Goal: Task Accomplishment & Management: Complete application form

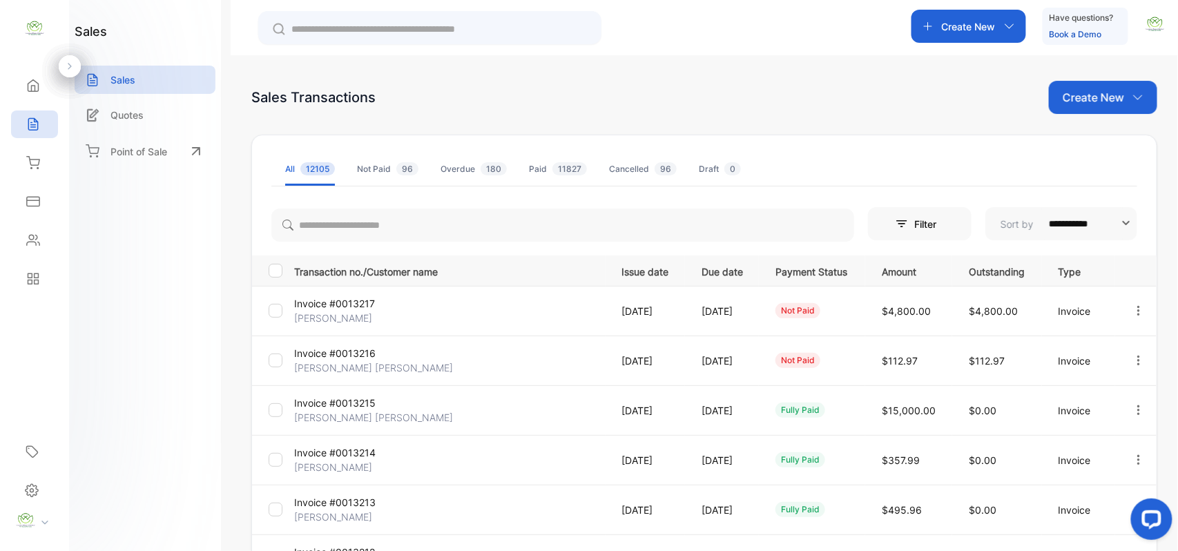
click at [1125, 103] on div "Create New" at bounding box center [1103, 97] width 108 height 33
click at [1125, 145] on div "Invoice" at bounding box center [1108, 143] width 97 height 28
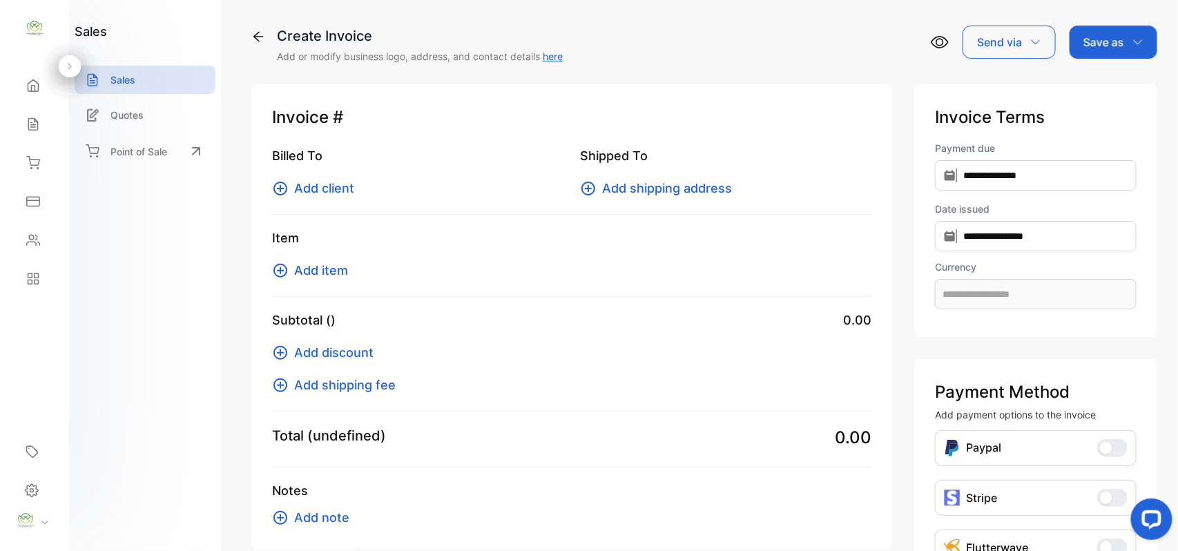
type input "**********"
click at [345, 189] on span "Add client" at bounding box center [324, 188] width 60 height 19
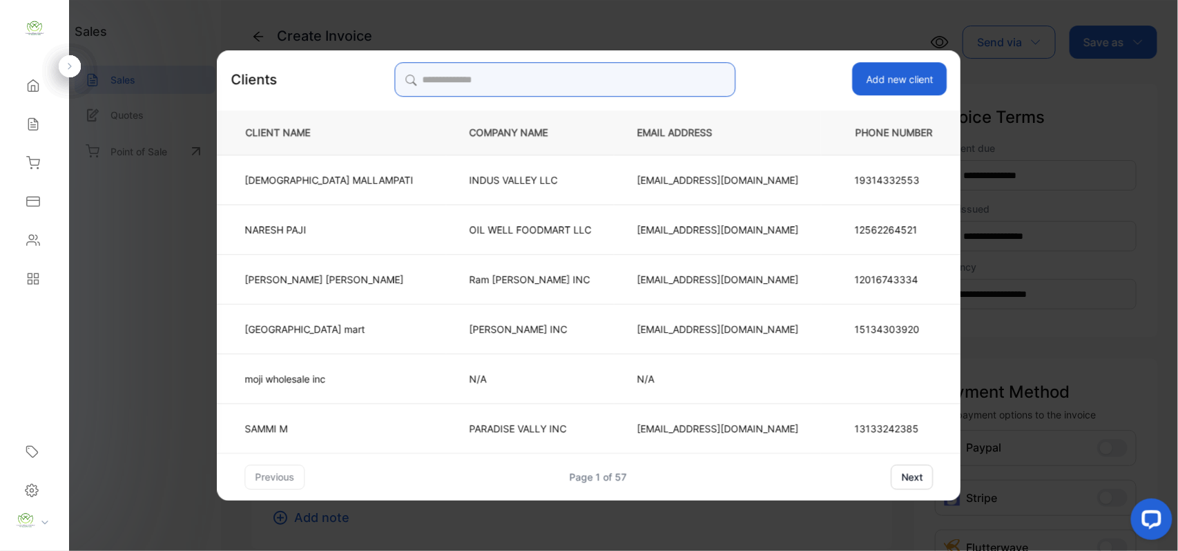
click at [603, 68] on input "search" at bounding box center [564, 79] width 341 height 35
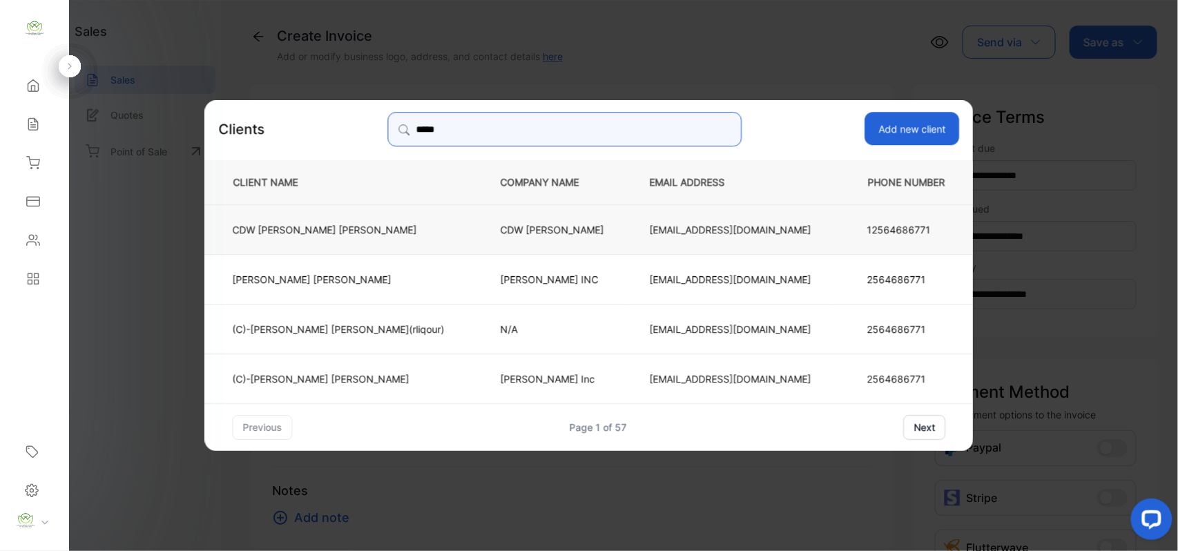
type input "*****"
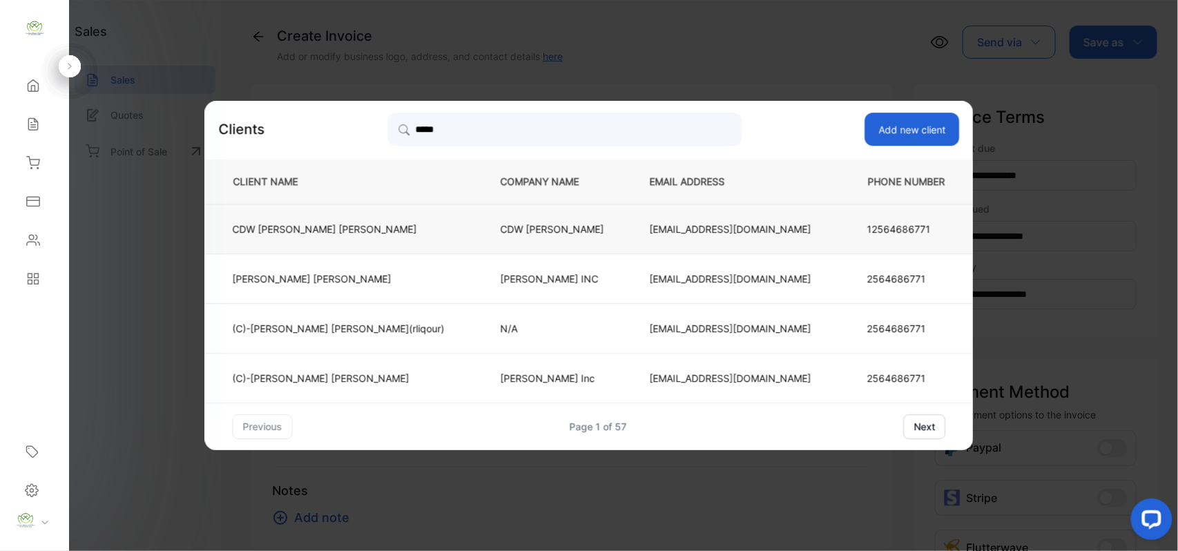
click at [351, 229] on p "CDW [PERSON_NAME]" at bounding box center [339, 229] width 212 height 14
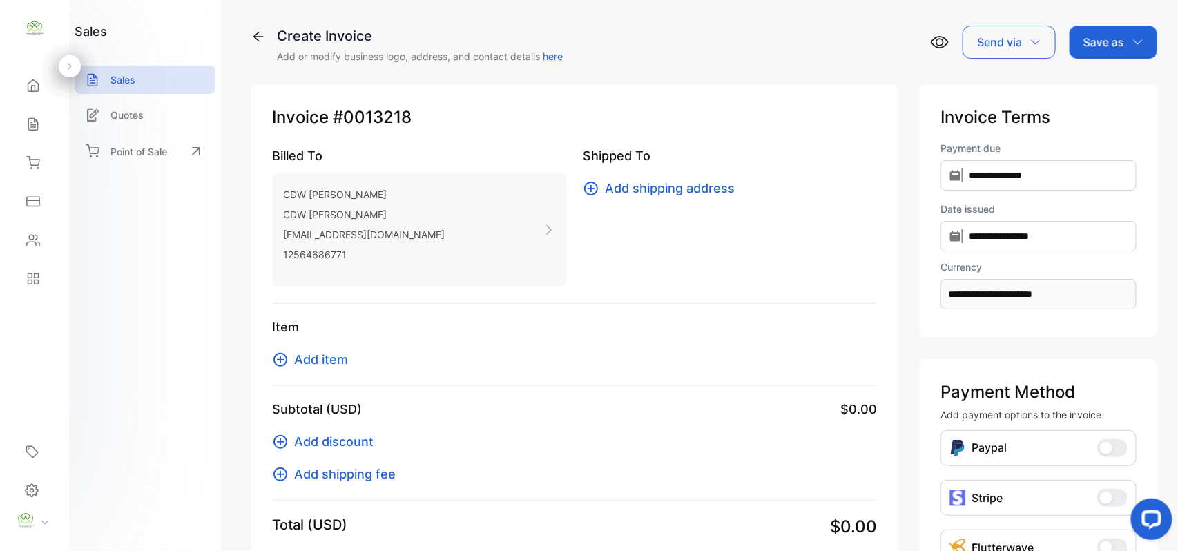
click at [340, 365] on span "Add item" at bounding box center [321, 359] width 54 height 19
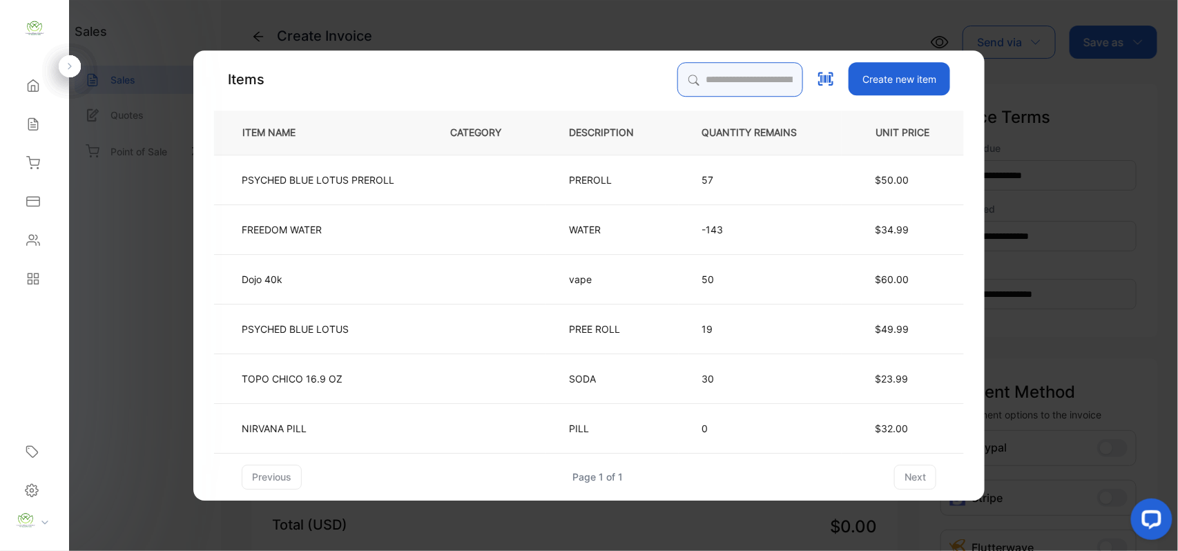
click at [719, 72] on input "search" at bounding box center [740, 79] width 126 height 35
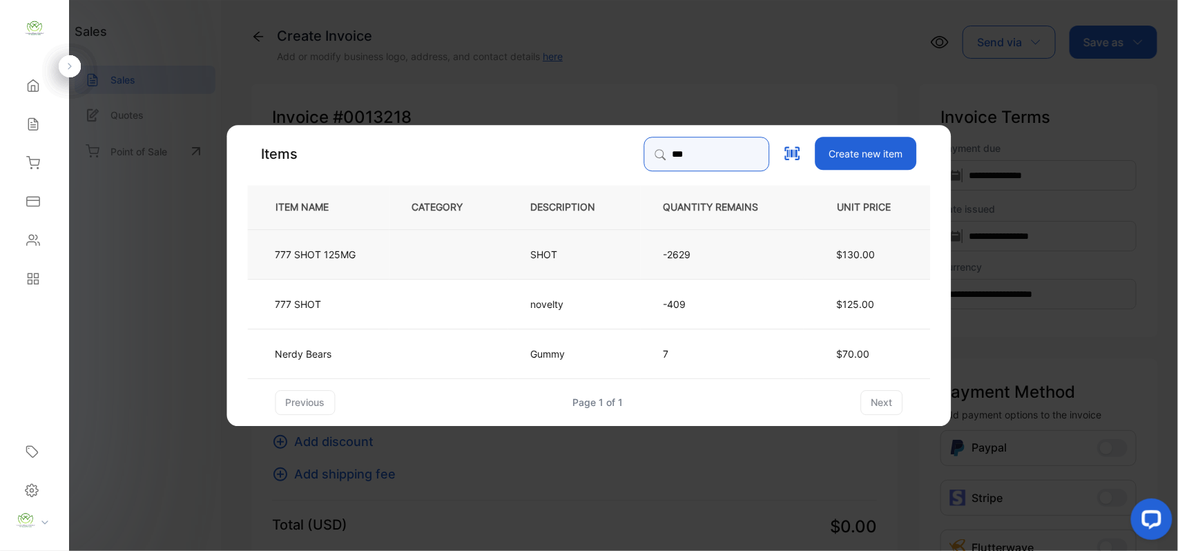
type input "***"
click at [443, 258] on td at bounding box center [448, 254] width 119 height 50
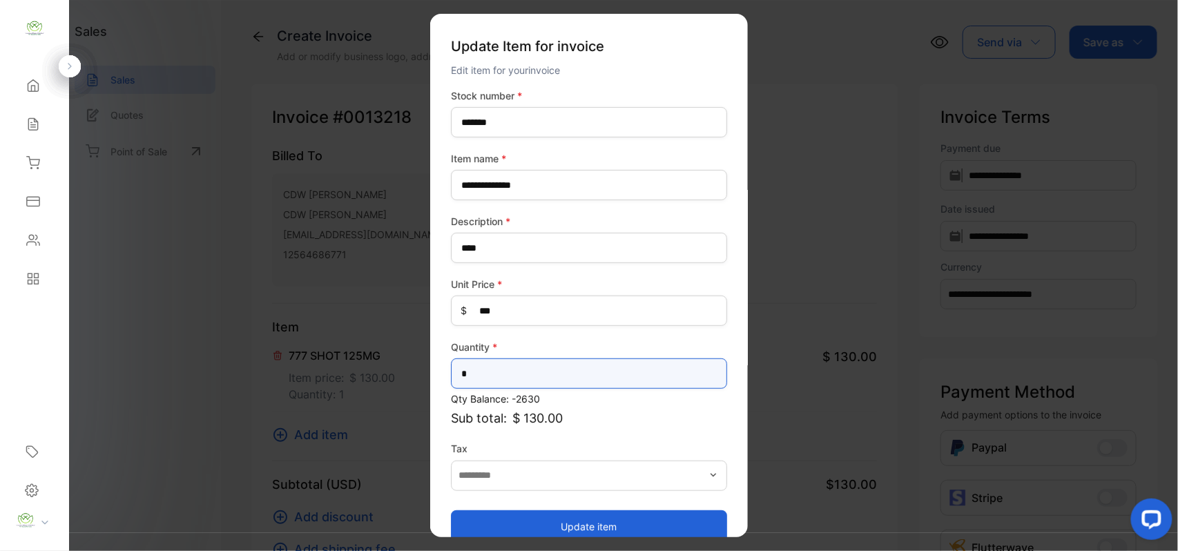
click at [592, 373] on input "*" at bounding box center [589, 373] width 276 height 30
type input "**"
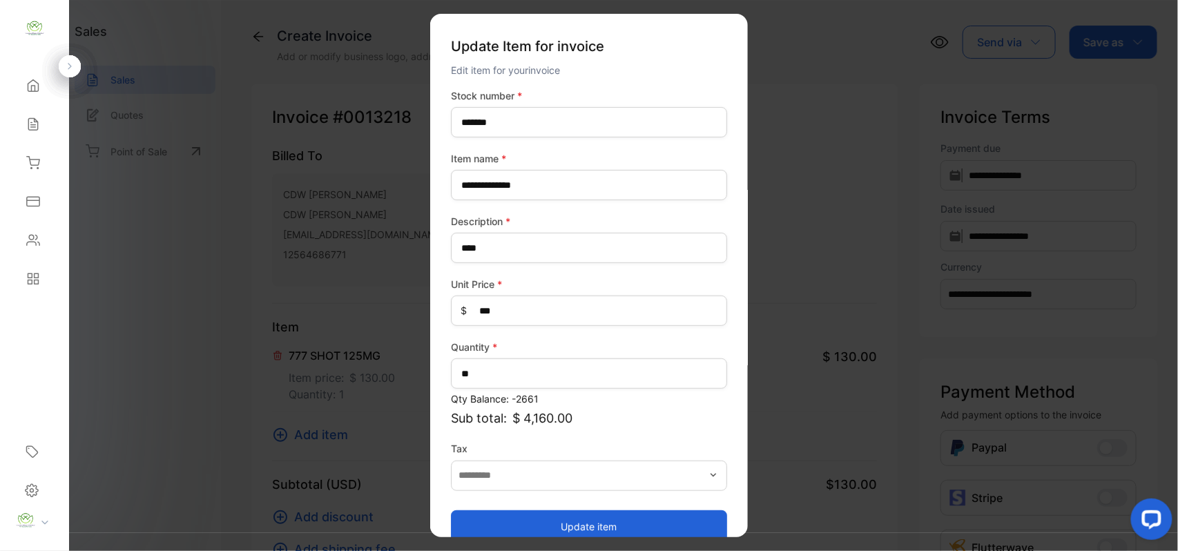
click at [518, 518] on button "Update item" at bounding box center [589, 525] width 276 height 33
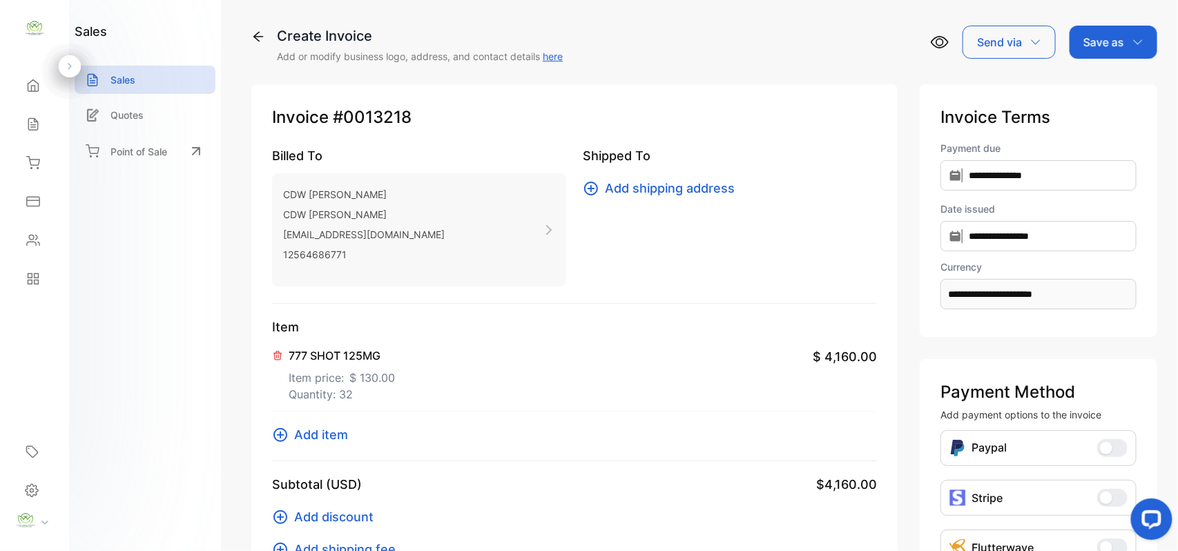
click at [307, 429] on span "Add item" at bounding box center [321, 434] width 54 height 19
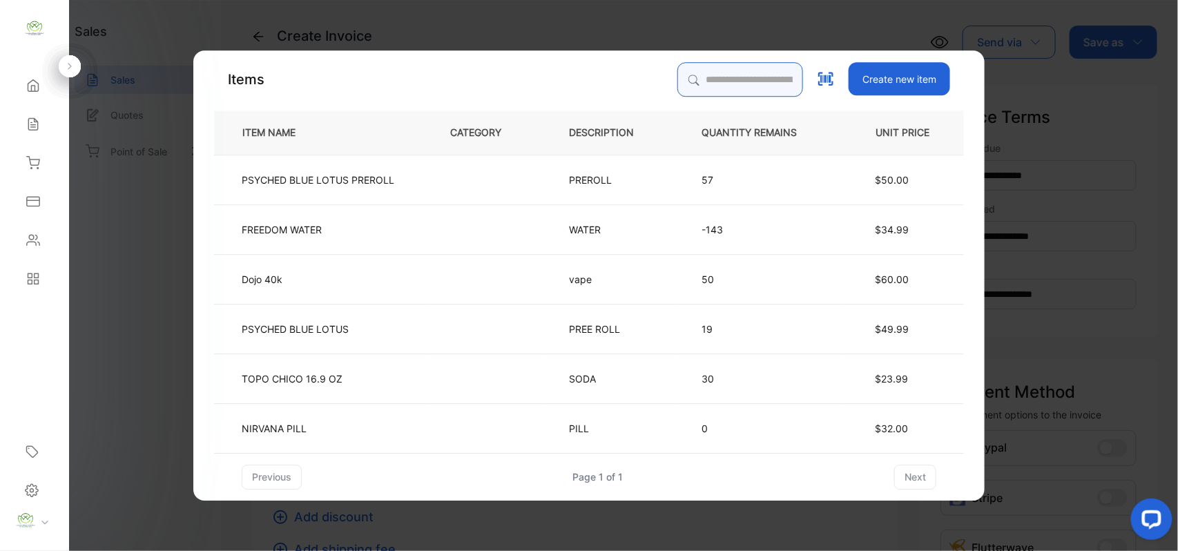
click at [711, 70] on input "search" at bounding box center [740, 79] width 126 height 35
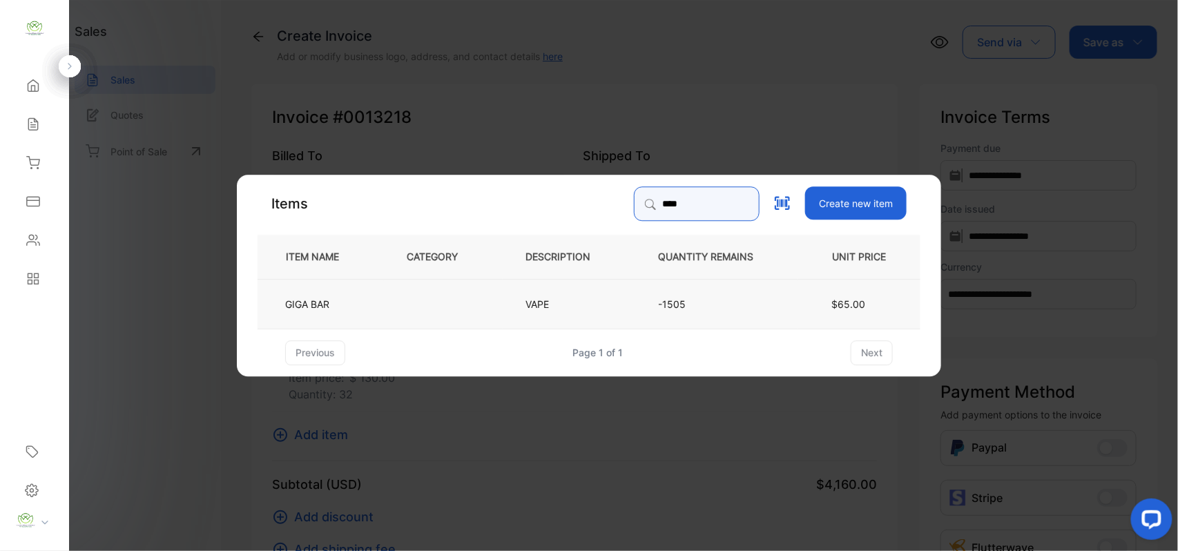
type input "****"
click at [536, 291] on td "VAPE" at bounding box center [569, 303] width 133 height 50
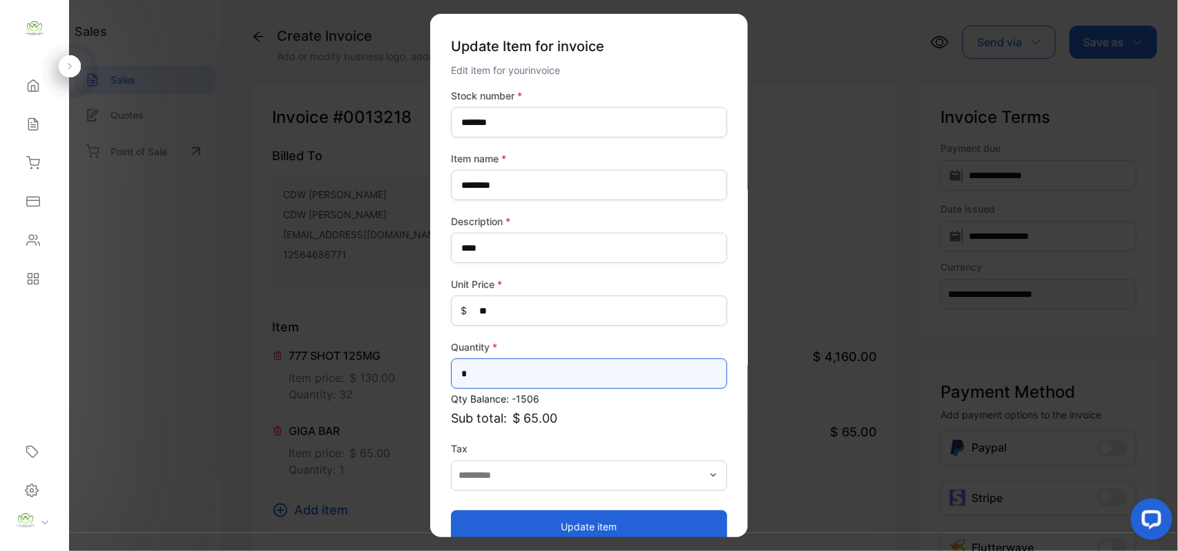
click at [636, 369] on input "*" at bounding box center [589, 373] width 276 height 30
type input "**"
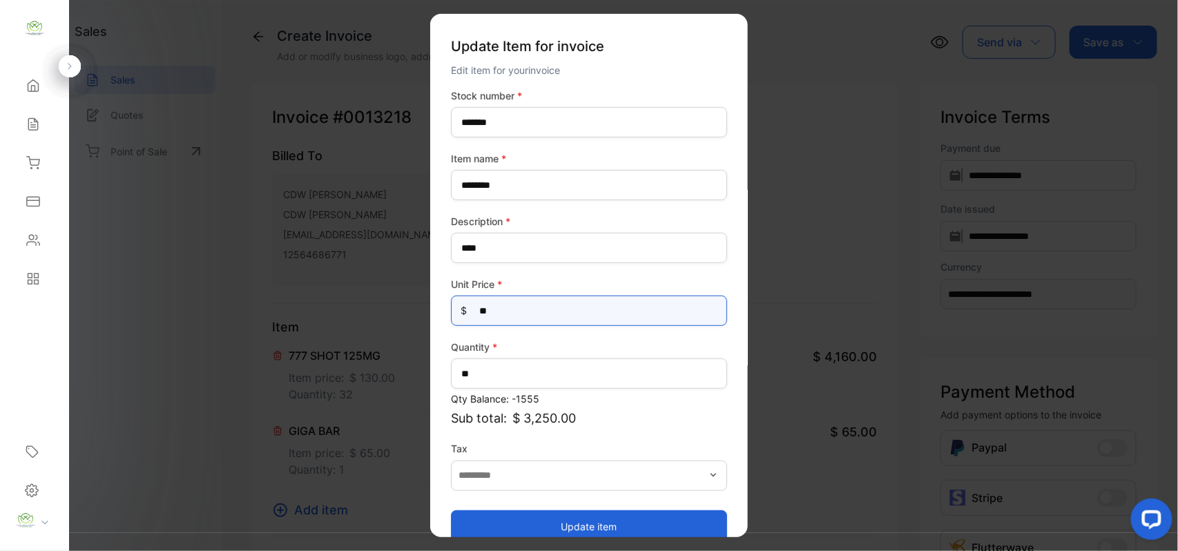
click at [544, 310] on Price-inputprice "**" at bounding box center [589, 310] width 276 height 30
type Price-inputprice "*"
type Price-inputprice "*****"
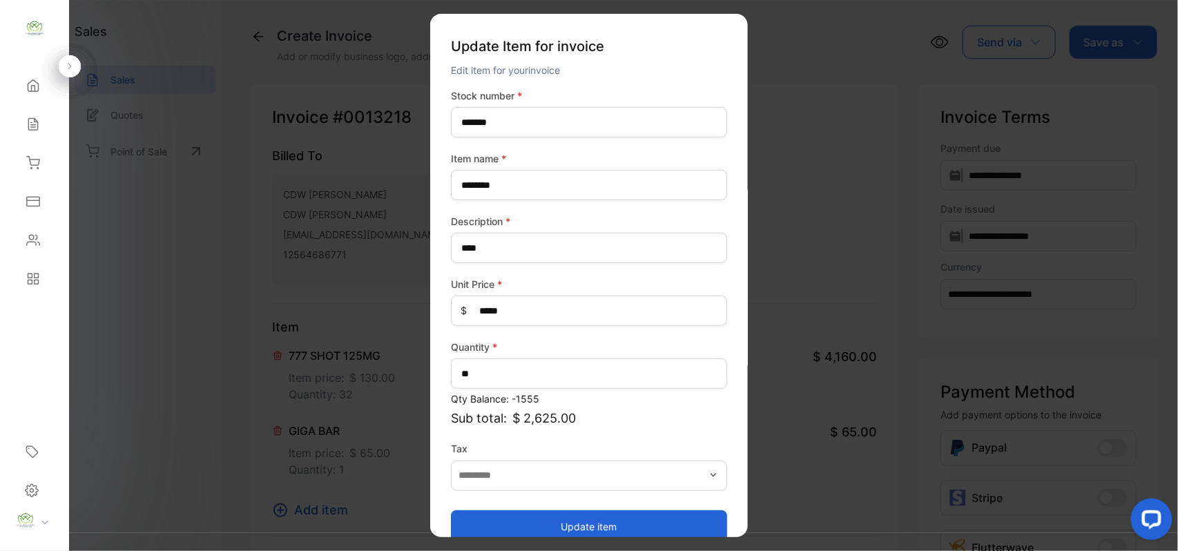
click at [551, 520] on button "Update item" at bounding box center [589, 525] width 276 height 33
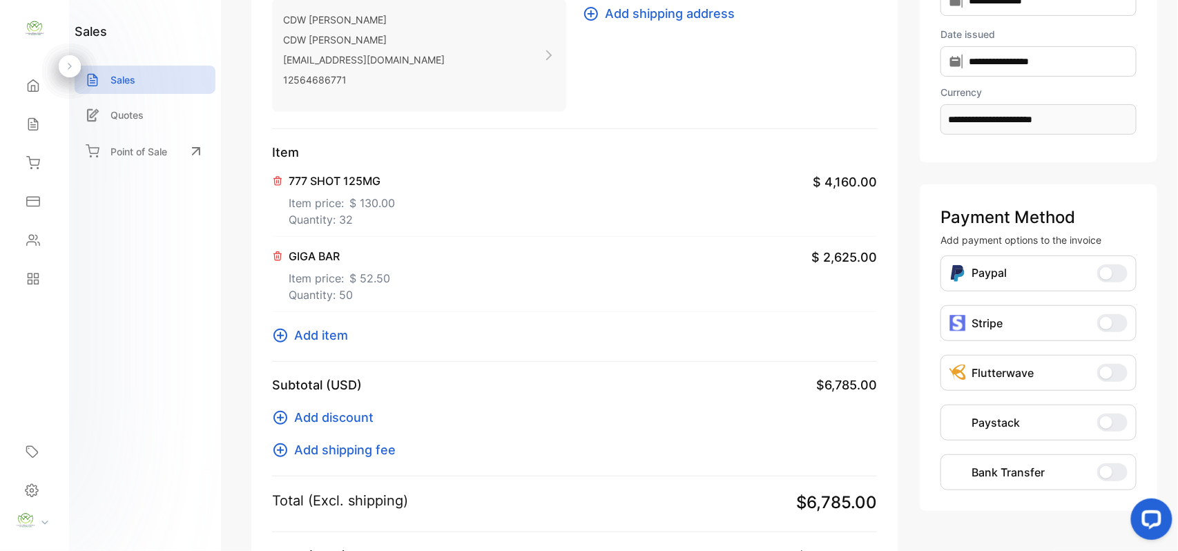
scroll to position [214, 0]
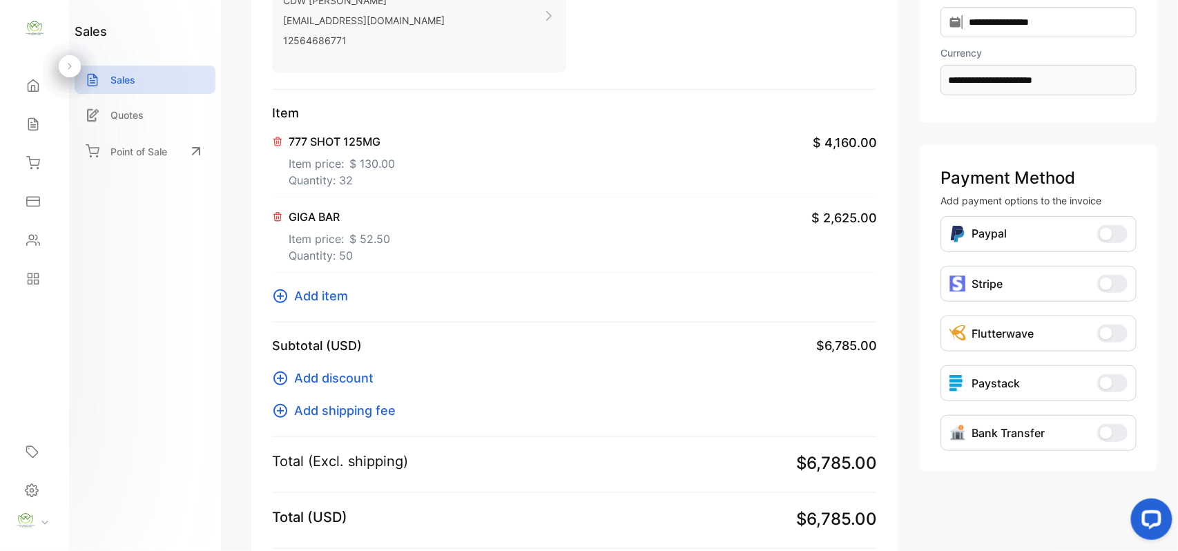
drag, startPoint x: 320, startPoint y: 299, endPoint x: 329, endPoint y: 304, distance: 10.5
click at [329, 304] on span "Add item" at bounding box center [321, 296] width 54 height 19
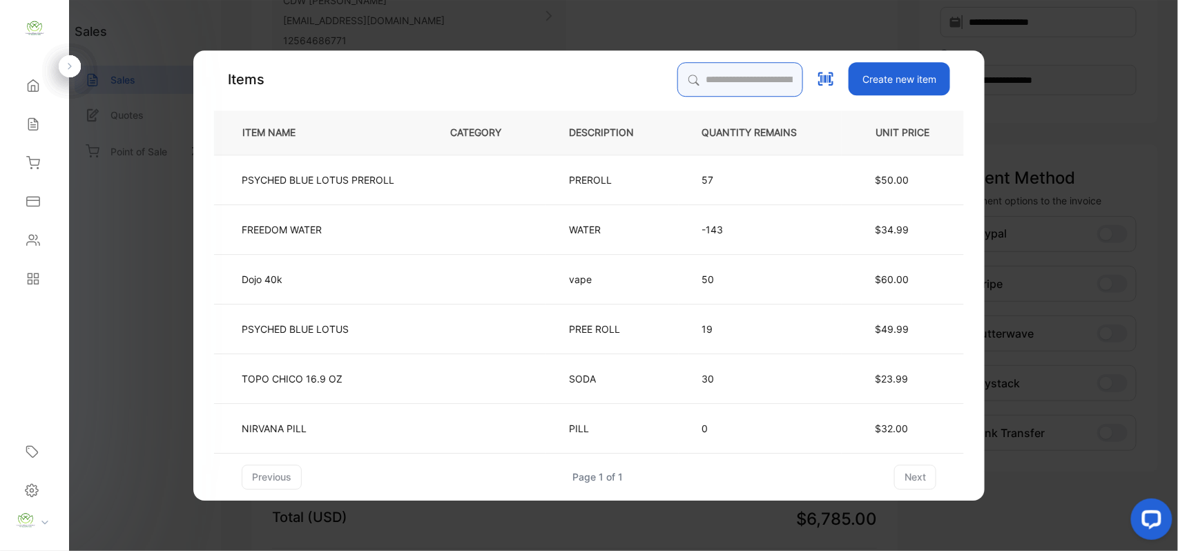
click at [677, 90] on input "search" at bounding box center [740, 79] width 126 height 35
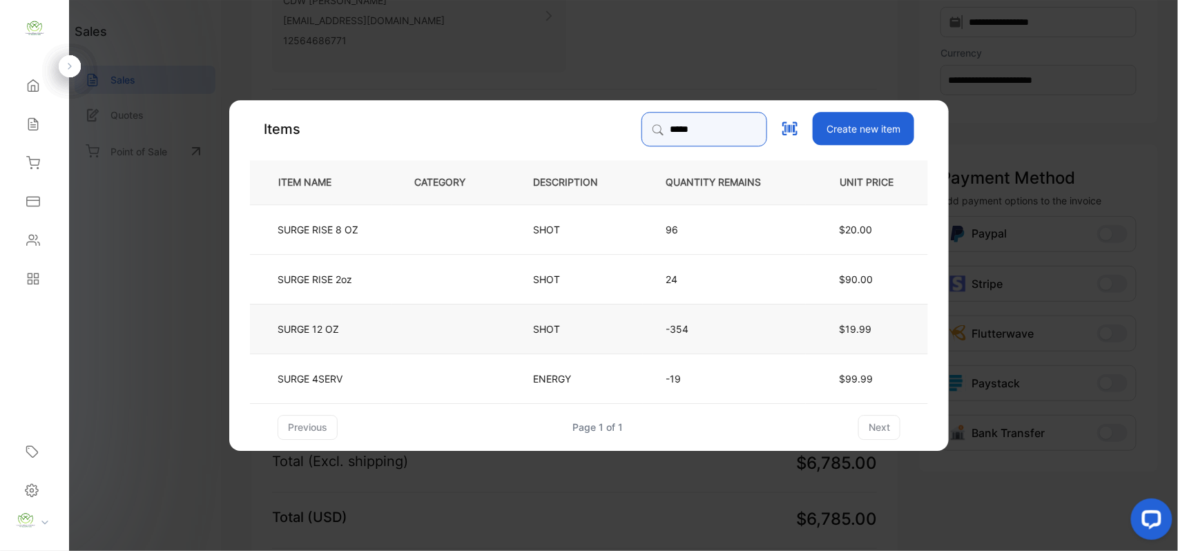
type input "*****"
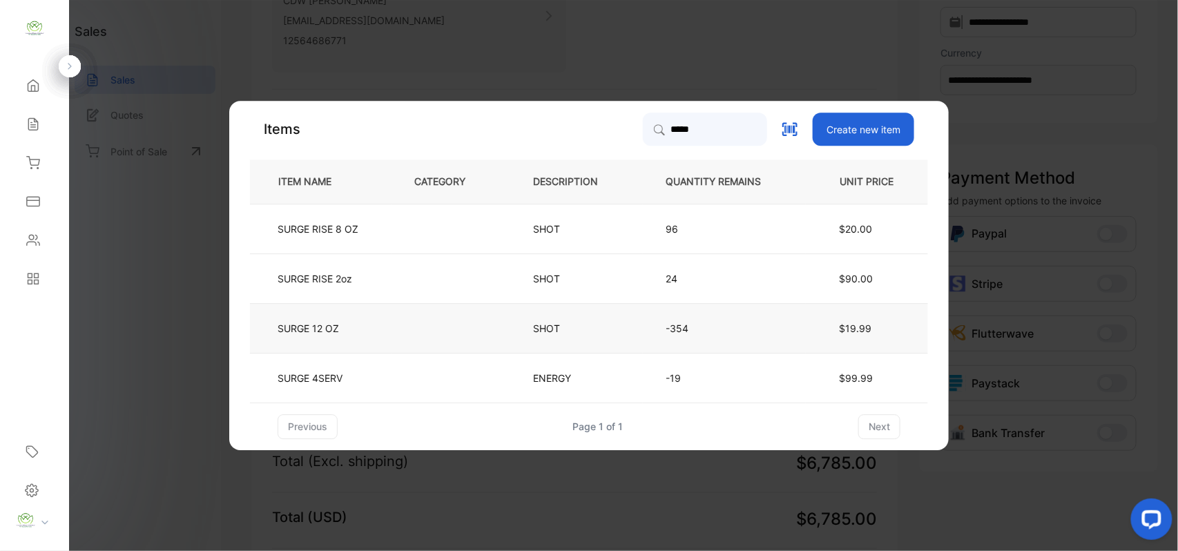
click at [377, 327] on td "SURGE 12 OZ" at bounding box center [321, 328] width 142 height 50
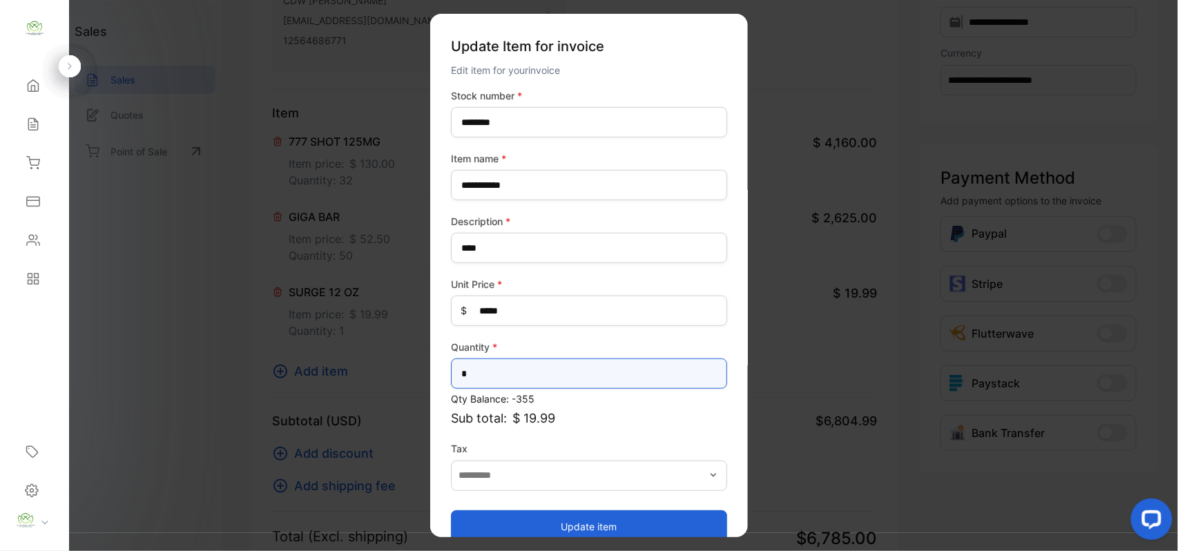
drag, startPoint x: 534, startPoint y: 366, endPoint x: 540, endPoint y: 360, distance: 8.3
click at [536, 366] on input "*" at bounding box center [589, 373] width 276 height 30
type input "**"
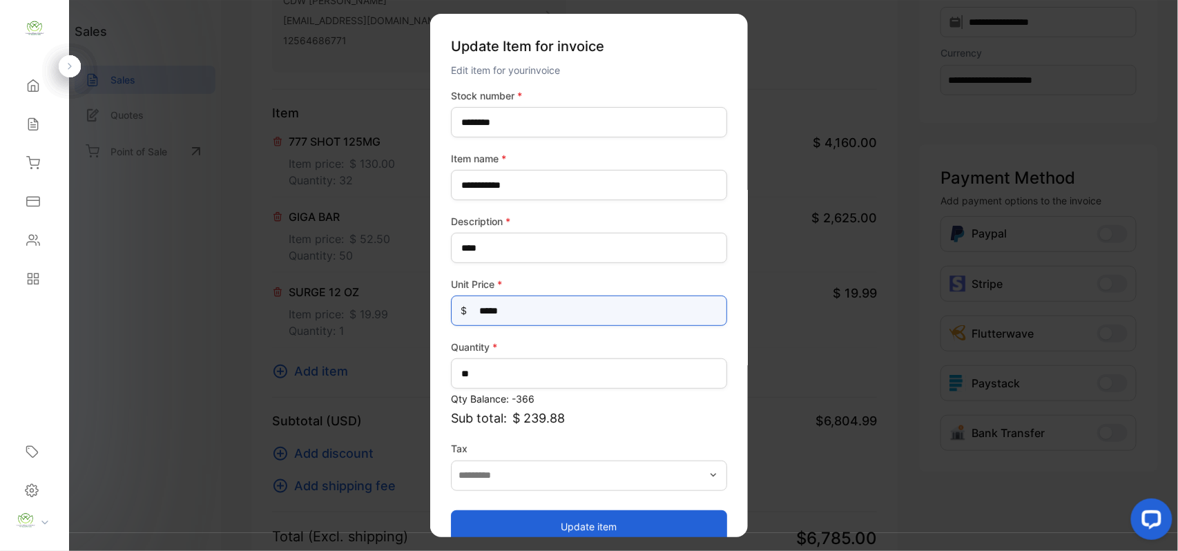
click at [550, 308] on Price-inputprice "*****" at bounding box center [589, 310] width 276 height 30
type Price-inputprice "**"
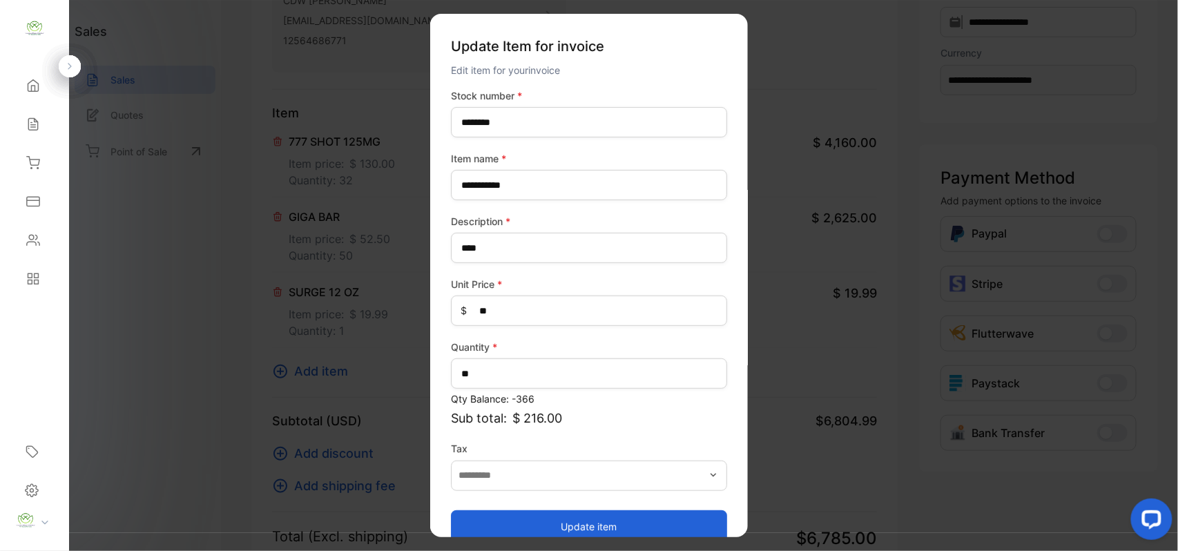
drag, startPoint x: 483, startPoint y: 523, endPoint x: 478, endPoint y: 529, distance: 8.3
click at [484, 523] on button "Update item" at bounding box center [589, 525] width 276 height 33
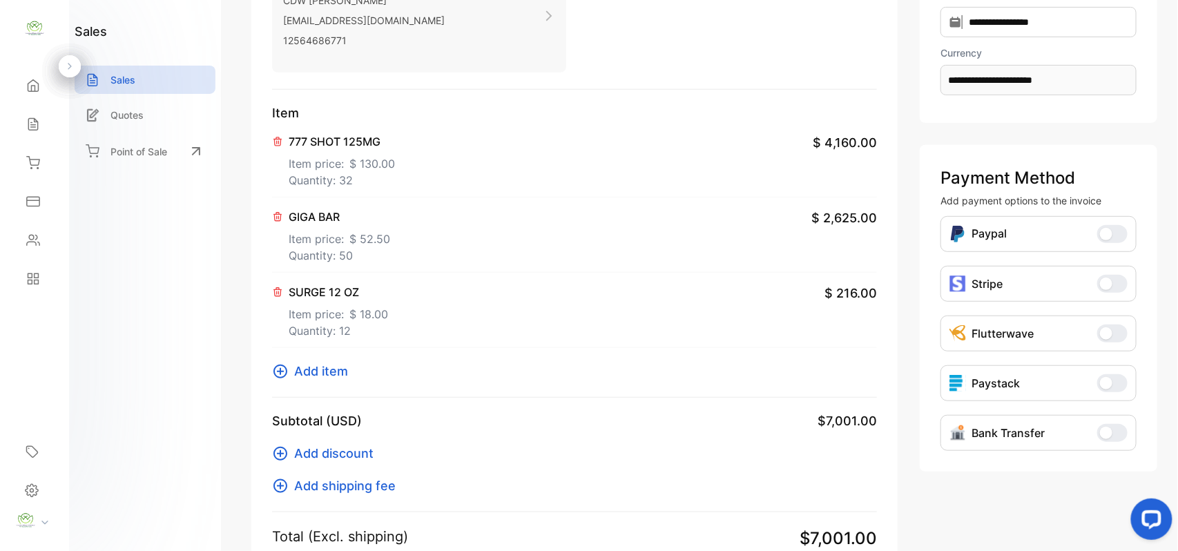
scroll to position [0, 0]
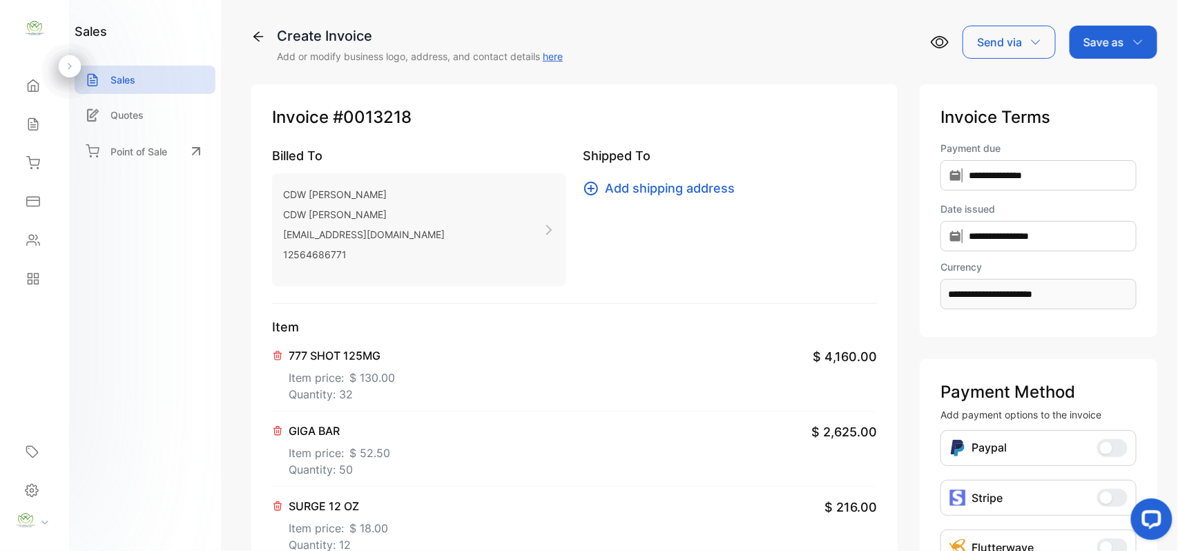
click at [1110, 50] on div "Save as" at bounding box center [1113, 42] width 88 height 33
click at [382, 381] on span "$ 130.00" at bounding box center [372, 377] width 46 height 17
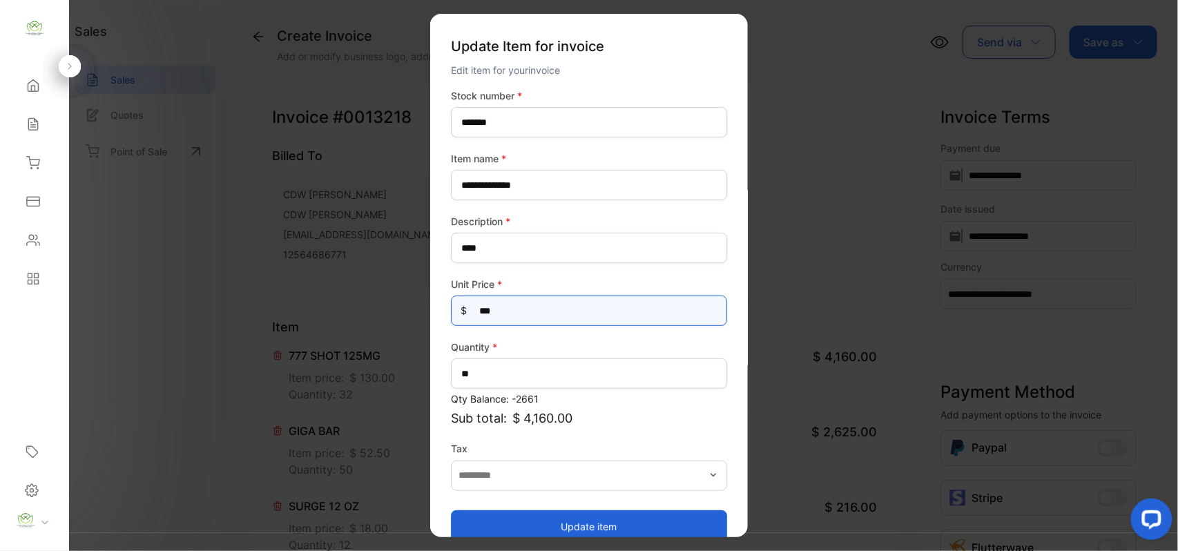
click at [597, 313] on Price-inputprice "***" at bounding box center [589, 310] width 276 height 30
type Price-inputprice "***"
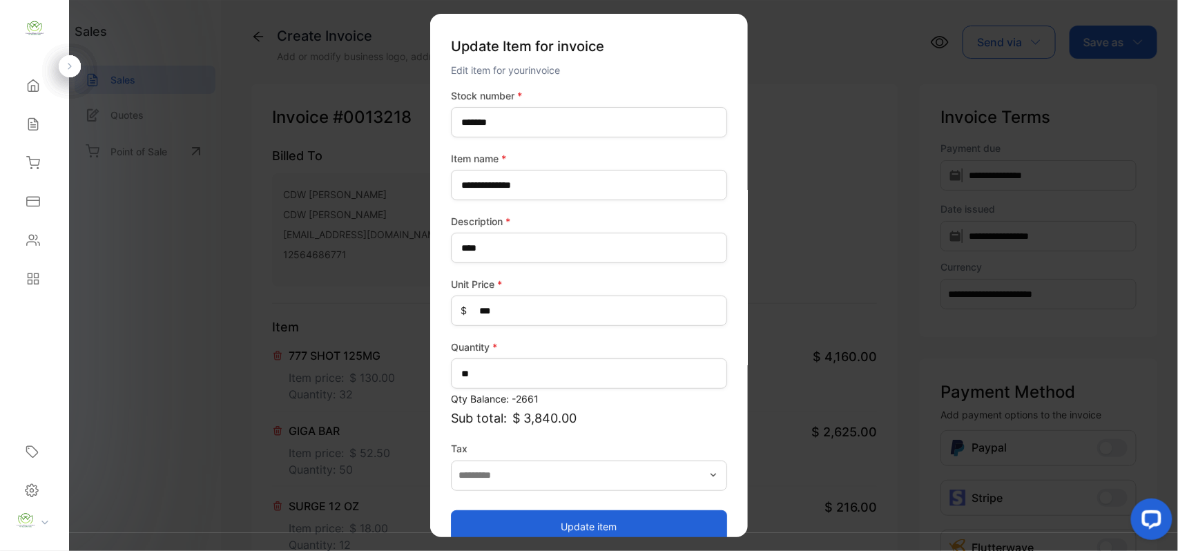
click at [547, 512] on button "Update item" at bounding box center [589, 525] width 276 height 33
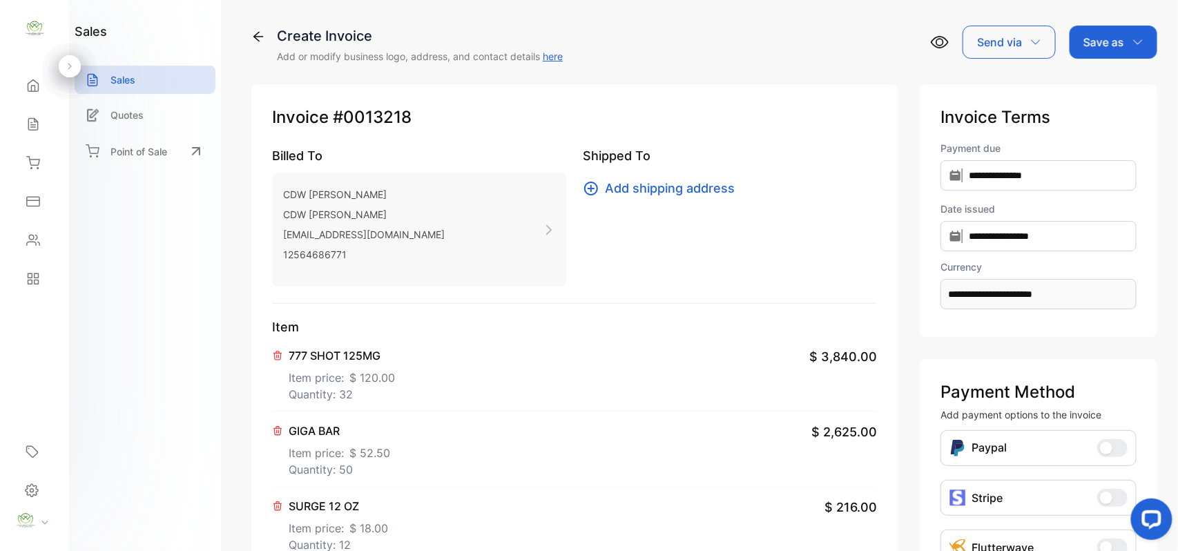
click at [1094, 51] on div "Save as" at bounding box center [1113, 42] width 88 height 33
click at [1092, 87] on div "Invoice" at bounding box center [1109, 88] width 79 height 28
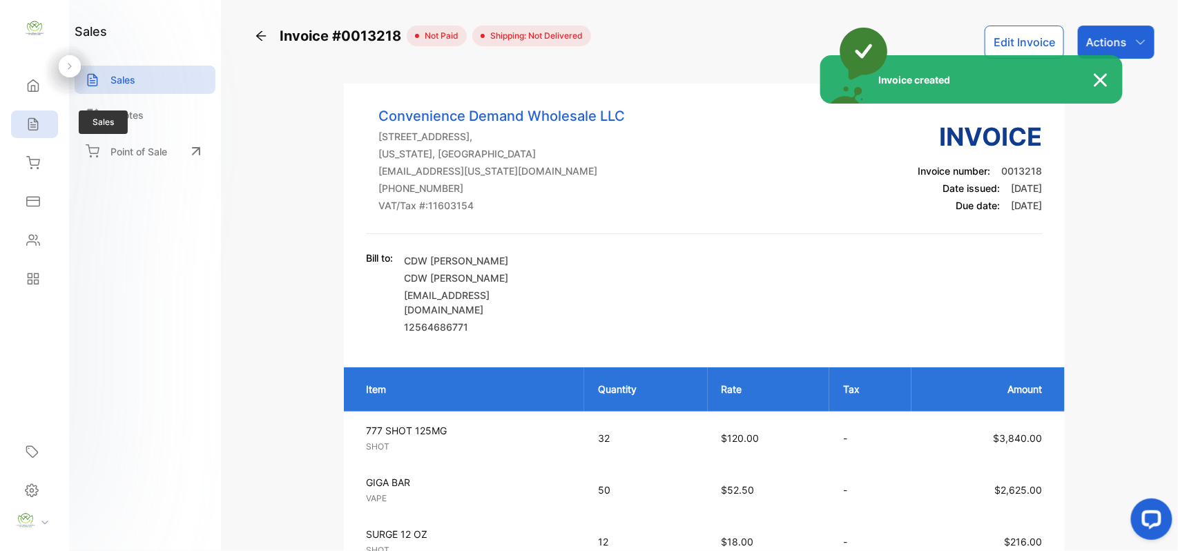
click at [40, 117] on div "Invoice created" at bounding box center [589, 275] width 1178 height 551
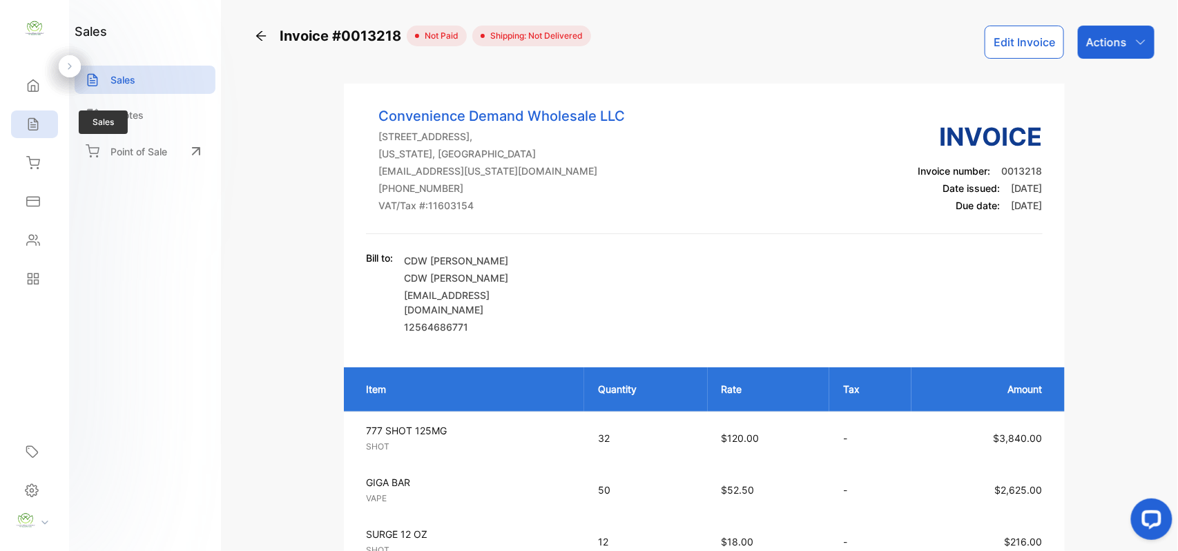
click at [45, 115] on div "Sales" at bounding box center [34, 124] width 47 height 28
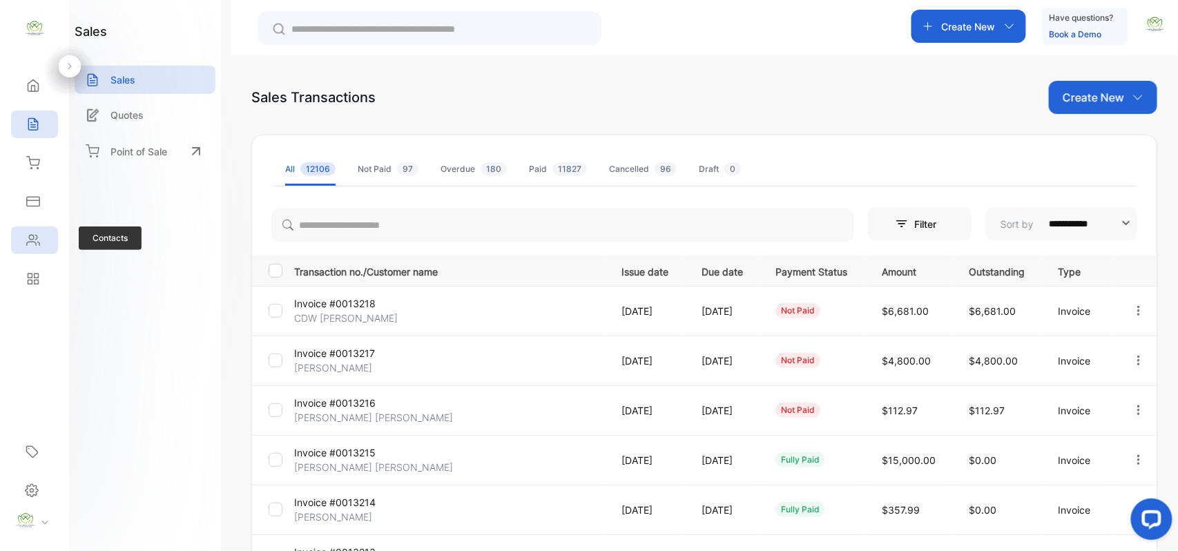
drag, startPoint x: 37, startPoint y: 238, endPoint x: 54, endPoint y: 243, distance: 17.3
click at [50, 243] on div "Contacts" at bounding box center [34, 240] width 47 height 28
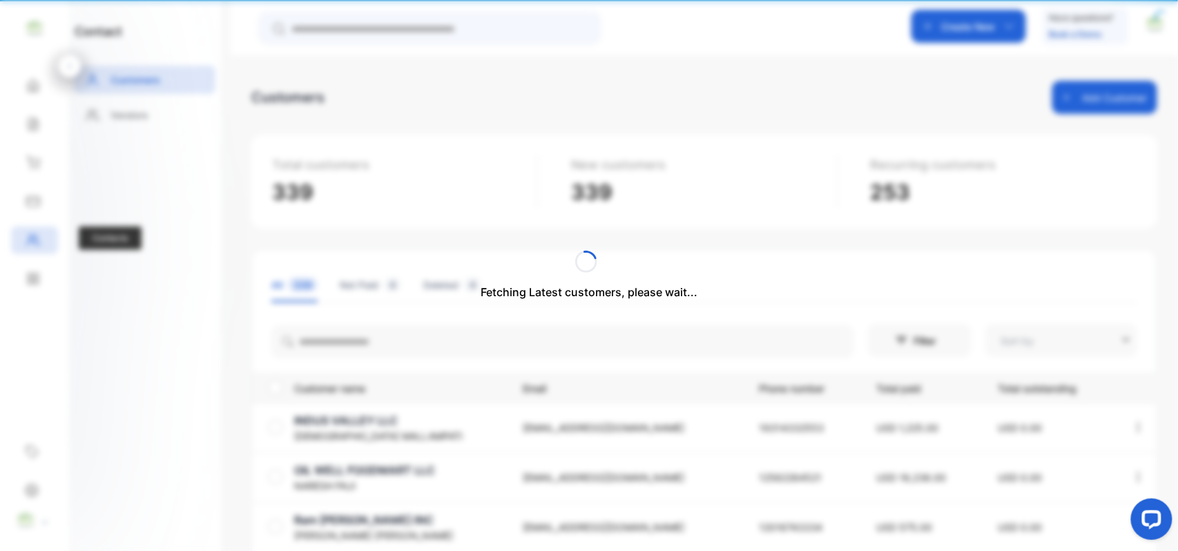
type input "**********"
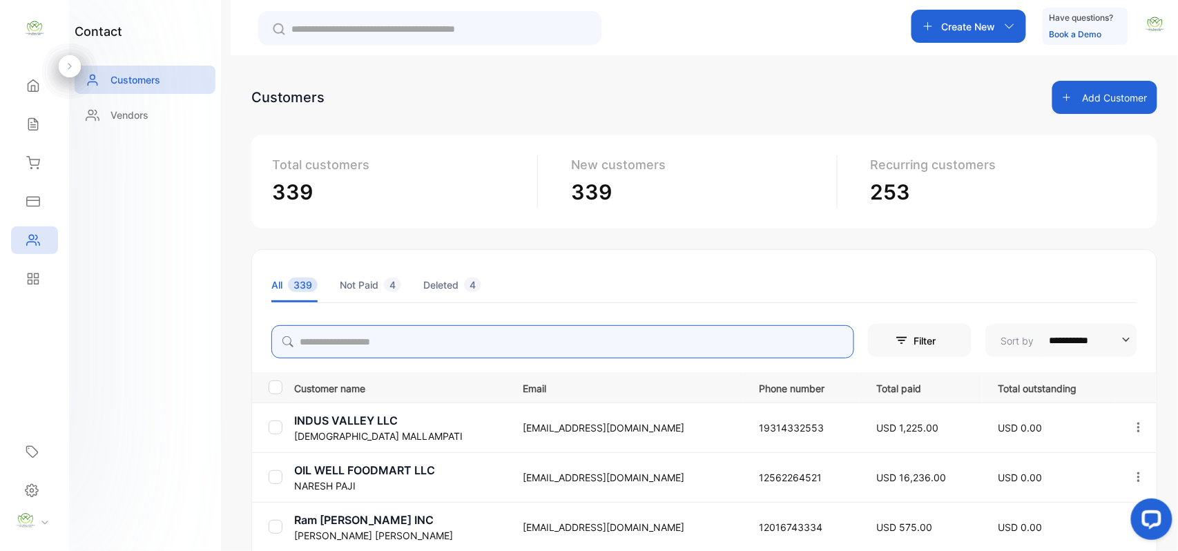
click at [387, 340] on input "search" at bounding box center [562, 341] width 583 height 33
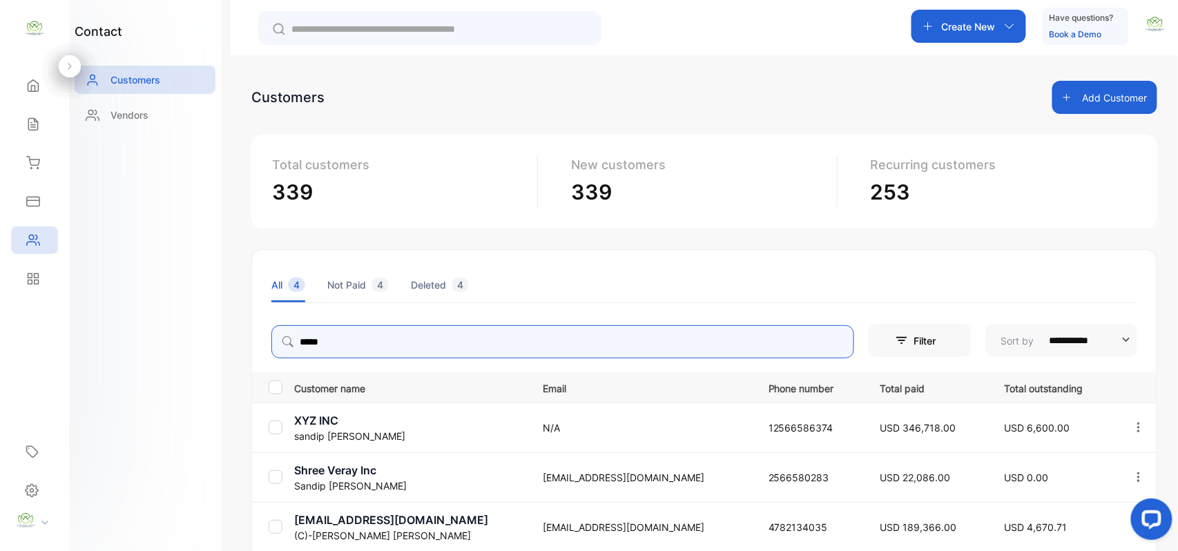
type input "*****"
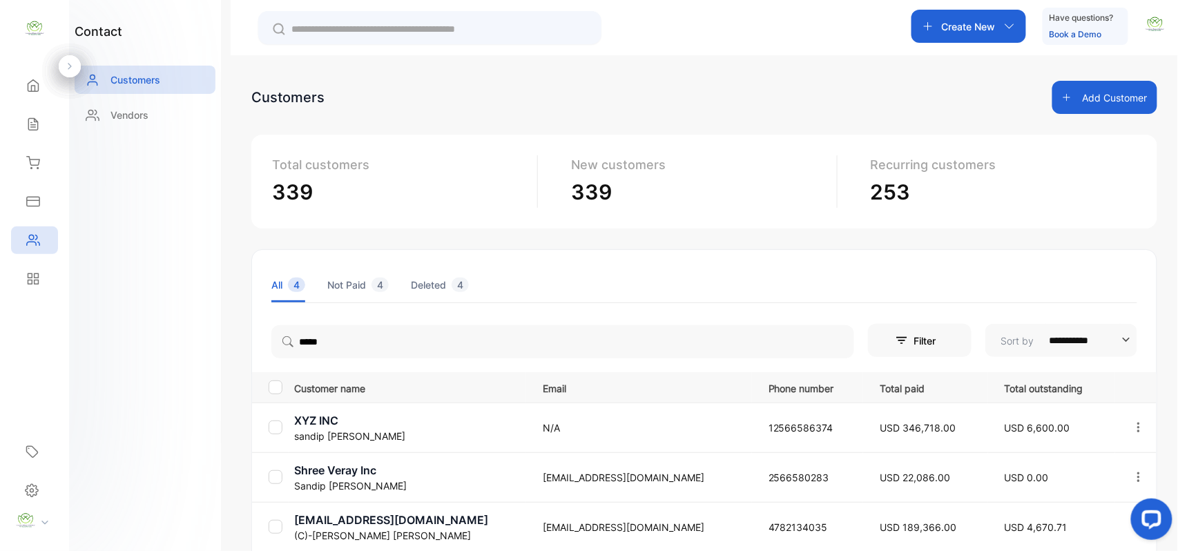
click at [226, 423] on div "**********" at bounding box center [589, 317] width 1178 height 634
click at [396, 418] on p "XYZ INC" at bounding box center [409, 420] width 231 height 17
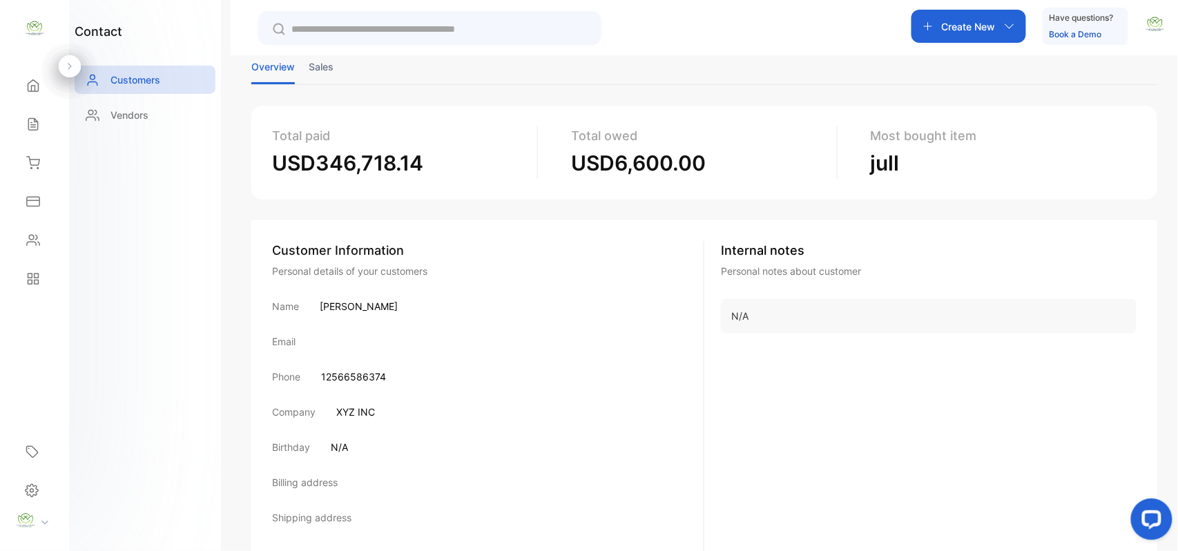
scroll to position [131, 0]
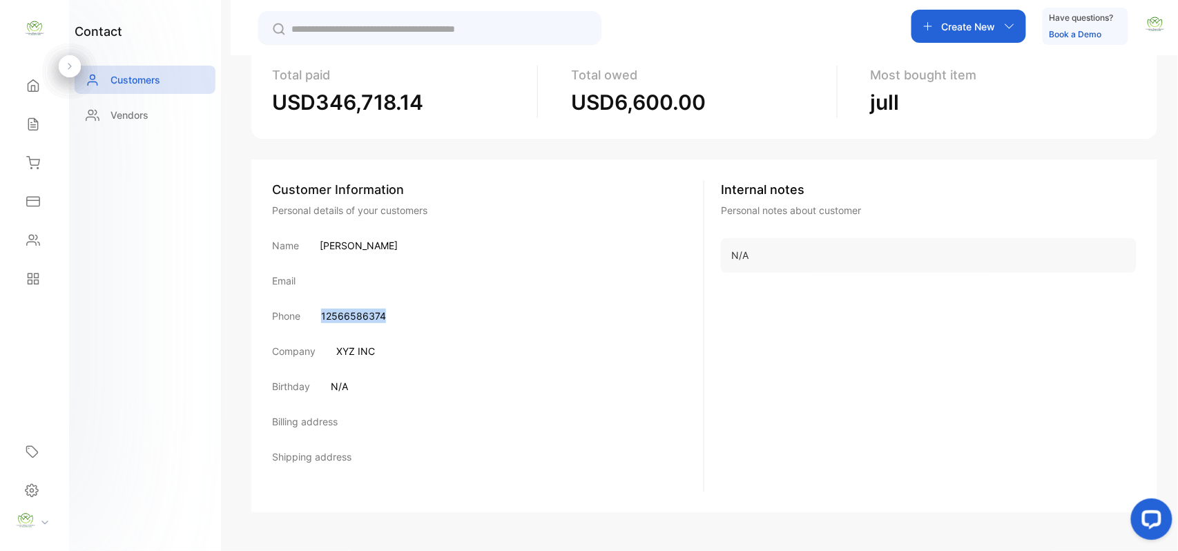
drag, startPoint x: 318, startPoint y: 311, endPoint x: 398, endPoint y: 313, distance: 79.4
click at [398, 313] on div "Phone [PHONE_NUMBER]" at bounding box center [487, 316] width 431 height 14
copy p "12566586374"
click at [31, 240] on icon at bounding box center [33, 240] width 14 height 14
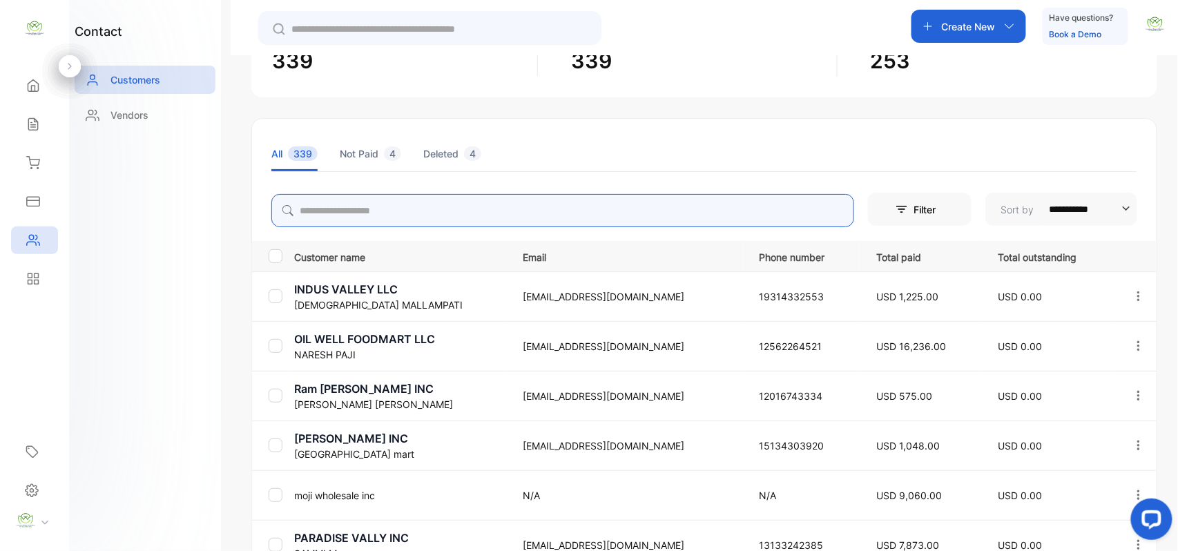
click at [457, 207] on input "search" at bounding box center [562, 210] width 583 height 33
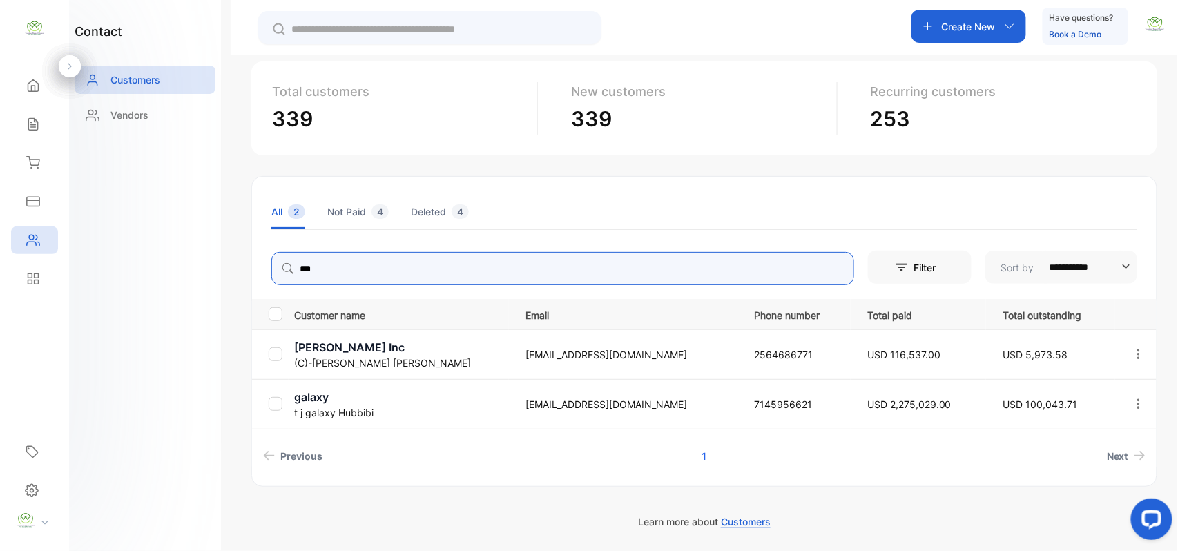
scroll to position [73, 0]
type input "***"
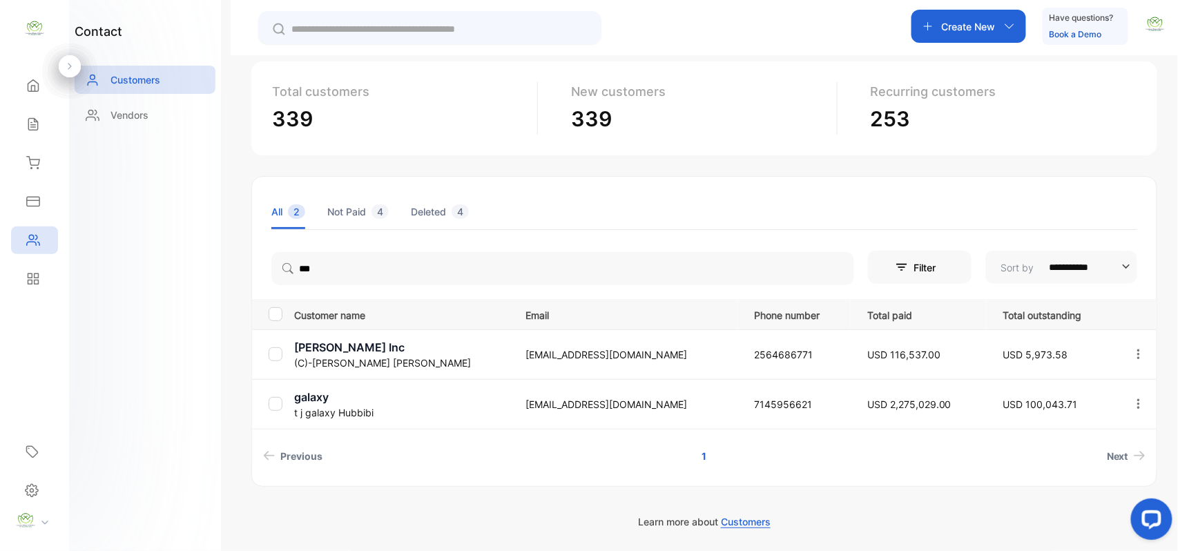
click at [313, 407] on p "t j galaxy Hubbibi" at bounding box center [401, 412] width 214 height 14
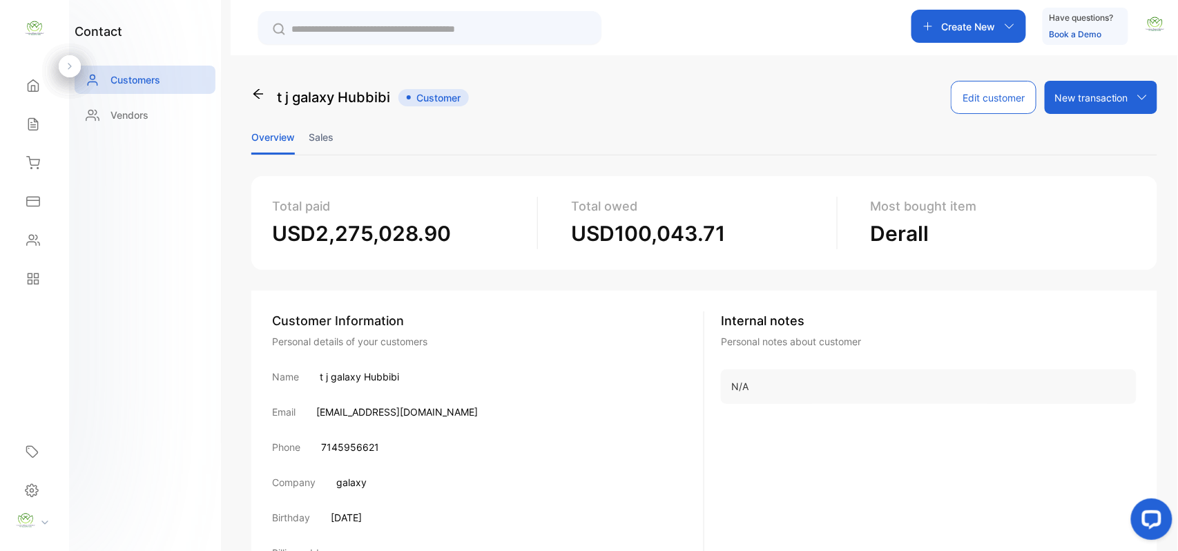
click at [318, 133] on li "Sales" at bounding box center [321, 136] width 25 height 35
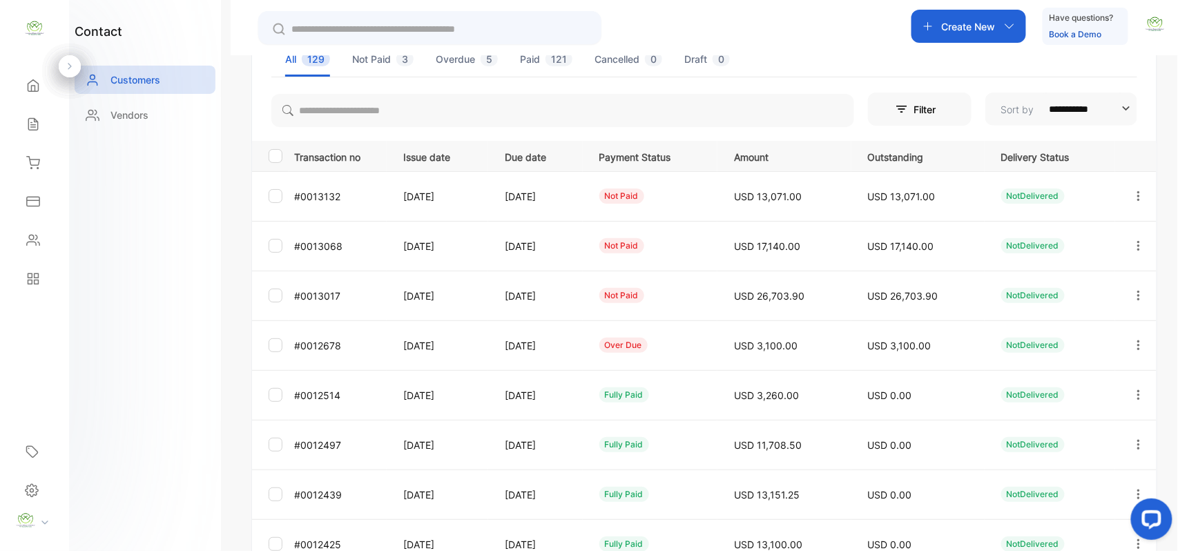
scroll to position [367, 0]
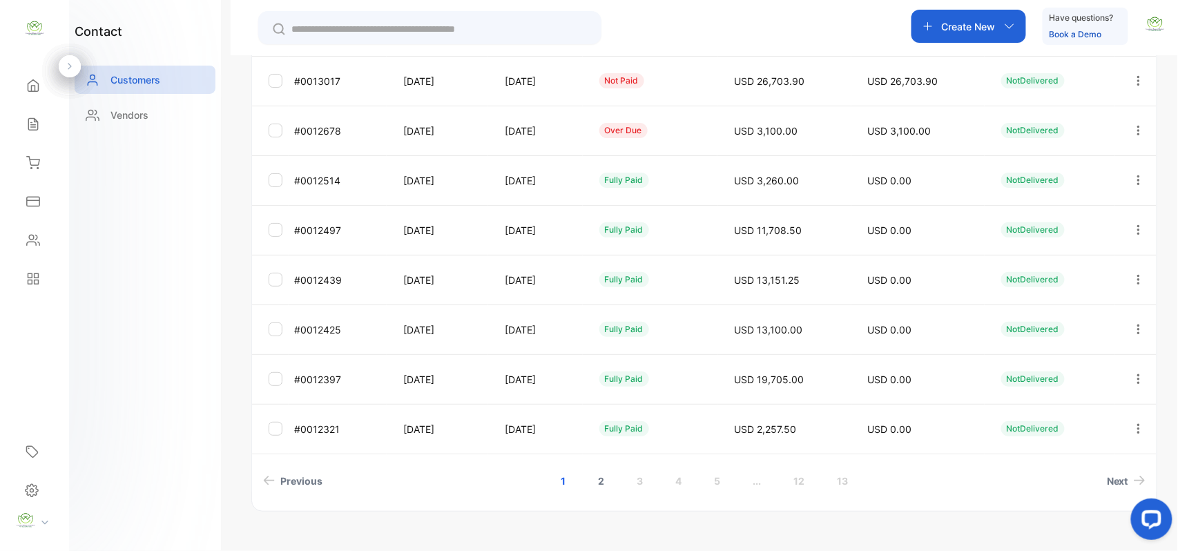
click at [599, 478] on link "2" at bounding box center [600, 481] width 39 height 26
click at [536, 471] on link "1" at bounding box center [544, 481] width 38 height 26
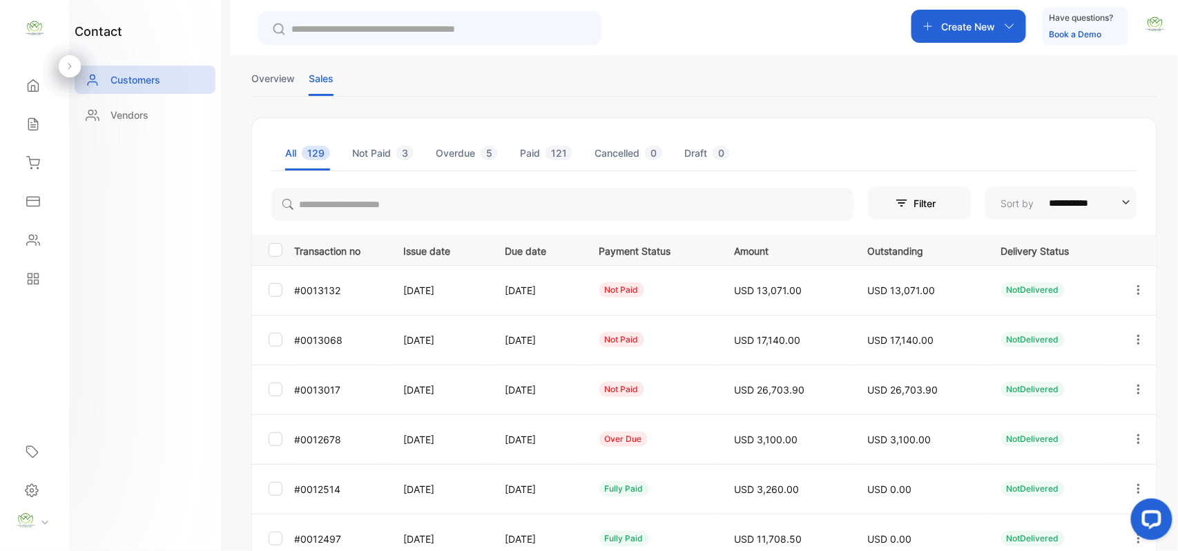
scroll to position [0, 0]
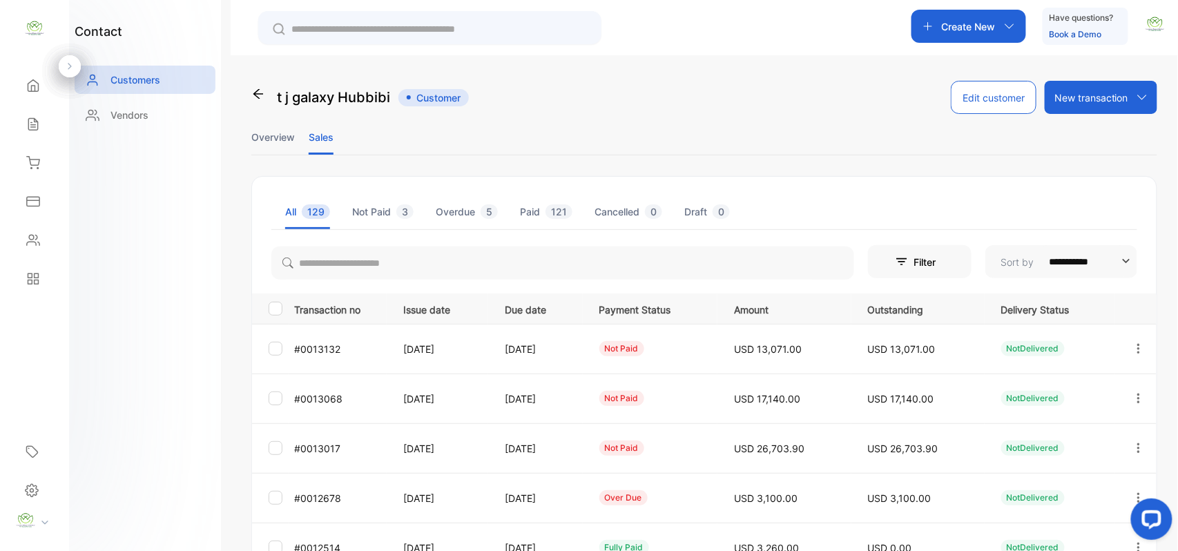
click at [268, 130] on li "Overview" at bounding box center [272, 136] width 43 height 35
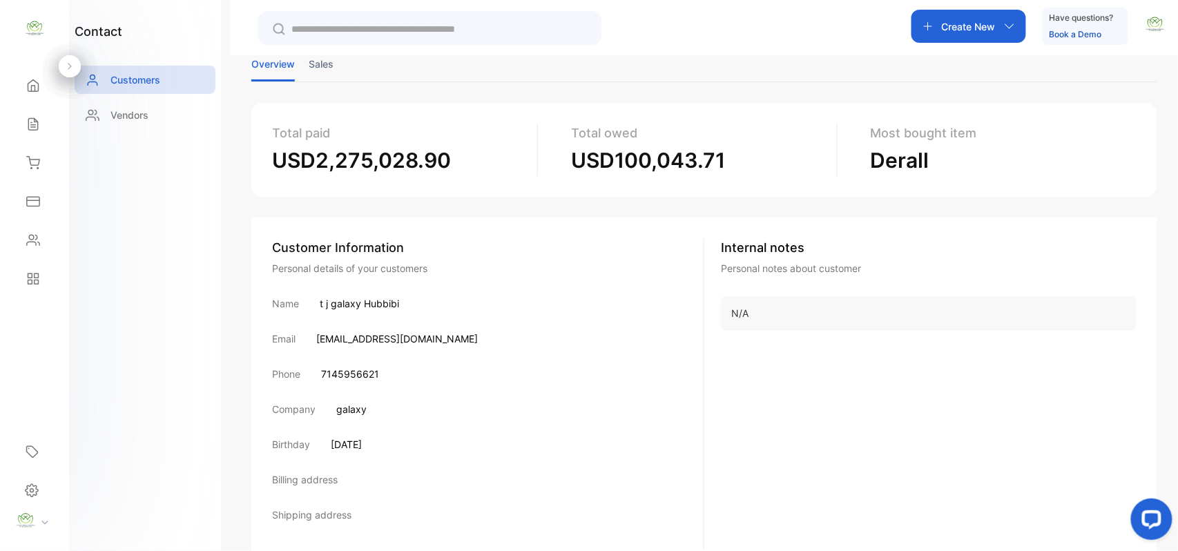
scroll to position [131, 0]
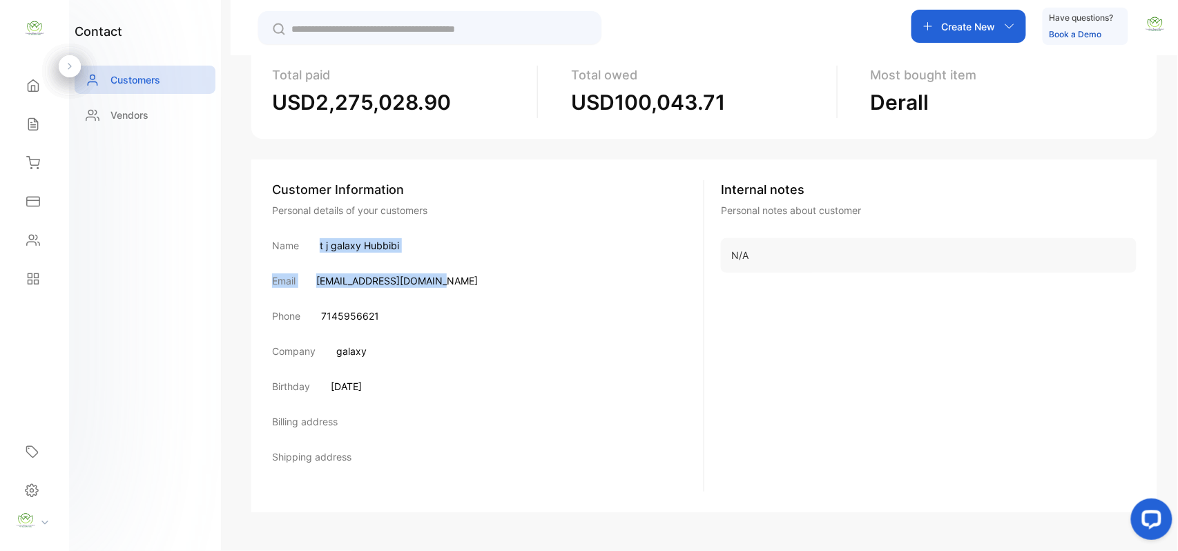
drag, startPoint x: 310, startPoint y: 241, endPoint x: 431, endPoint y: 253, distance: 122.1
click at [431, 253] on div "Customer Information Personal details of your customers Name t j galaxy Hubbibi…" at bounding box center [488, 335] width 432 height 311
click at [413, 238] on div "Name t j galaxy Hubbibi" at bounding box center [487, 245] width 431 height 14
drag, startPoint x: 312, startPoint y: 241, endPoint x: 420, endPoint y: 242, distance: 107.7
click at [417, 242] on div "Name t j galaxy Hubbibi" at bounding box center [487, 245] width 431 height 14
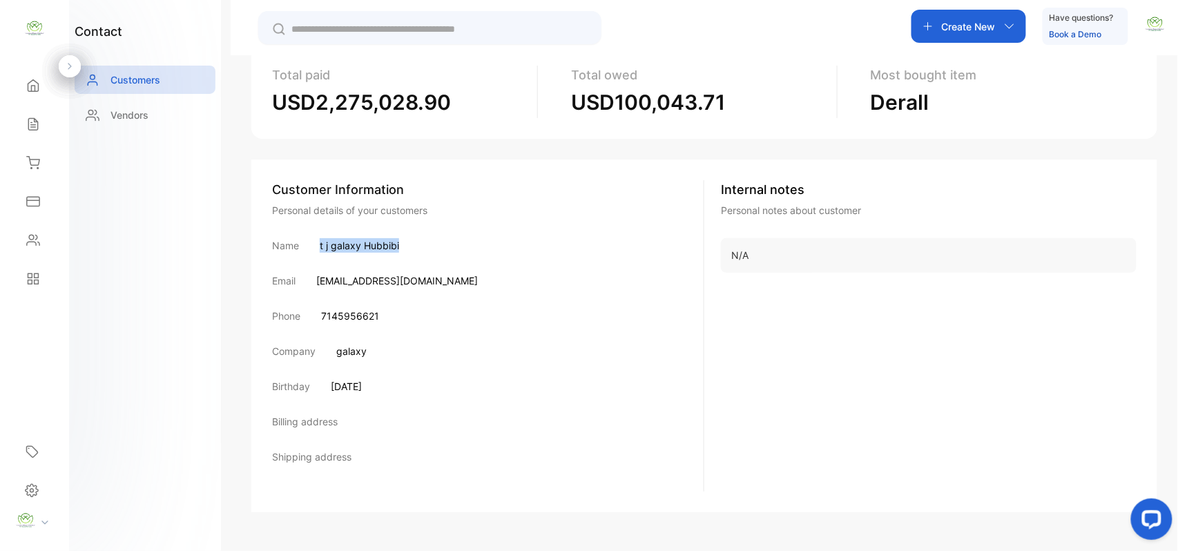
copy p "t j galaxy Hubbibi"
drag, startPoint x: 387, startPoint y: 310, endPoint x: 313, endPoint y: 308, distance: 73.2
click at [313, 309] on div "Phone [PHONE_NUMBER]" at bounding box center [487, 316] width 431 height 14
copy p "7145956621"
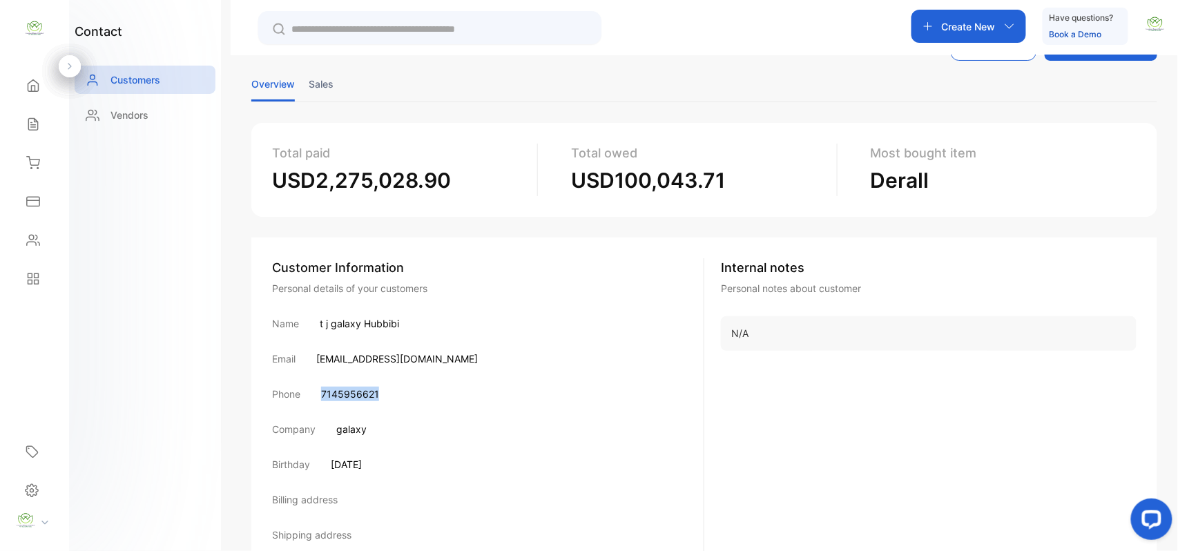
scroll to position [0, 0]
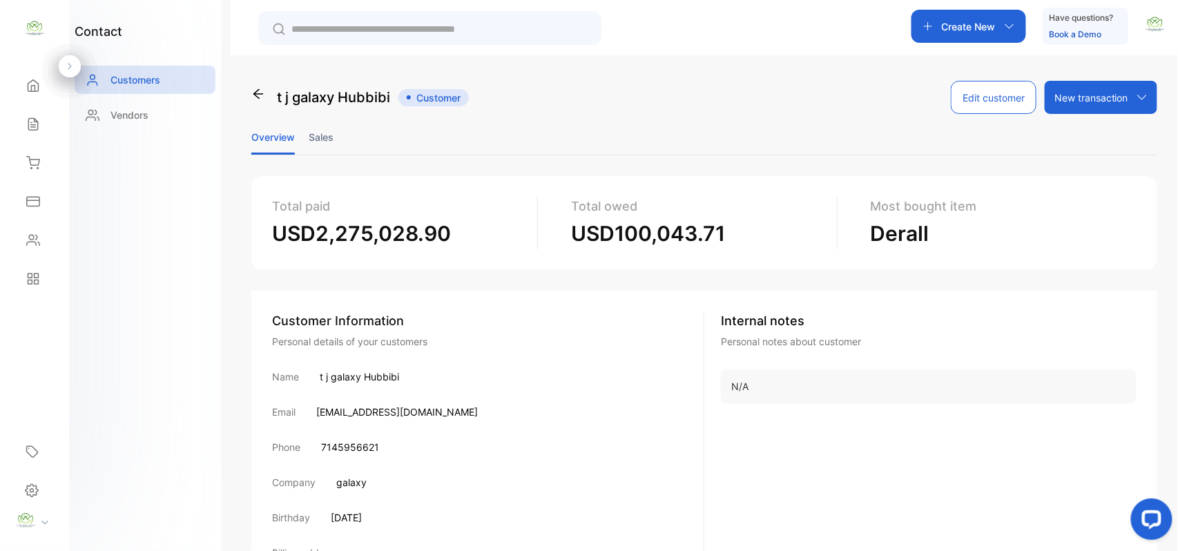
click at [318, 128] on li "Sales" at bounding box center [321, 136] width 25 height 35
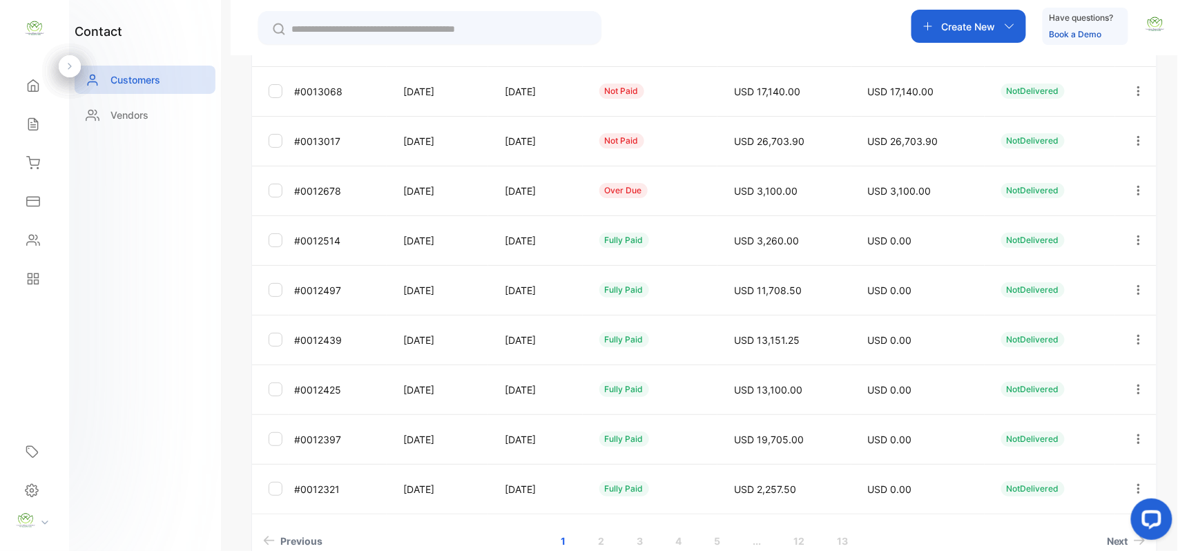
scroll to position [367, 0]
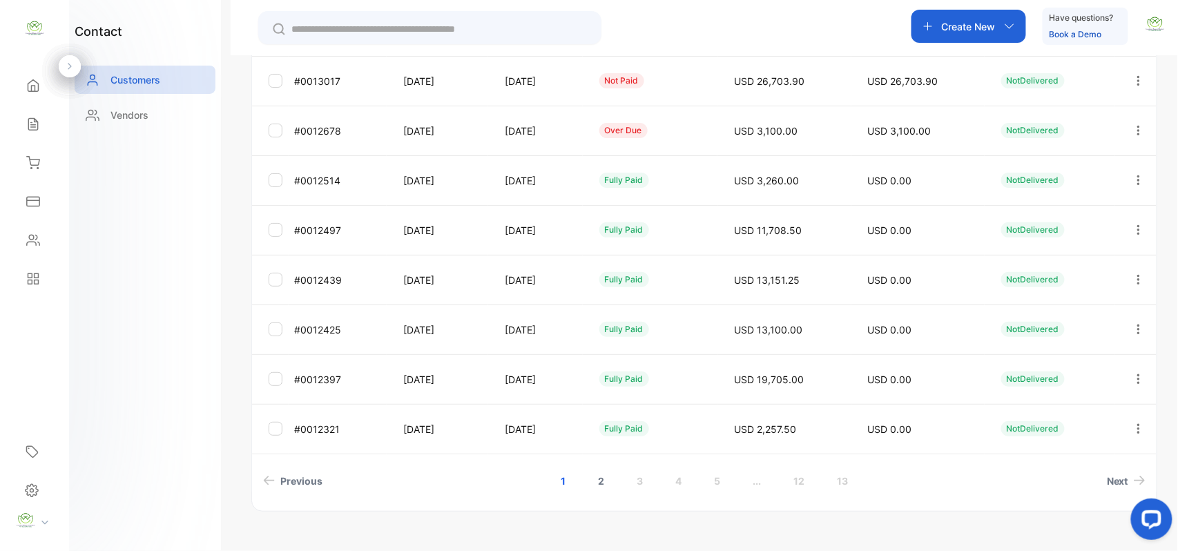
click at [598, 473] on link "2" at bounding box center [600, 481] width 39 height 26
click at [551, 487] on link "1" at bounding box center [544, 481] width 38 height 26
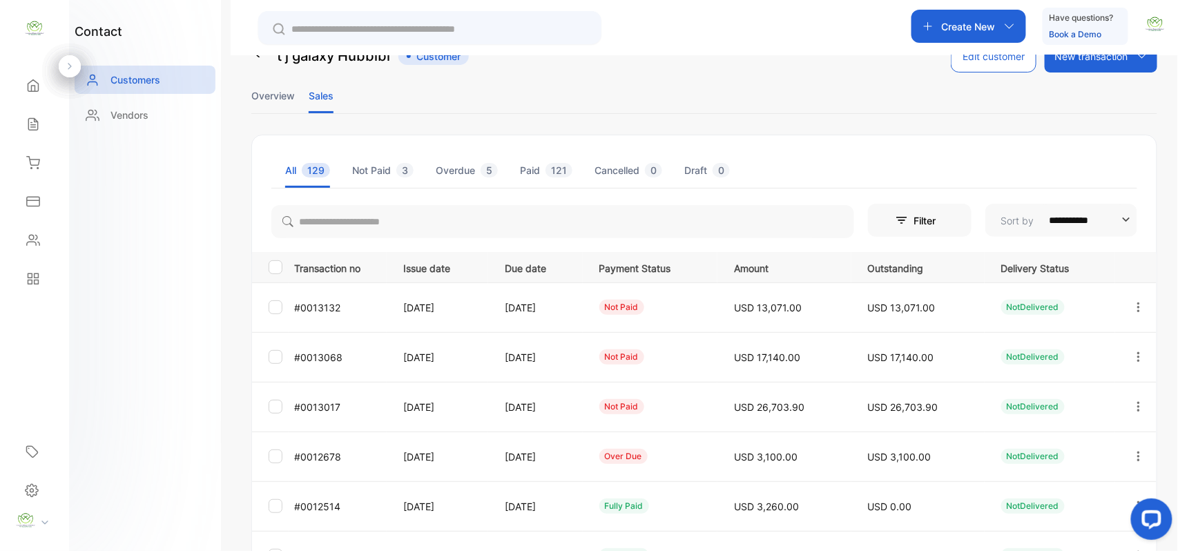
scroll to position [0, 0]
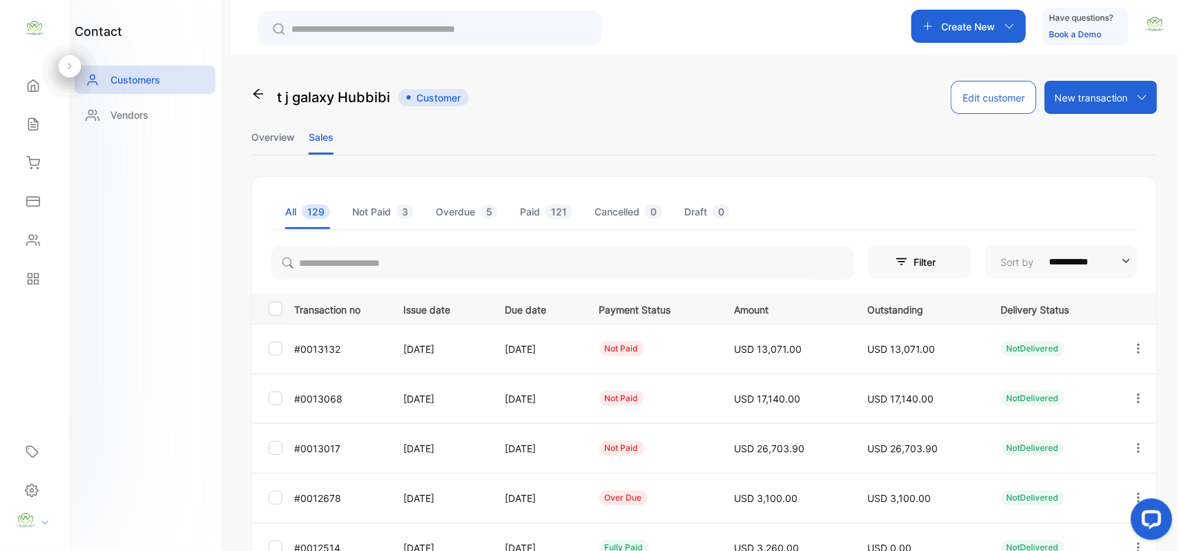
click at [278, 131] on li "Overview" at bounding box center [272, 136] width 43 height 35
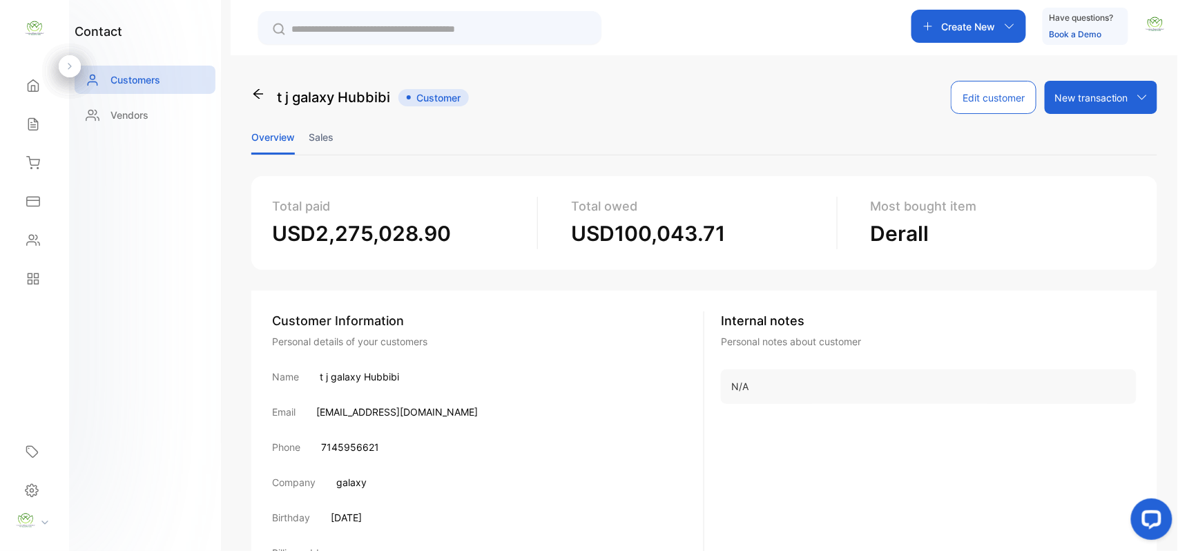
click at [327, 131] on li "Sales" at bounding box center [321, 136] width 25 height 35
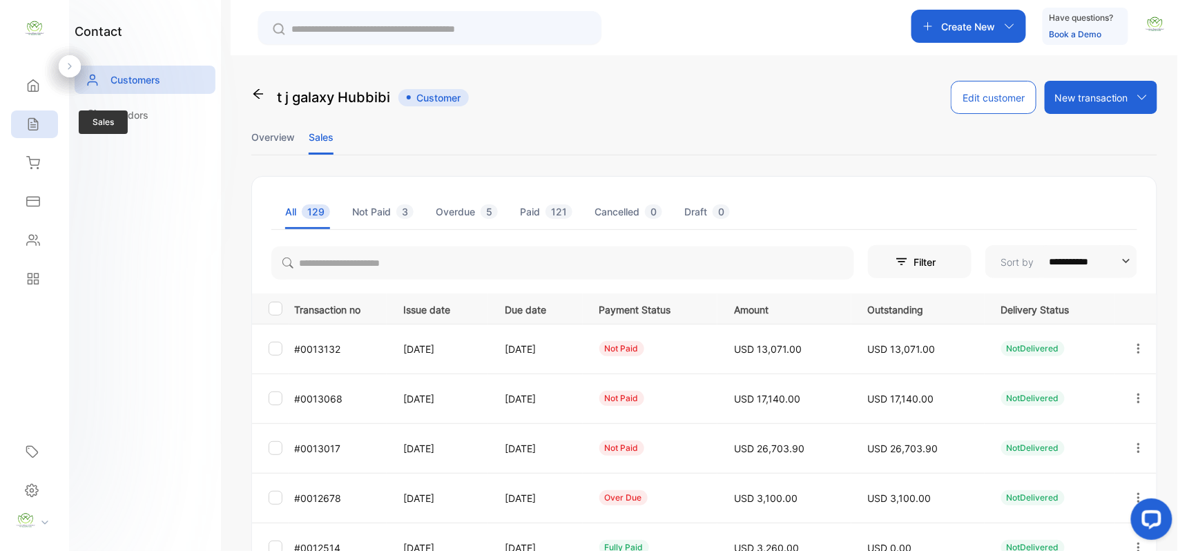
click at [33, 119] on icon at bounding box center [33, 124] width 14 height 14
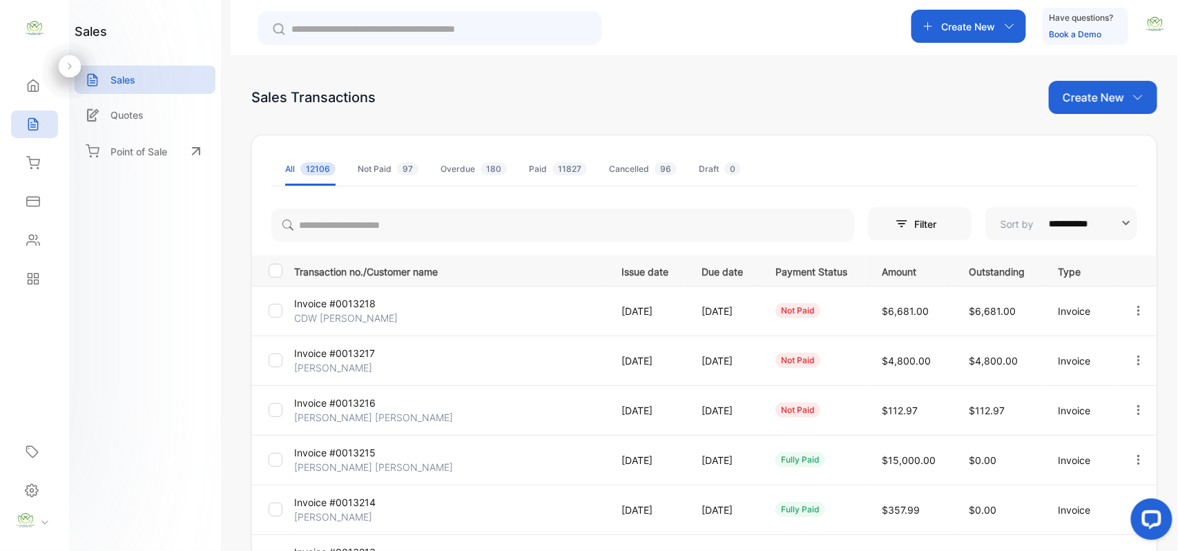
click at [1121, 92] on div "Create New" at bounding box center [1103, 97] width 108 height 33
click at [1094, 142] on span "Invoice" at bounding box center [1105, 143] width 32 height 14
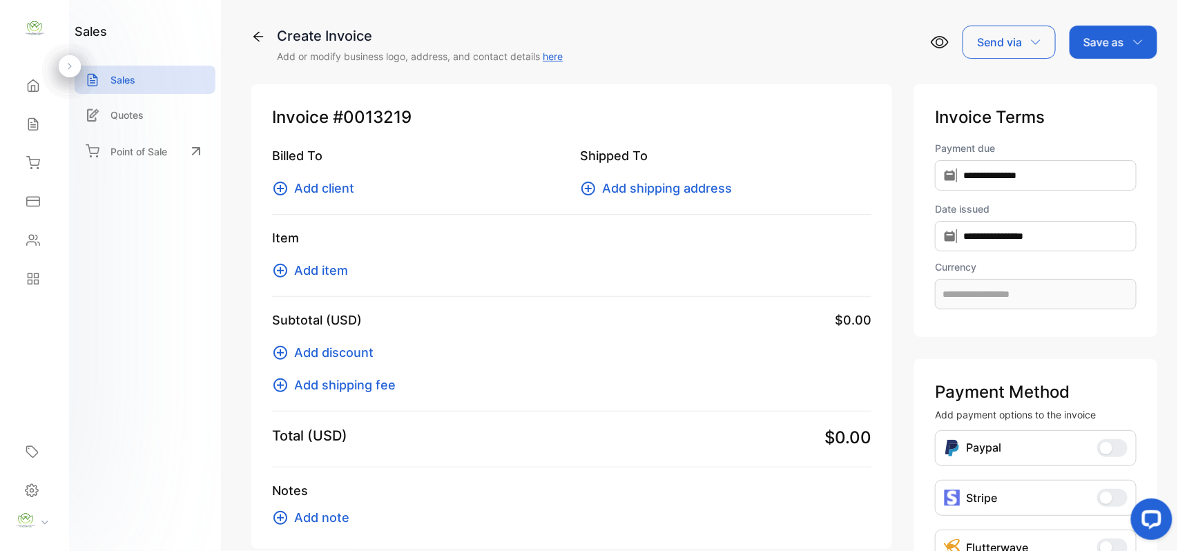
type input "**********"
click at [326, 191] on span "Add client" at bounding box center [324, 188] width 60 height 19
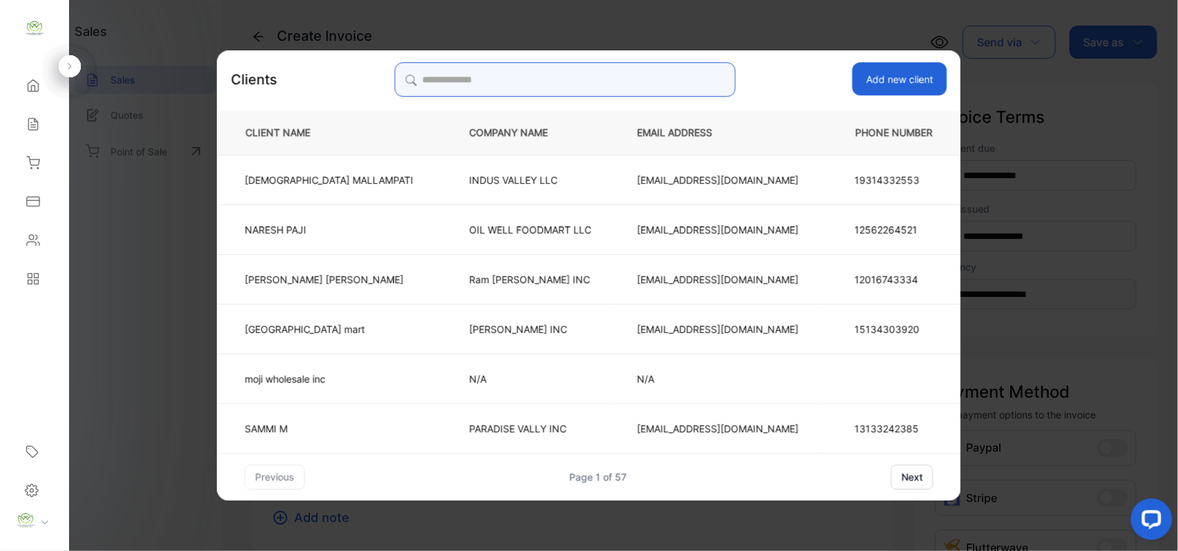
click at [599, 69] on input "search" at bounding box center [564, 79] width 341 height 35
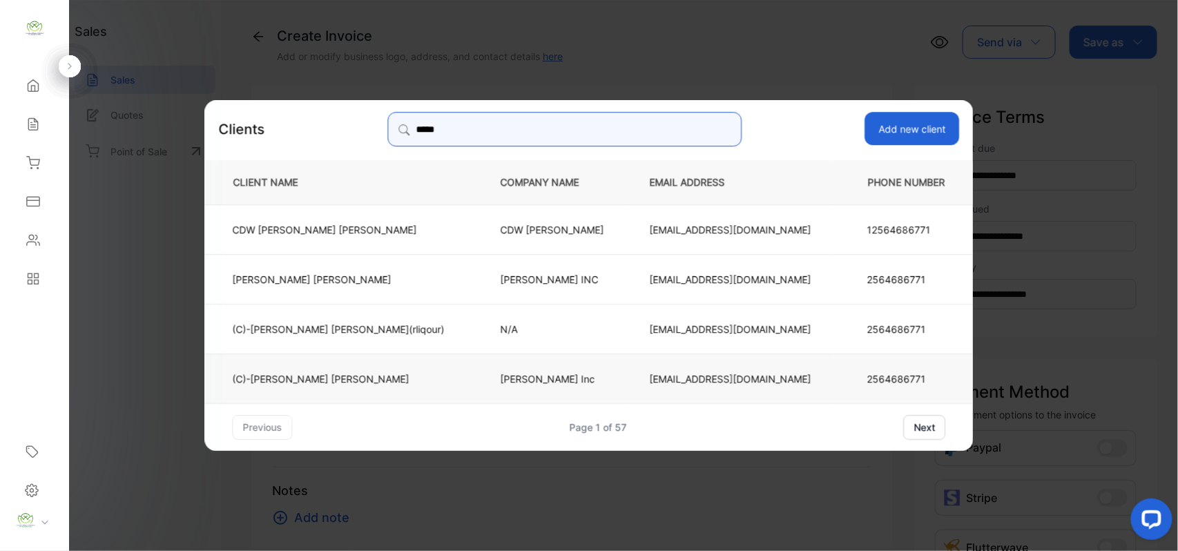
type input "*****"
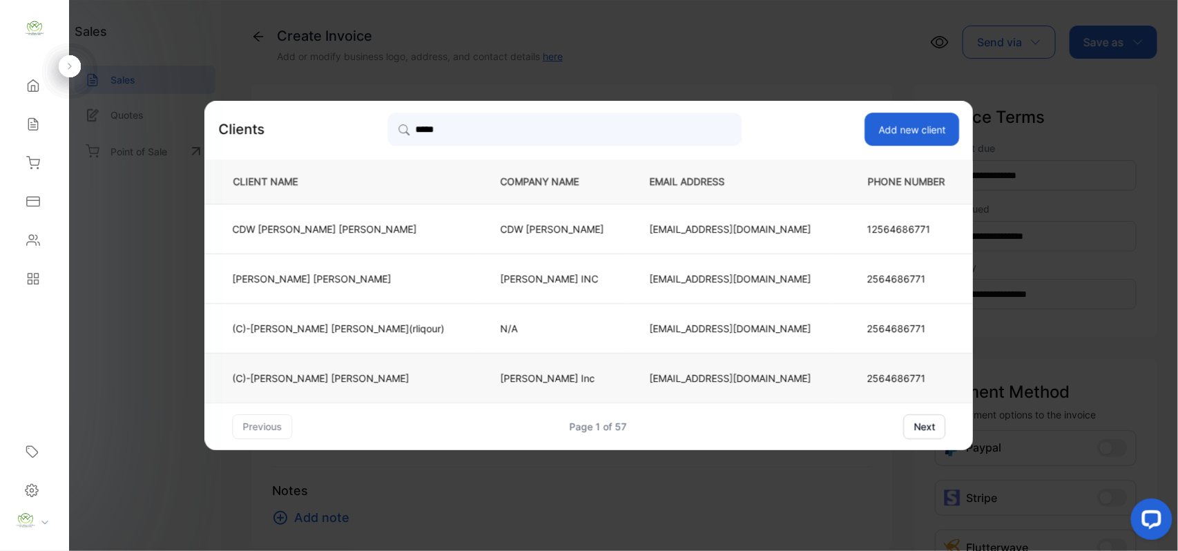
click at [367, 366] on td "(C)-[PERSON_NAME] [PERSON_NAME]" at bounding box center [341, 378] width 273 height 50
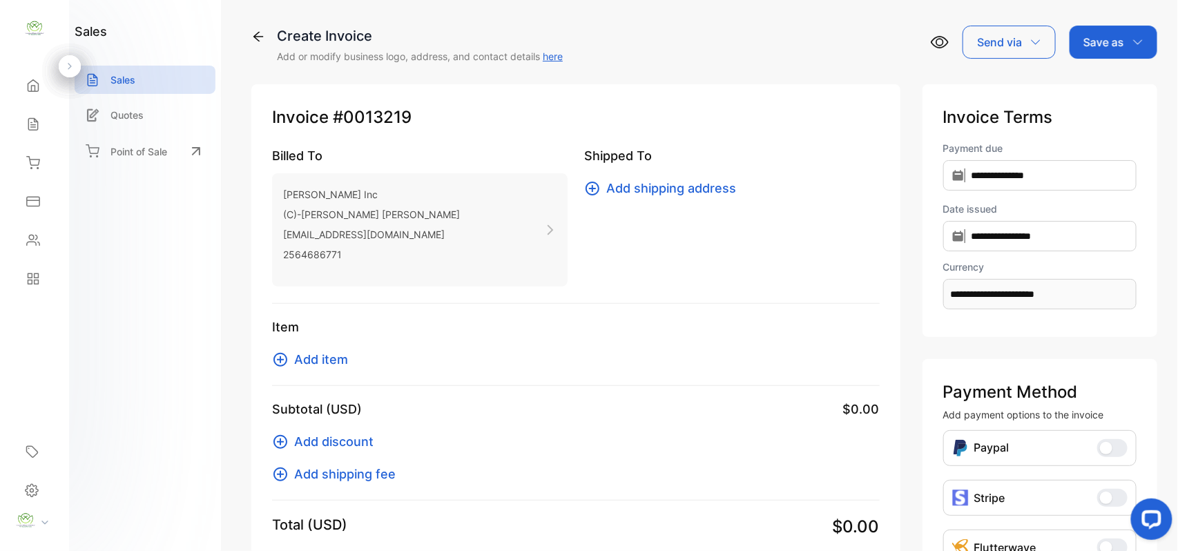
click at [329, 360] on span "Add item" at bounding box center [321, 359] width 54 height 19
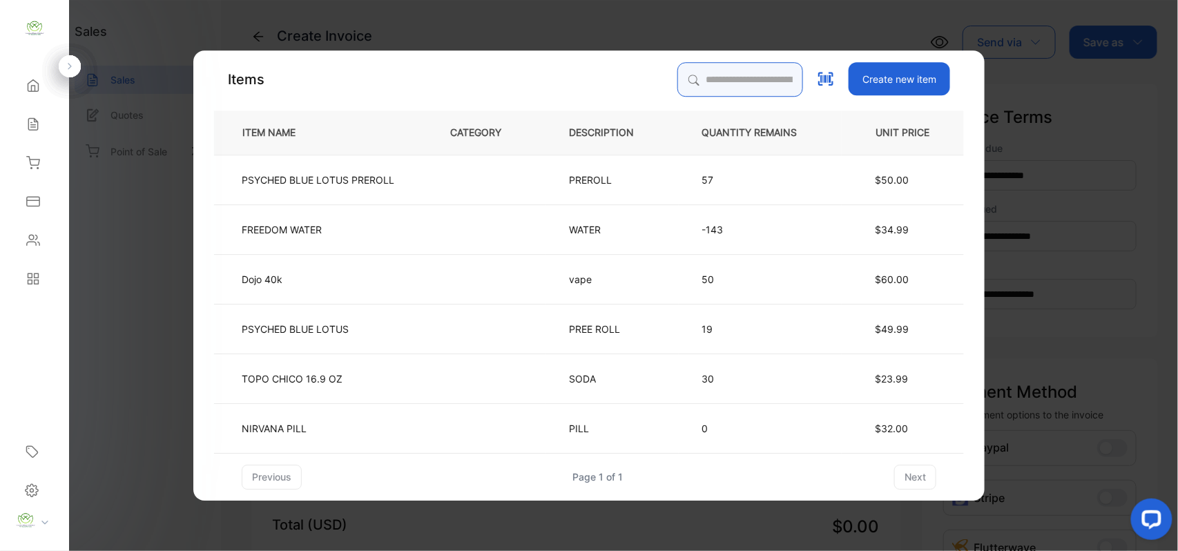
click at [695, 68] on input "search" at bounding box center [740, 79] width 126 height 35
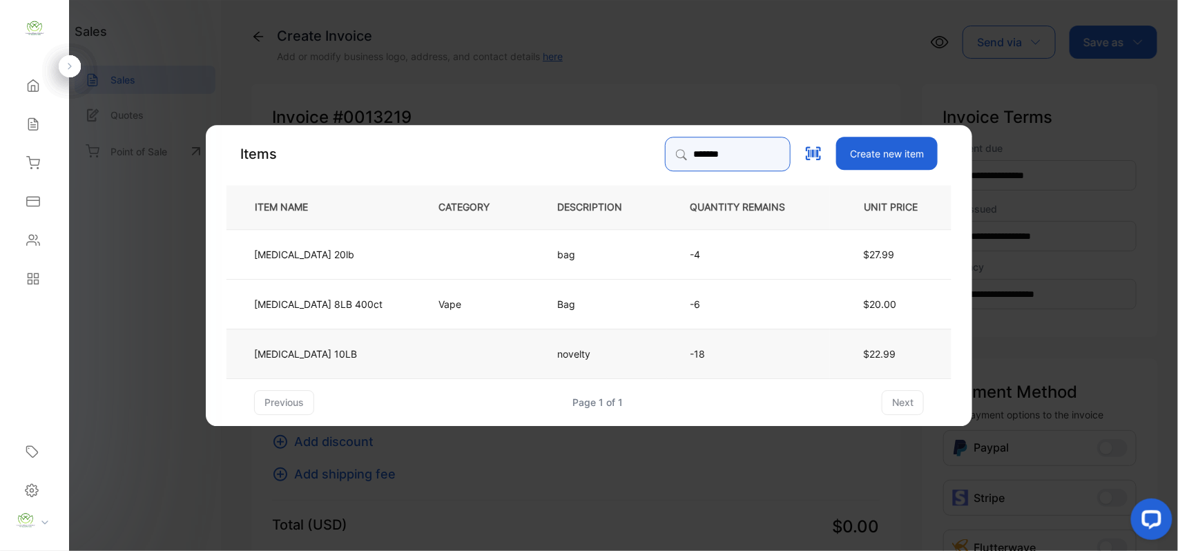
type input "*******"
click at [396, 357] on tr "[MEDICAL_DATA] 10LB novelty -18 $22.99" at bounding box center [588, 353] width 725 height 50
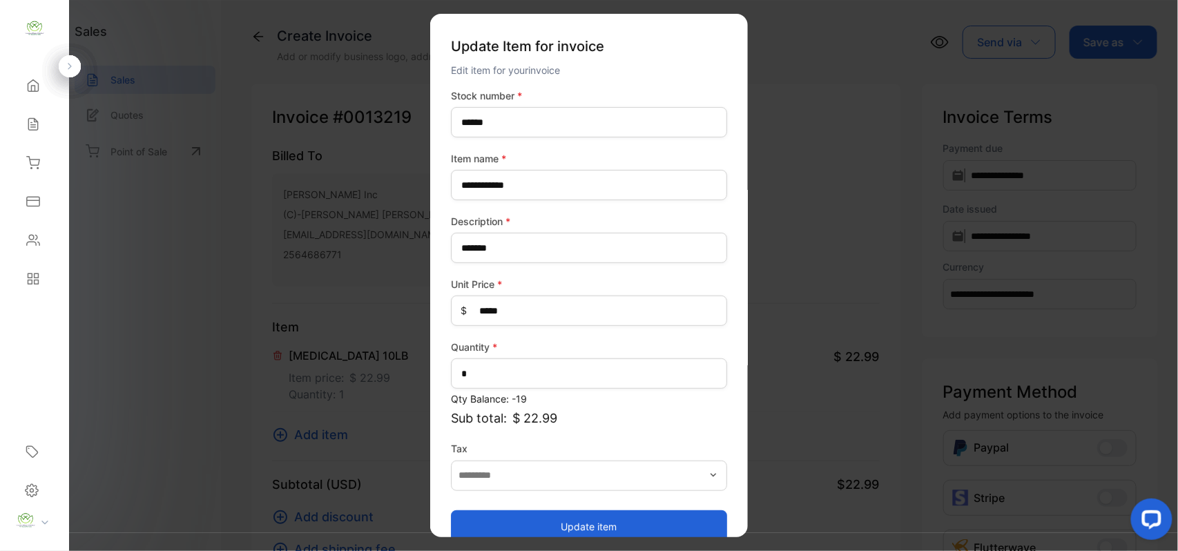
click at [661, 522] on button "Update item" at bounding box center [589, 525] width 276 height 33
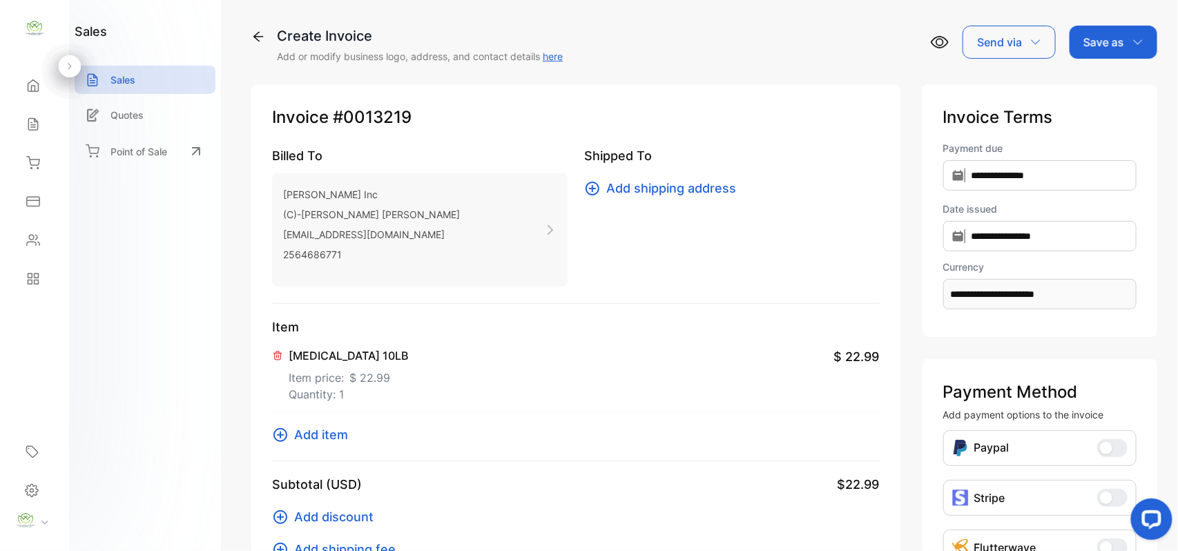
click at [323, 431] on span "Add item" at bounding box center [321, 434] width 54 height 19
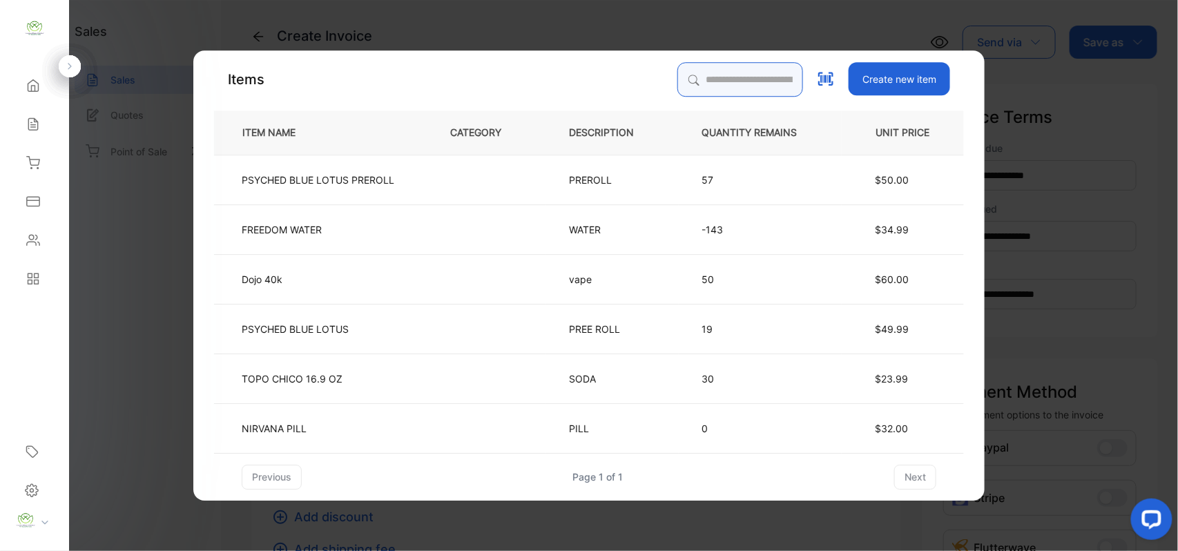
click at [708, 76] on input "search" at bounding box center [740, 79] width 126 height 35
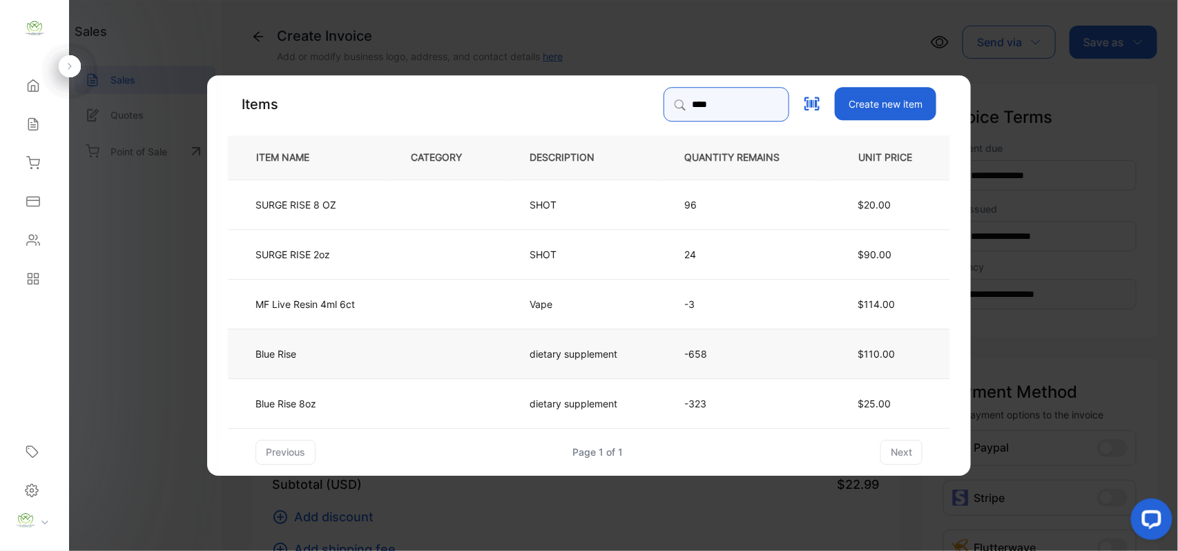
type input "****"
click at [469, 354] on td at bounding box center [447, 353] width 119 height 50
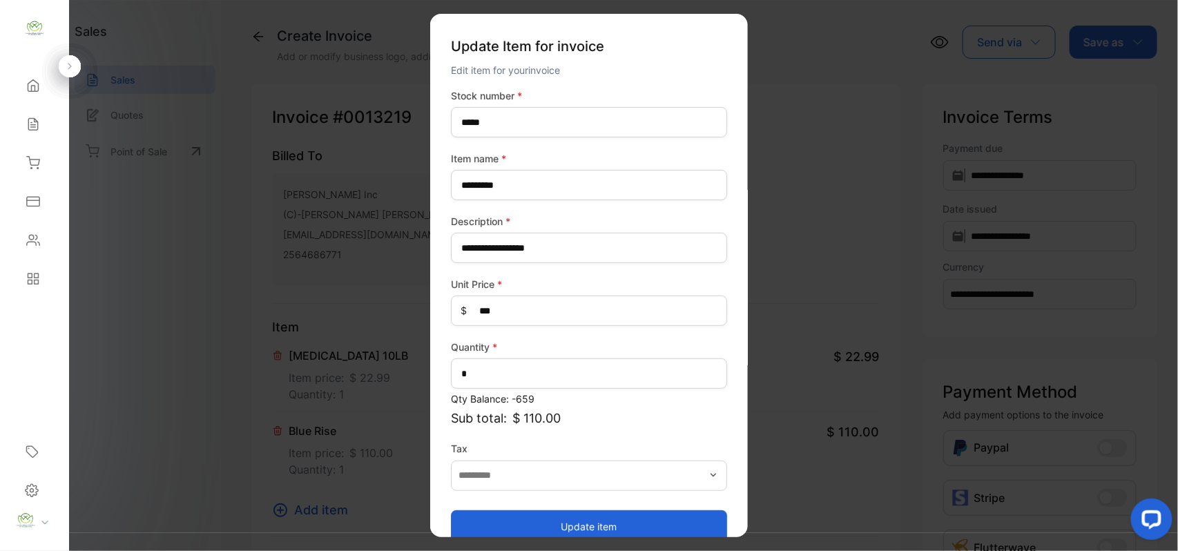
click at [581, 526] on button "Update item" at bounding box center [589, 525] width 276 height 33
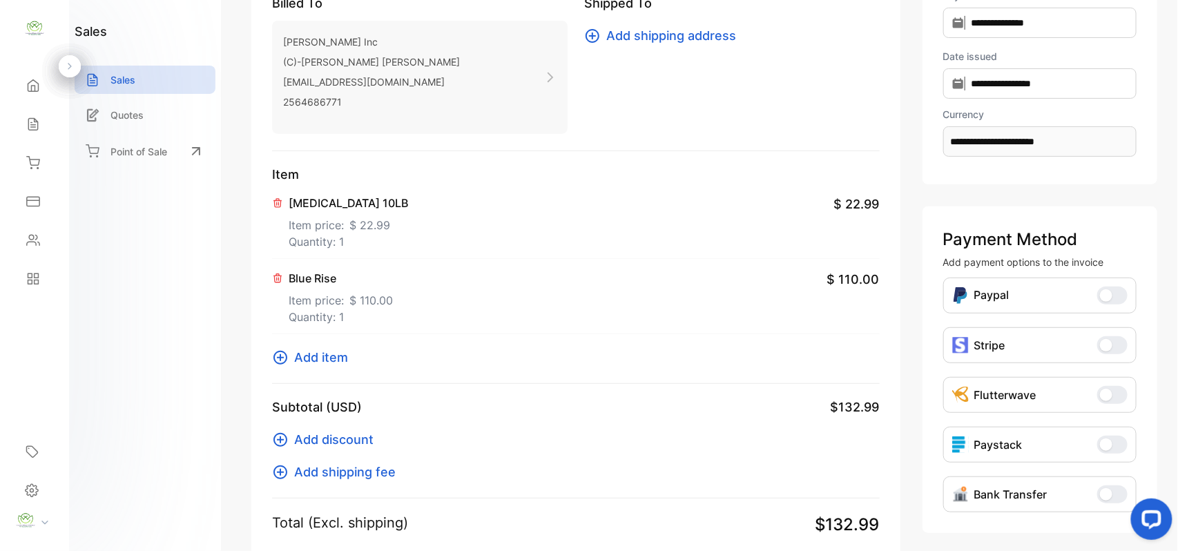
scroll to position [214, 0]
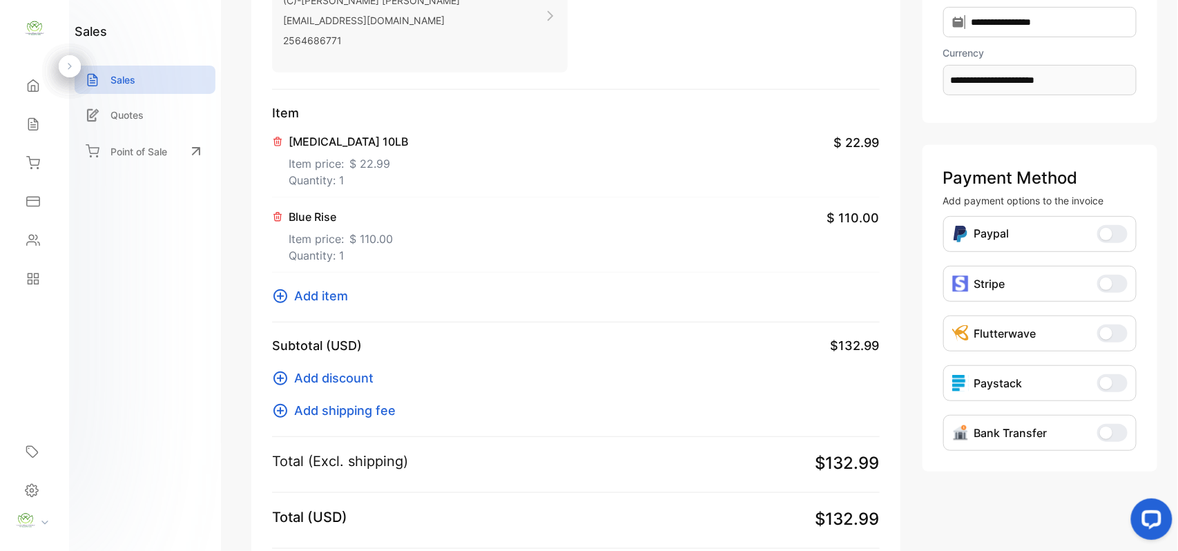
click at [320, 293] on span "Add item" at bounding box center [321, 296] width 54 height 19
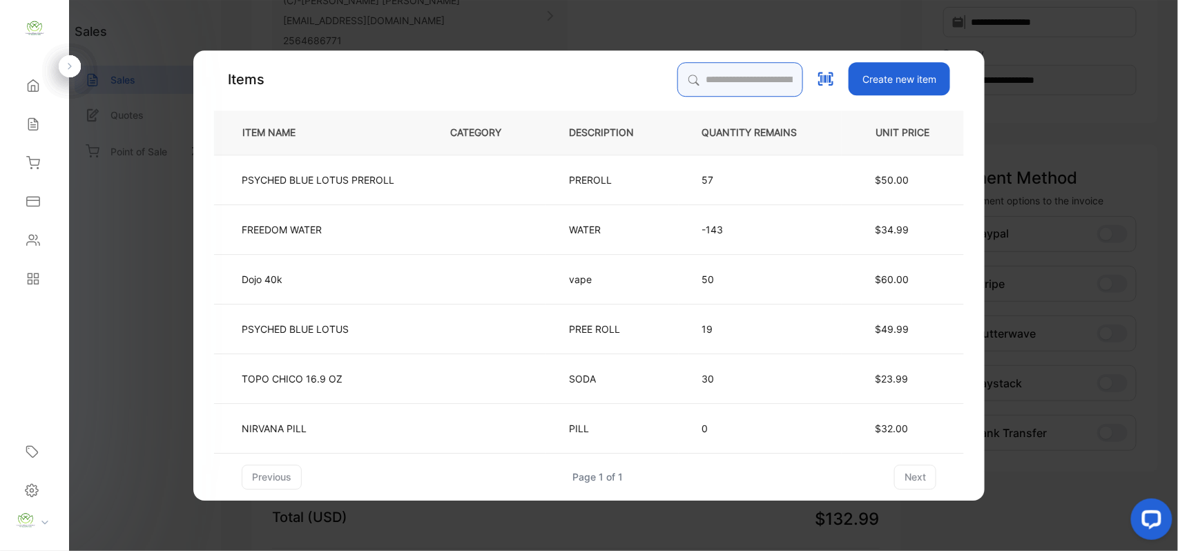
click at [717, 79] on input "search" at bounding box center [740, 79] width 126 height 35
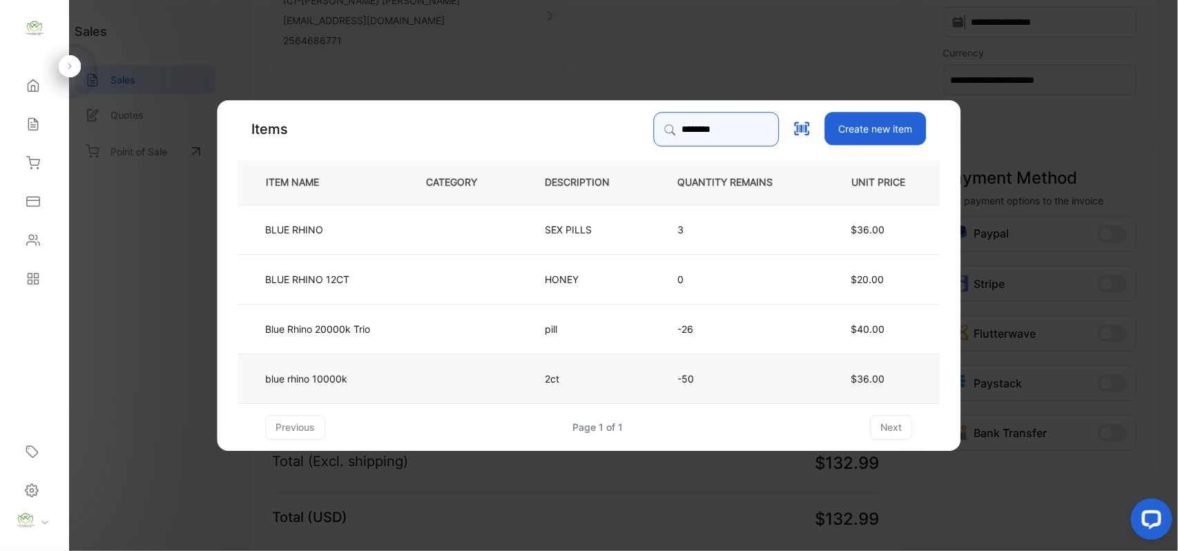
type input "********"
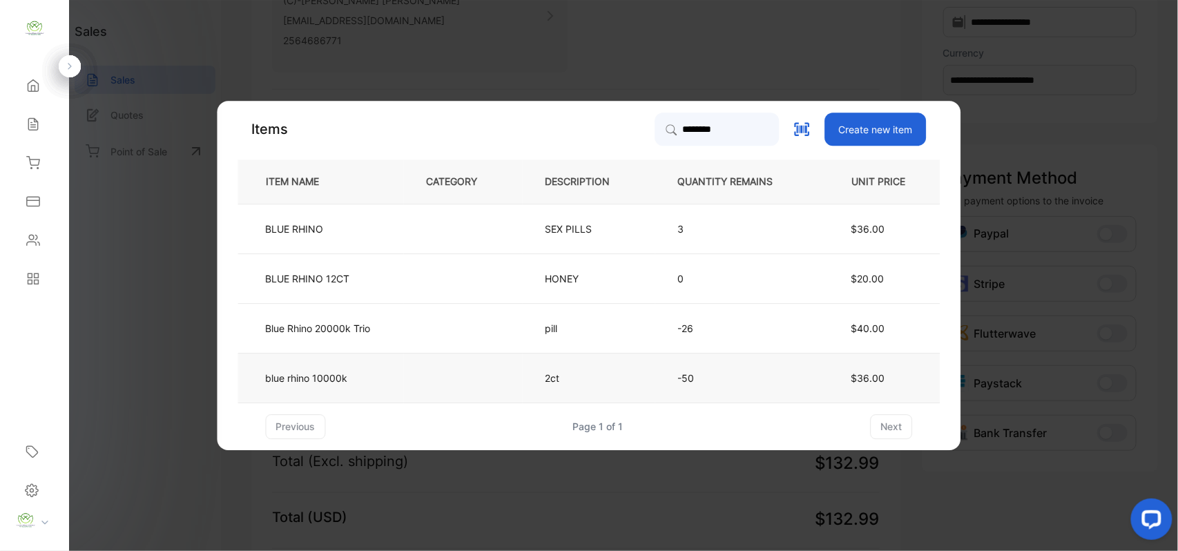
click at [473, 373] on td at bounding box center [463, 378] width 119 height 50
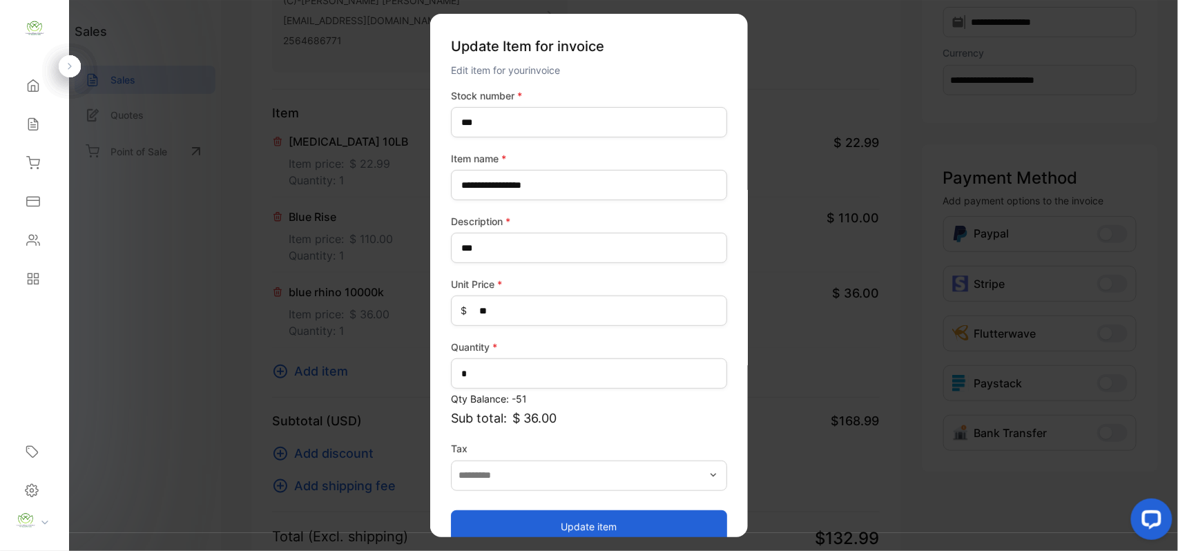
click at [606, 515] on button "Update item" at bounding box center [589, 525] width 276 height 33
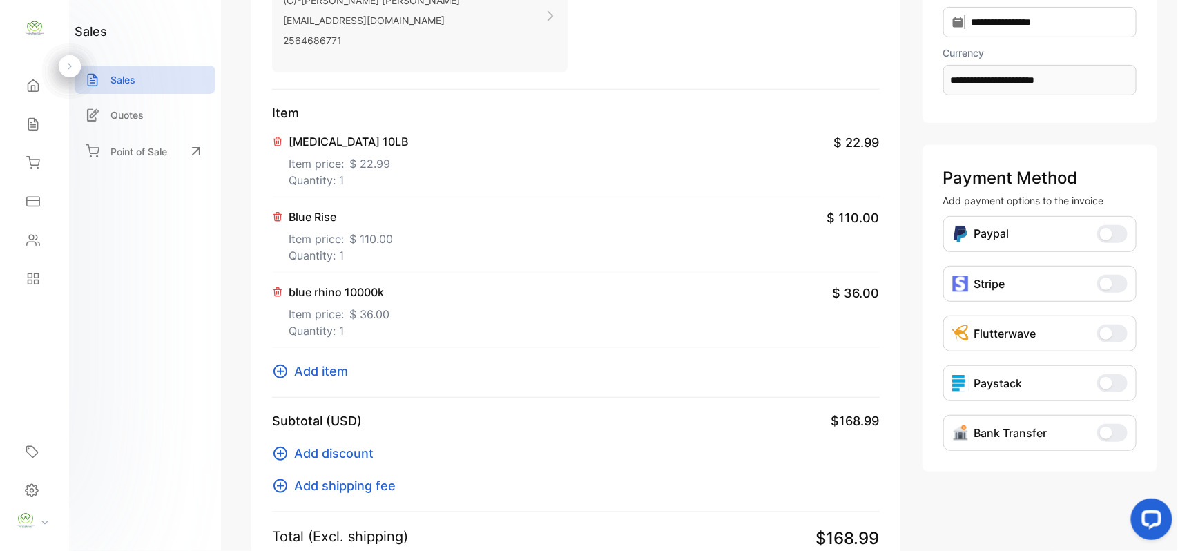
click at [331, 368] on span "Add item" at bounding box center [321, 371] width 54 height 19
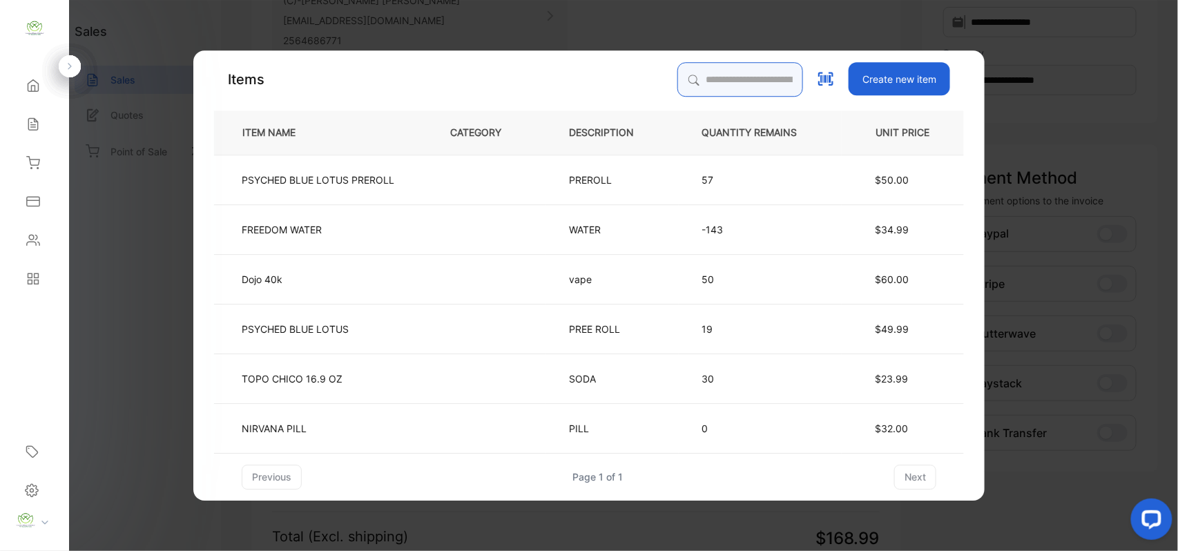
click at [702, 68] on input "search" at bounding box center [740, 79] width 126 height 35
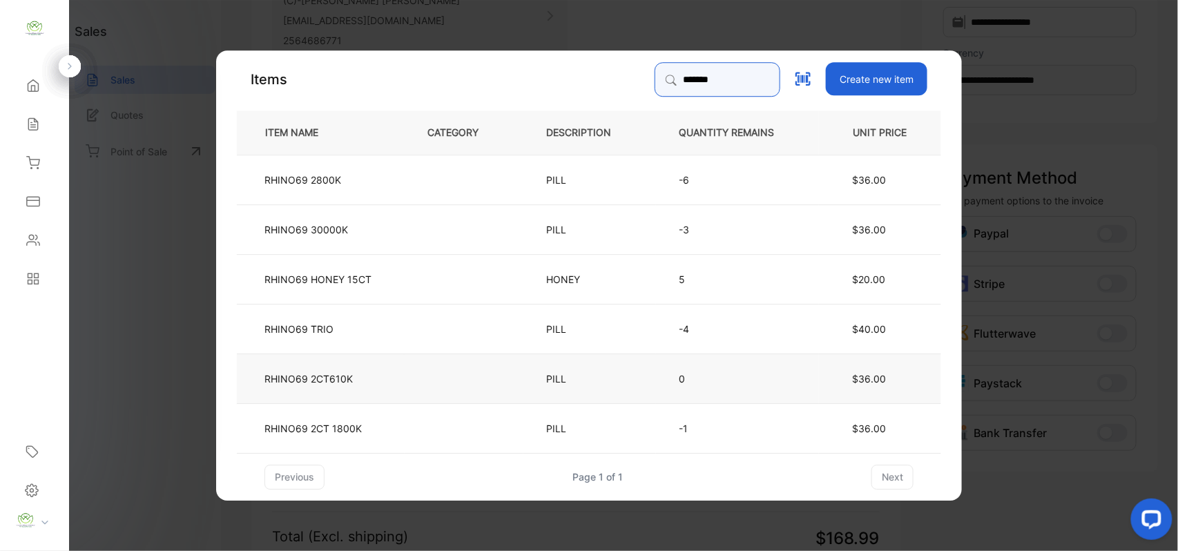
type input "*******"
click at [400, 377] on td "RHINO69 2CT610K" at bounding box center [321, 378] width 168 height 50
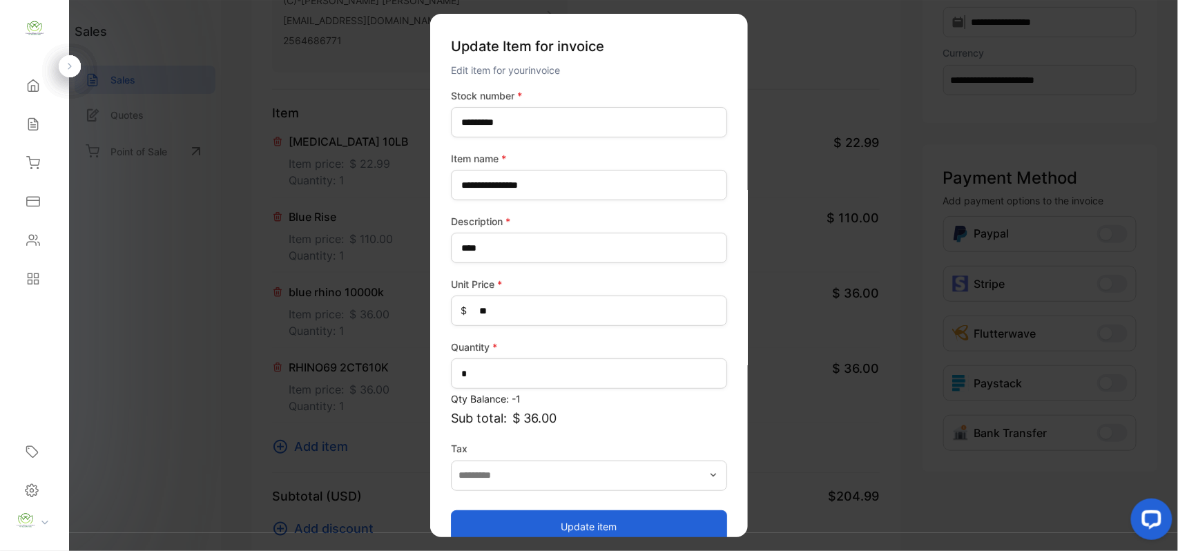
click at [675, 521] on button "Update item" at bounding box center [589, 525] width 276 height 33
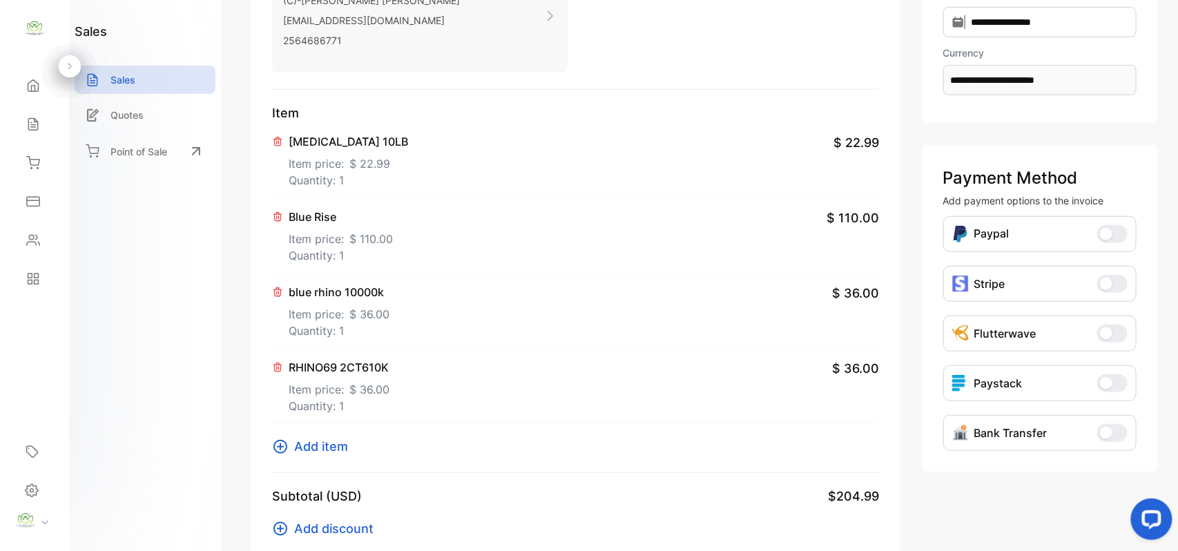
click at [304, 446] on span "Add item" at bounding box center [321, 446] width 54 height 19
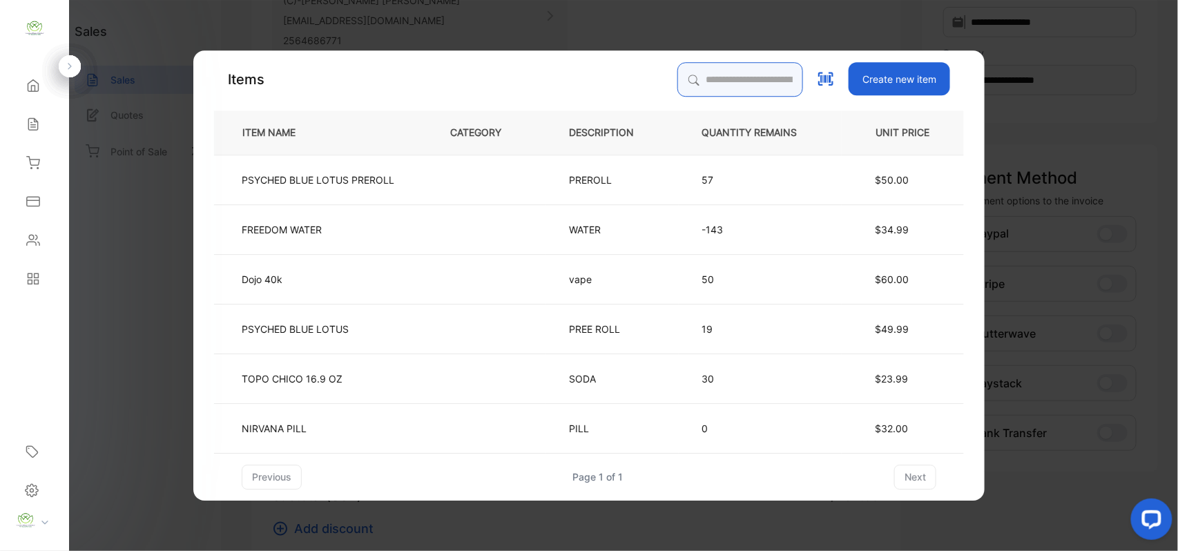
click at [702, 81] on input "search" at bounding box center [740, 79] width 126 height 35
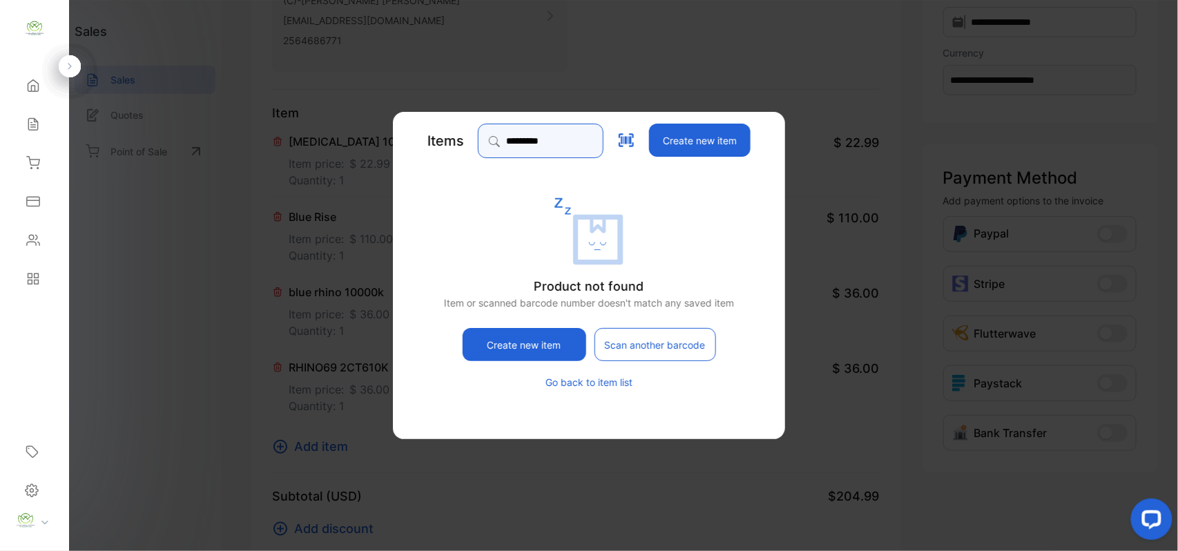
click at [525, 139] on input "*********" at bounding box center [541, 141] width 126 height 35
click at [565, 139] on input "********" at bounding box center [541, 141] width 126 height 35
type input "*"
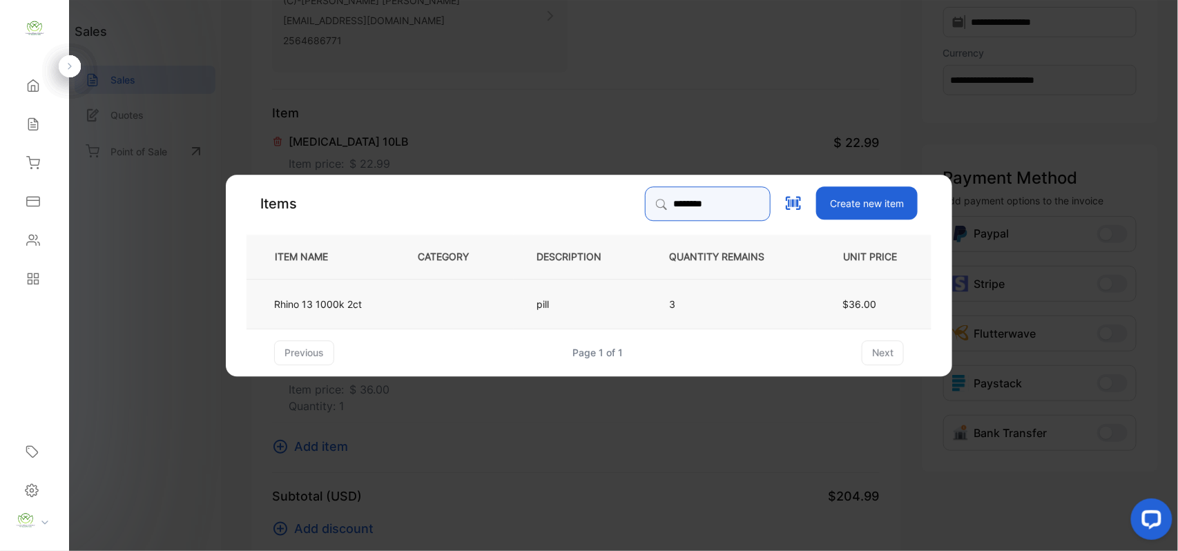
type input "********"
click at [443, 308] on td at bounding box center [454, 303] width 119 height 50
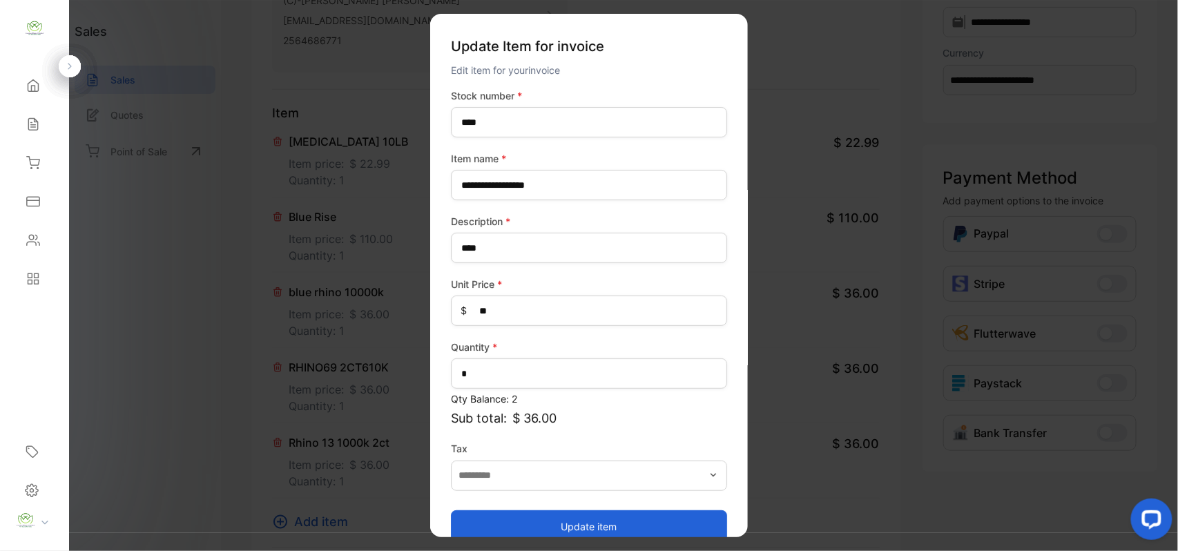
click at [675, 517] on button "Update item" at bounding box center [589, 525] width 276 height 33
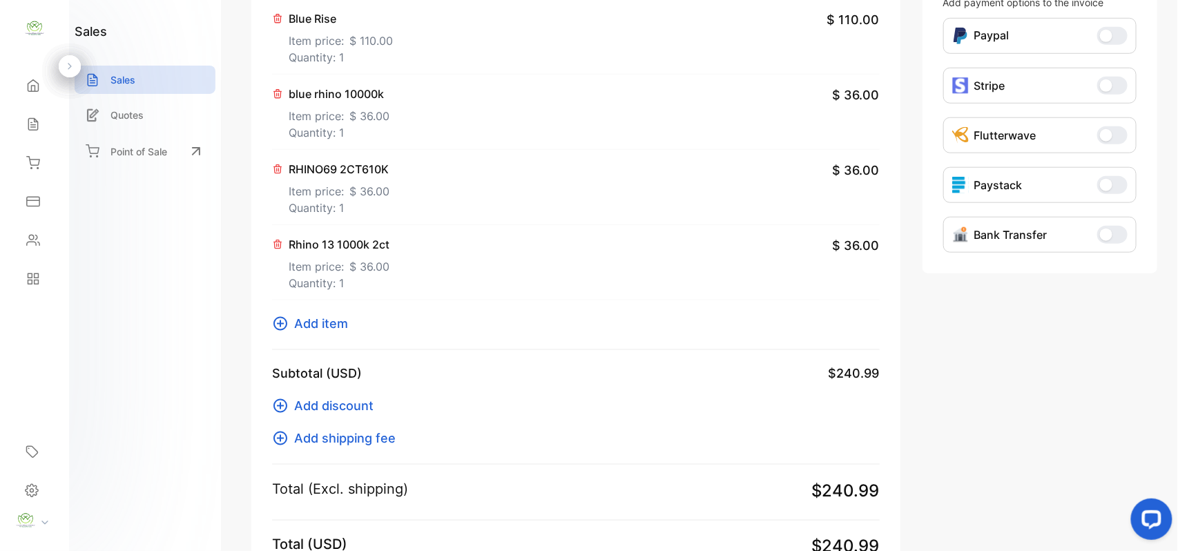
scroll to position [598, 0]
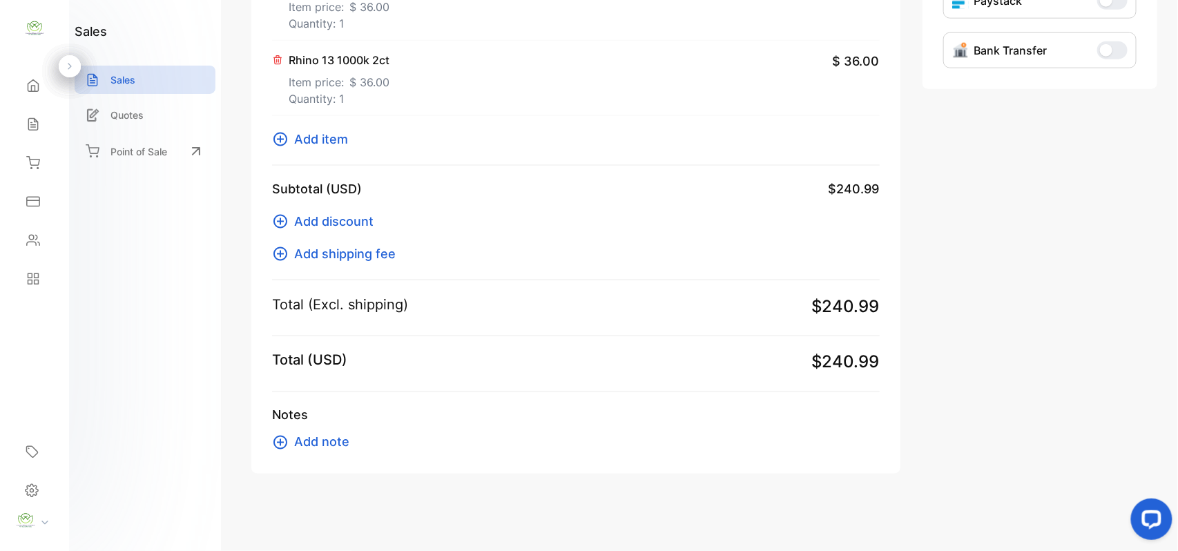
click at [331, 142] on span "Add item" at bounding box center [321, 139] width 54 height 19
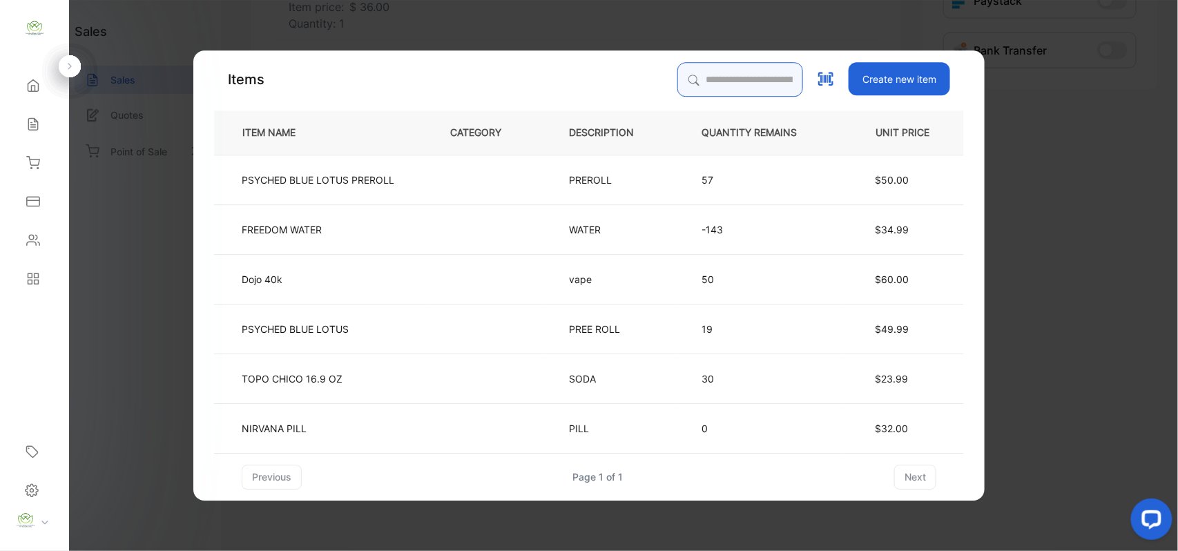
click at [708, 73] on input "search" at bounding box center [740, 79] width 126 height 35
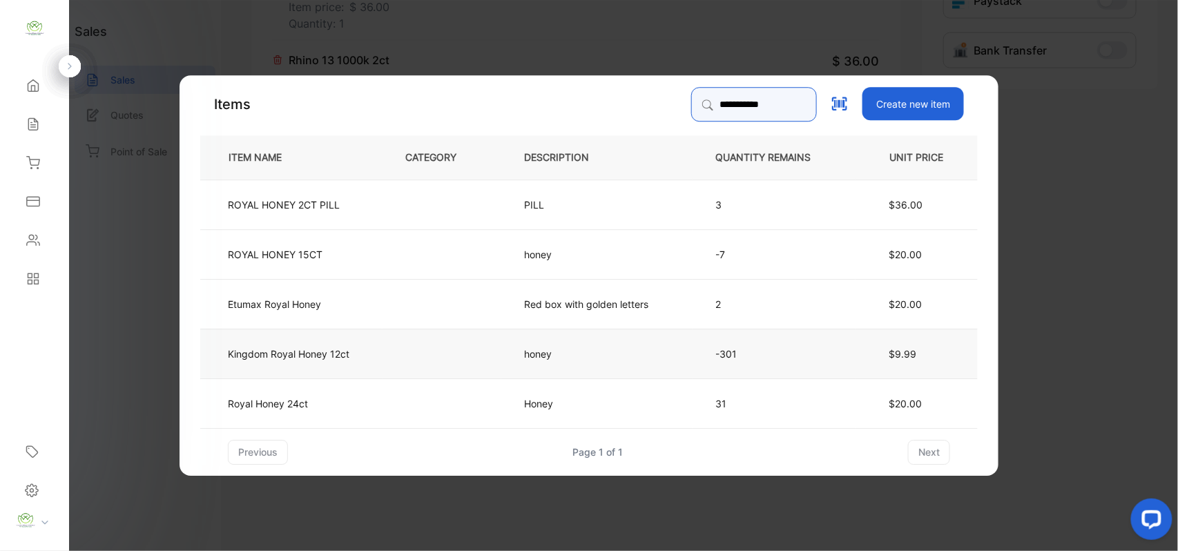
type input "**********"
click at [589, 349] on td "honey" at bounding box center [596, 353] width 191 height 50
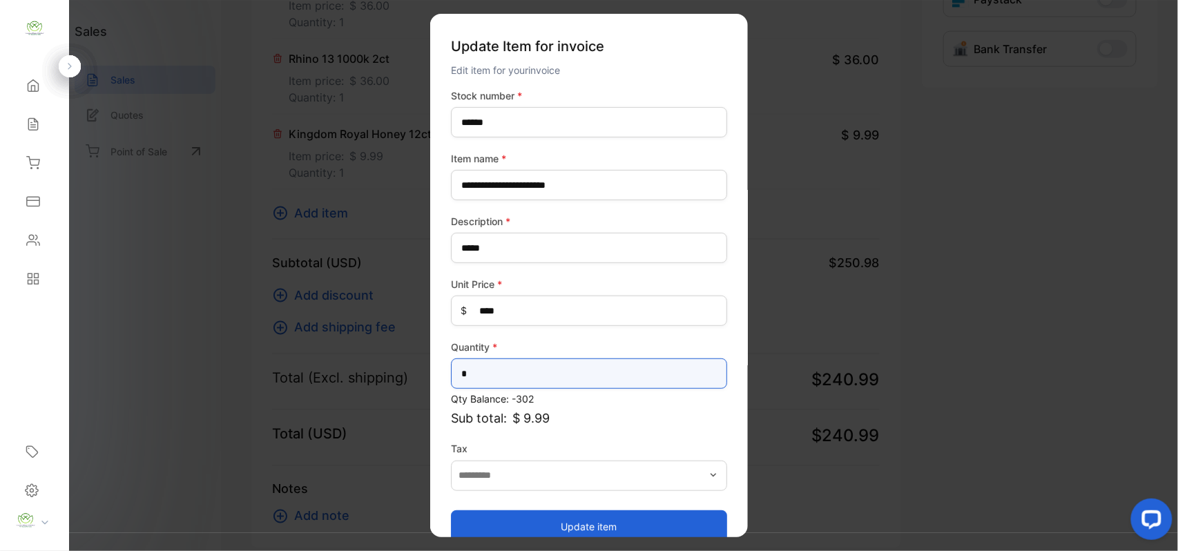
click at [599, 373] on input "*" at bounding box center [589, 373] width 276 height 30
type input "*"
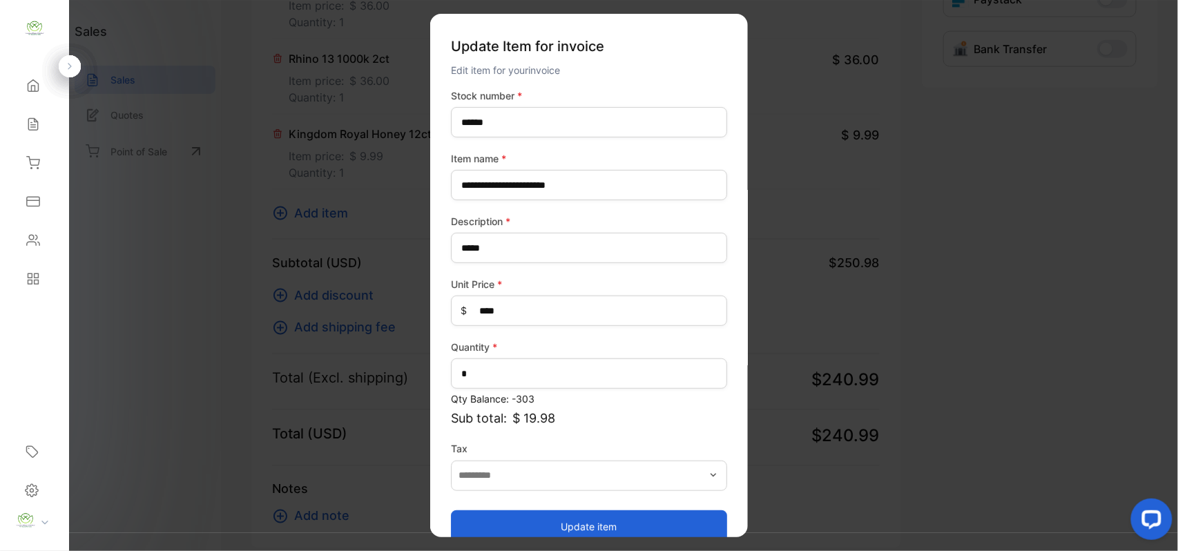
click at [579, 518] on button "Update item" at bounding box center [589, 525] width 276 height 33
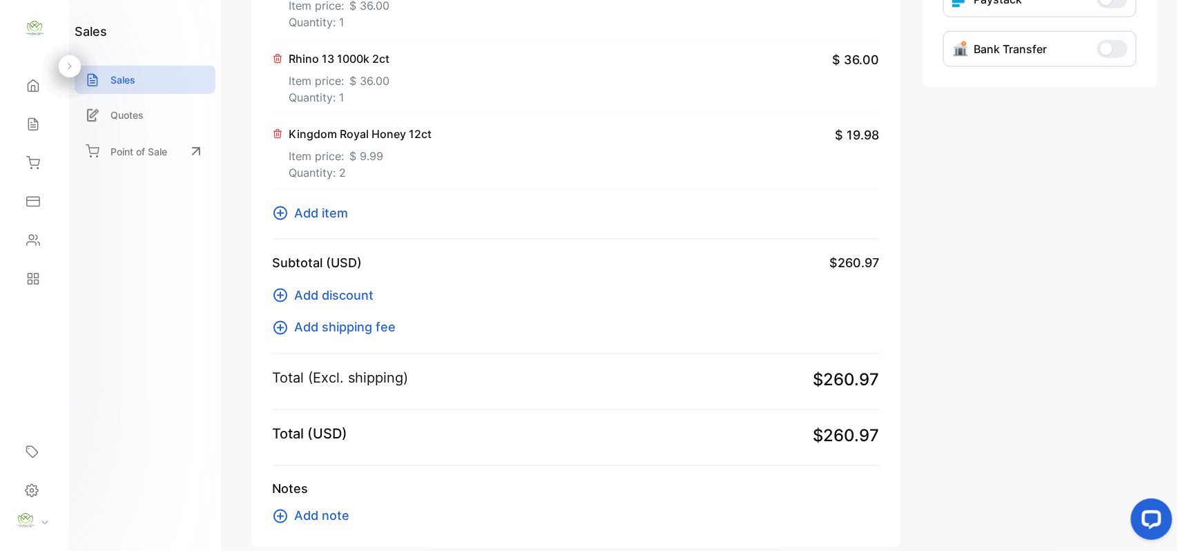
click at [319, 220] on span "Add item" at bounding box center [321, 213] width 54 height 19
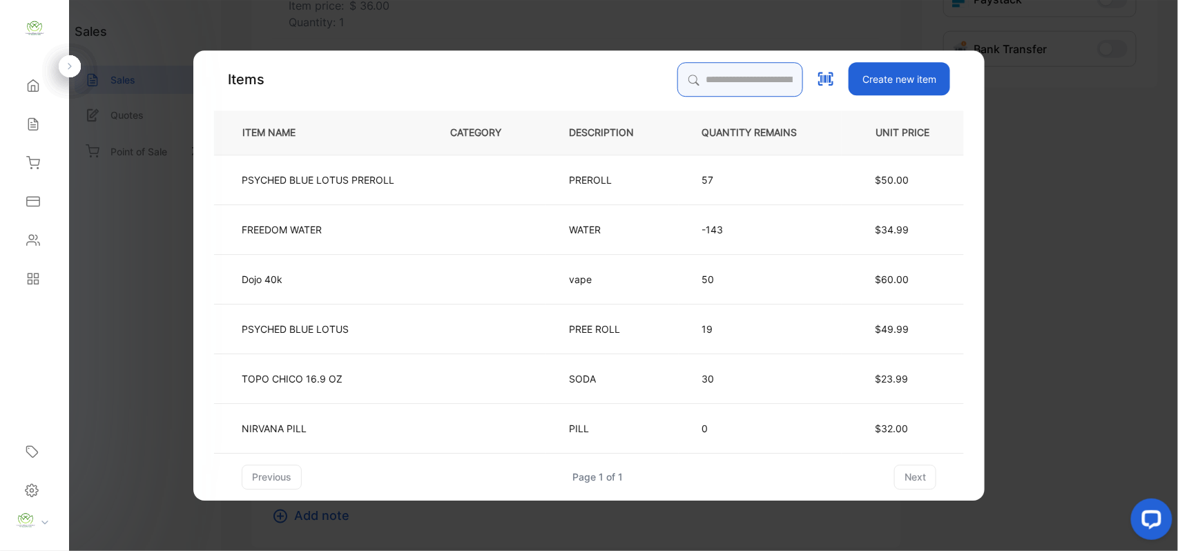
click at [695, 79] on input "search" at bounding box center [740, 79] width 126 height 35
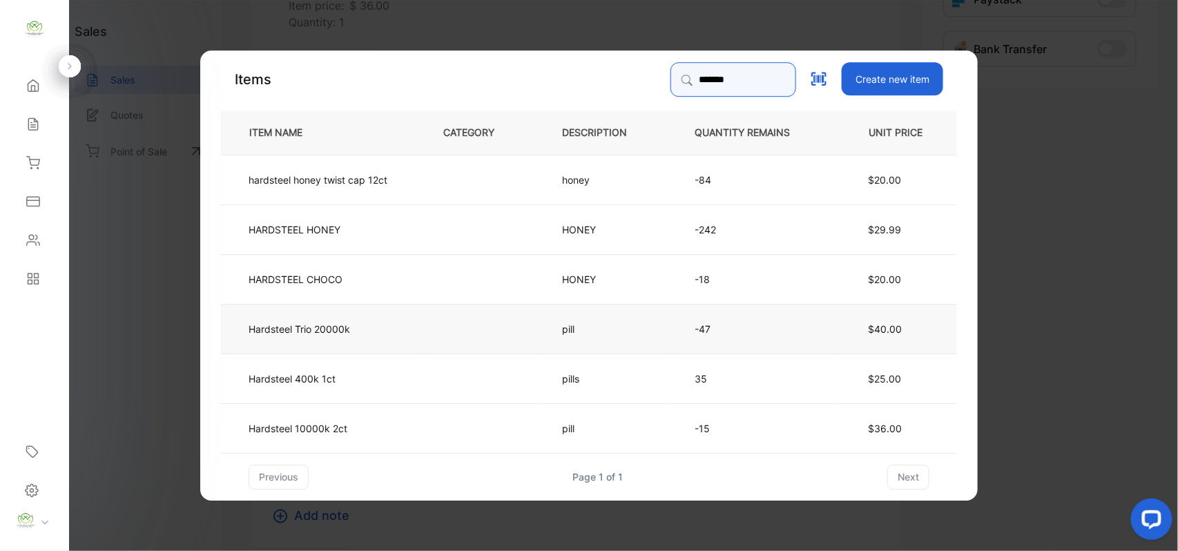
type input "*******"
drag, startPoint x: 427, startPoint y: 324, endPoint x: 438, endPoint y: 329, distance: 12.1
click at [438, 329] on td at bounding box center [479, 328] width 119 height 50
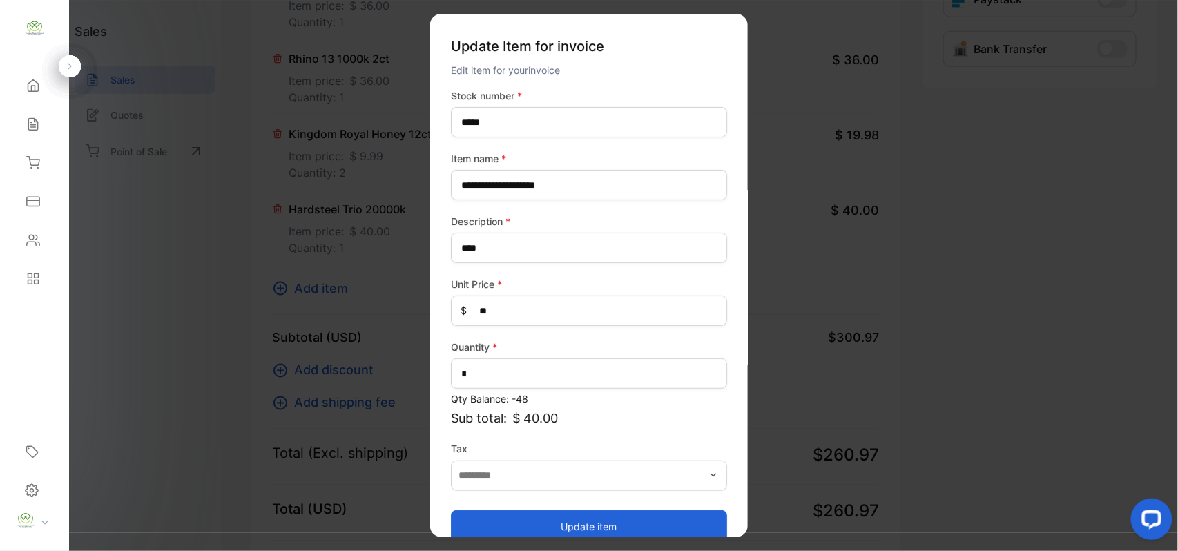
click at [600, 525] on button "Update item" at bounding box center [589, 525] width 276 height 33
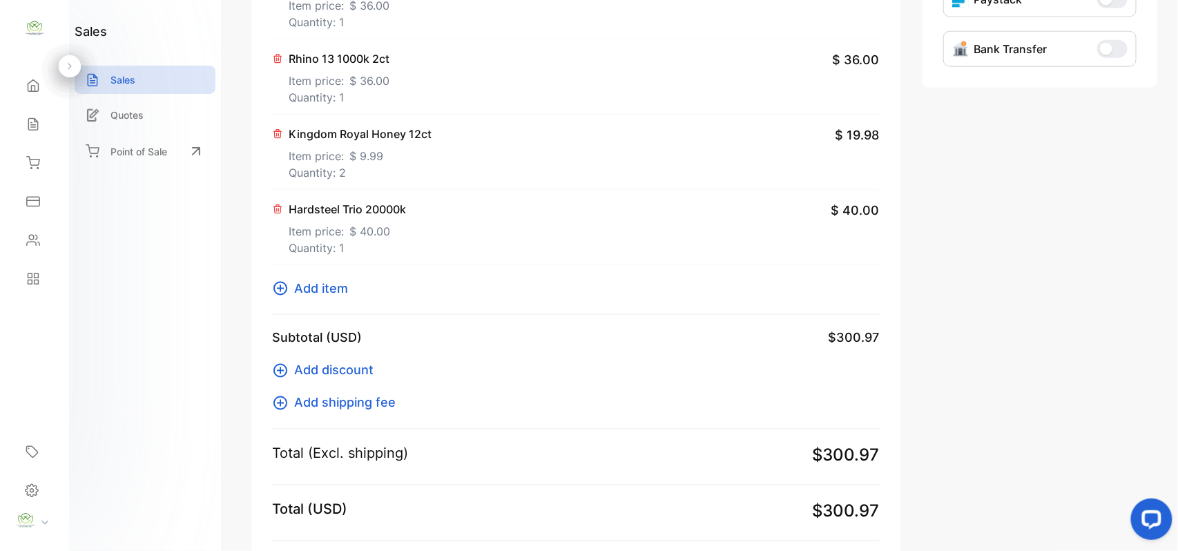
click at [343, 286] on span "Add item" at bounding box center [321, 288] width 54 height 19
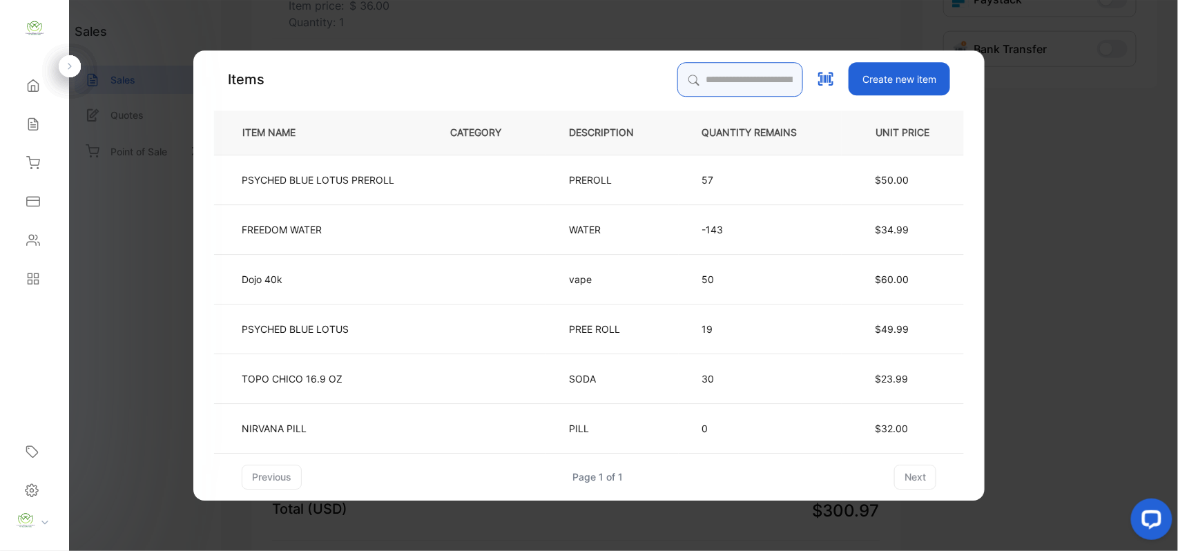
click at [755, 78] on input "search" at bounding box center [740, 79] width 126 height 35
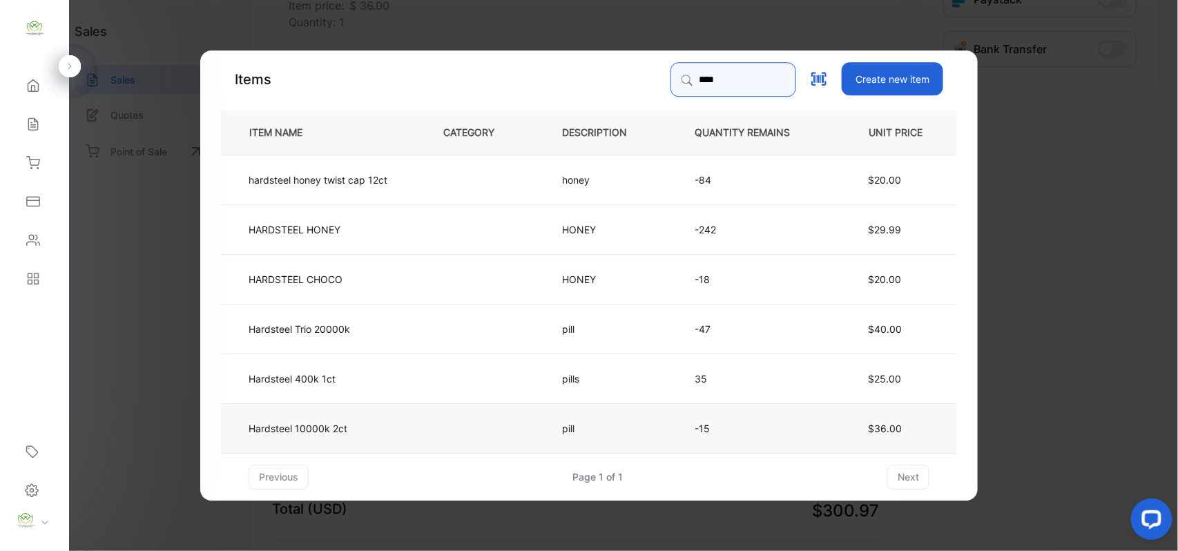
type input "****"
click at [456, 442] on td at bounding box center [479, 427] width 119 height 50
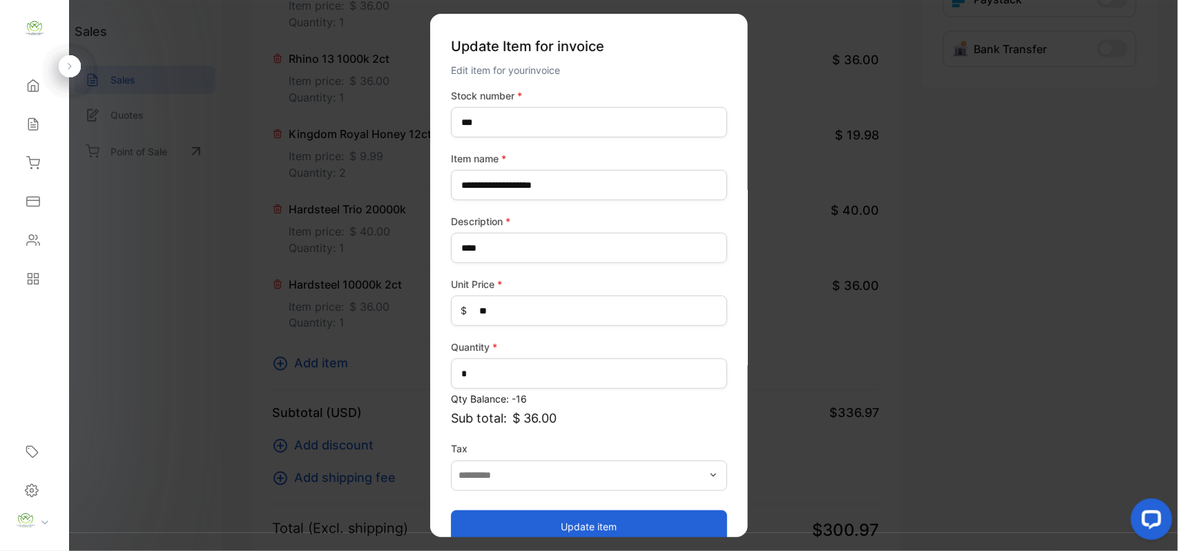
click at [567, 516] on button "Update item" at bounding box center [589, 525] width 276 height 33
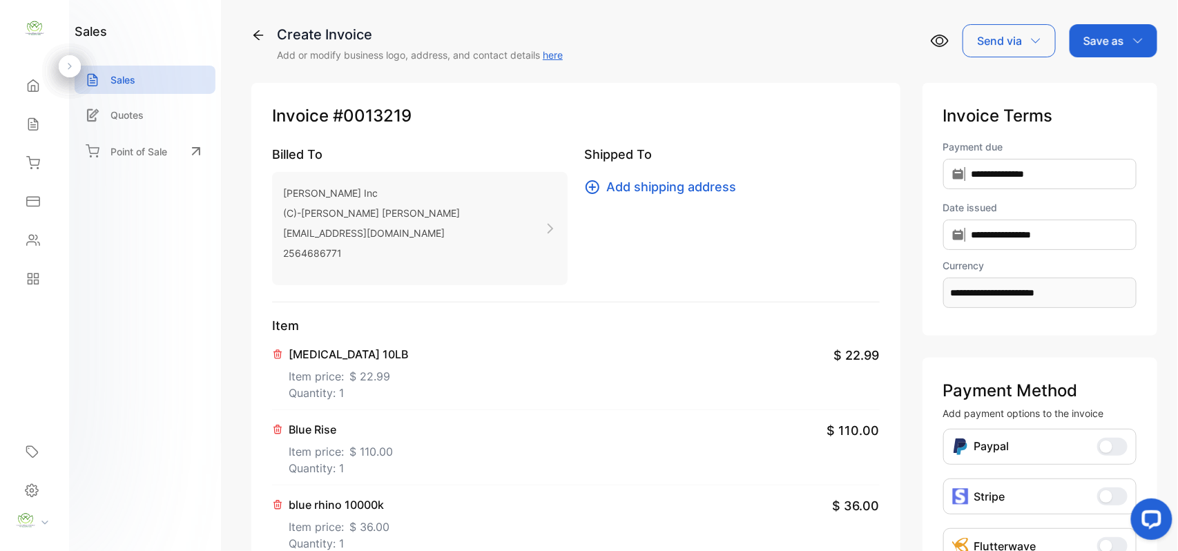
scroll to position [0, 0]
click at [1114, 47] on p "Save as" at bounding box center [1103, 42] width 41 height 17
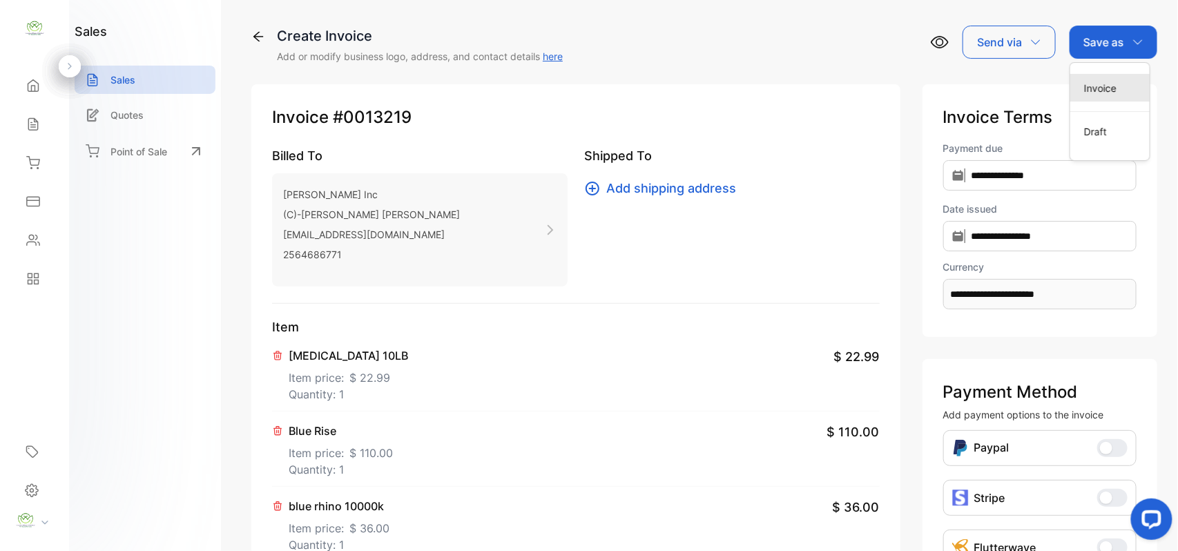
click at [1110, 79] on div "Invoice" at bounding box center [1109, 88] width 79 height 28
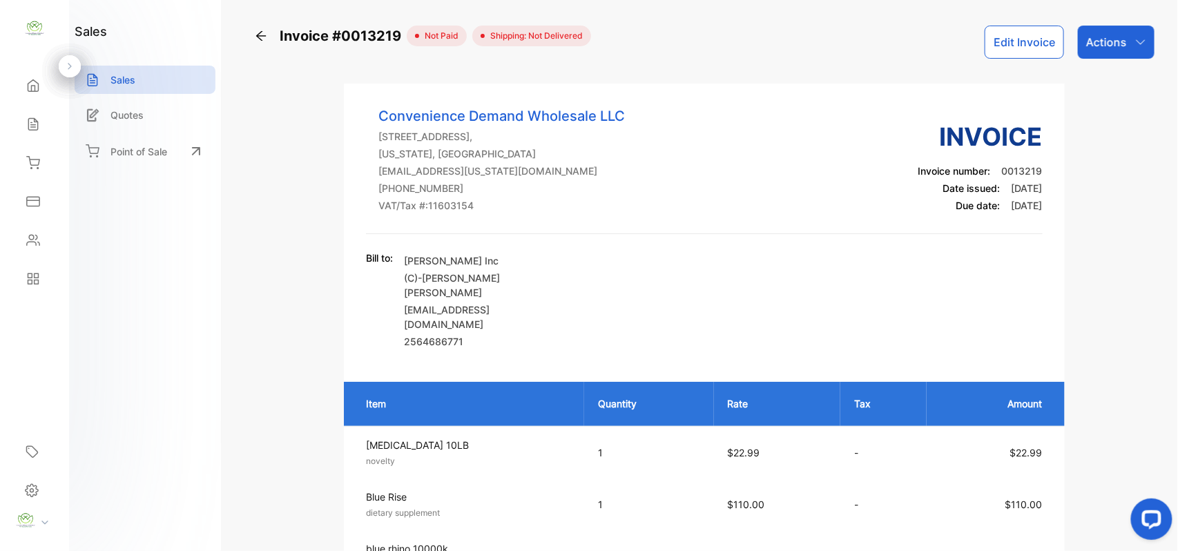
drag, startPoint x: 1128, startPoint y: 29, endPoint x: 1125, endPoint y: 36, distance: 7.4
click at [1128, 32] on div "Actions" at bounding box center [1116, 42] width 77 height 33
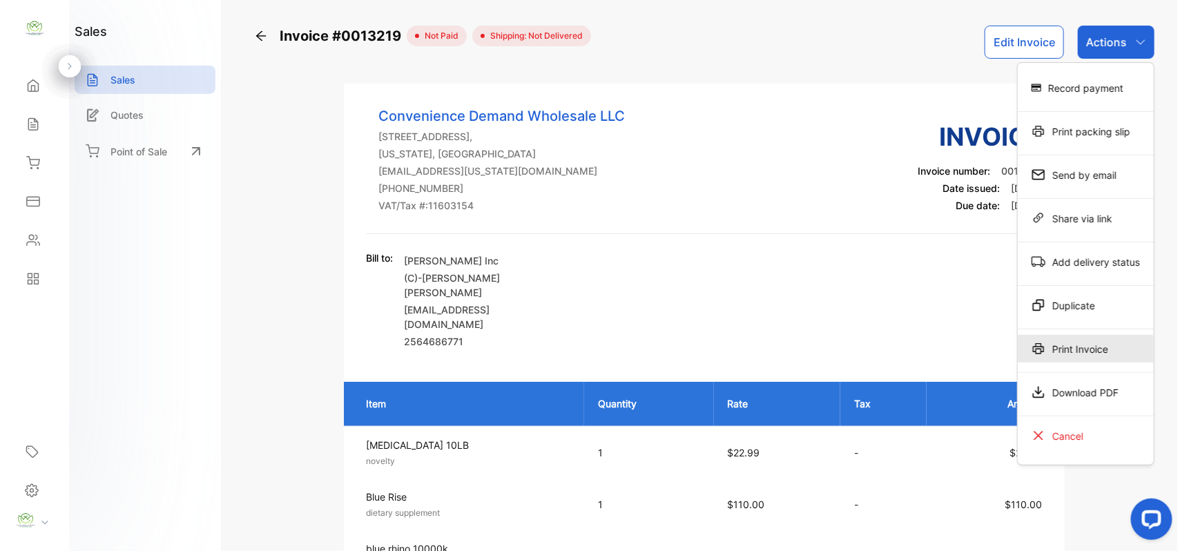
click at [1081, 348] on div "Print Invoice" at bounding box center [1086, 349] width 136 height 28
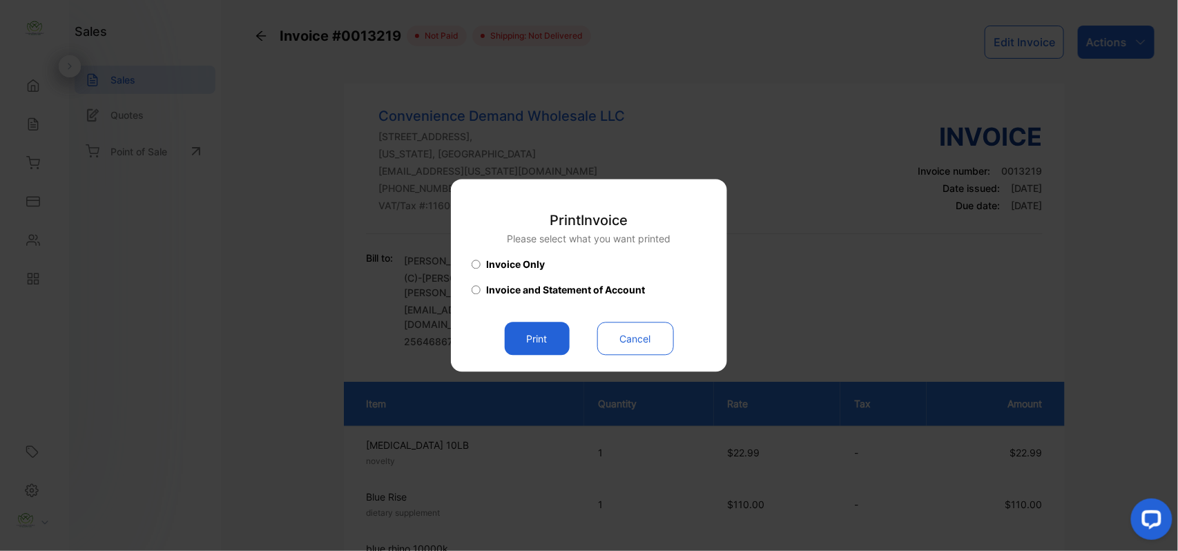
drag, startPoint x: 543, startPoint y: 331, endPoint x: 554, endPoint y: 340, distance: 14.2
click at [545, 336] on button "Print" at bounding box center [537, 338] width 65 height 33
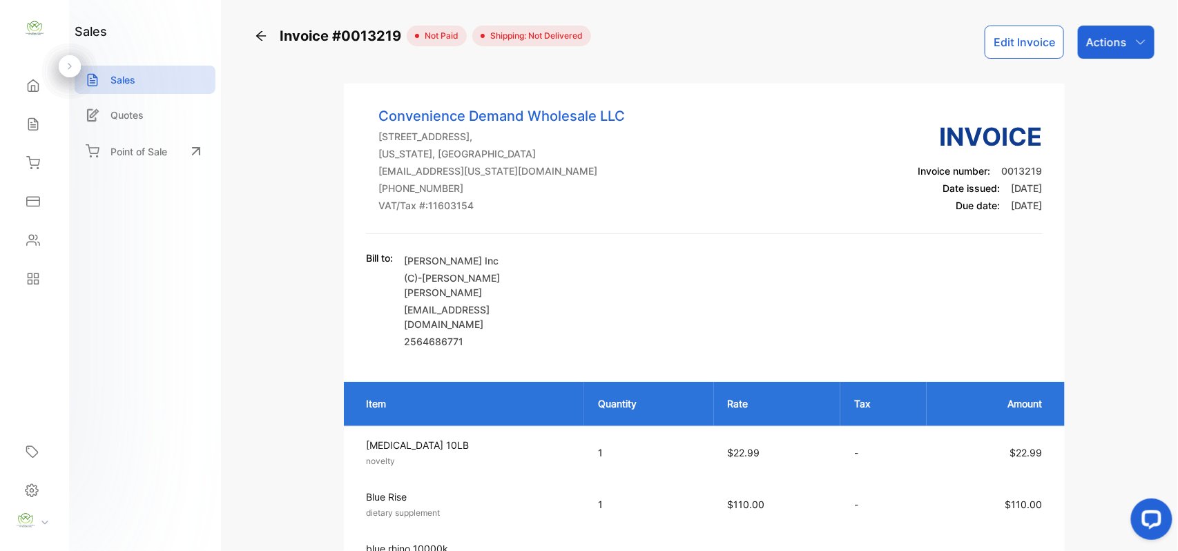
click at [36, 117] on div "Sales" at bounding box center [34, 124] width 47 height 28
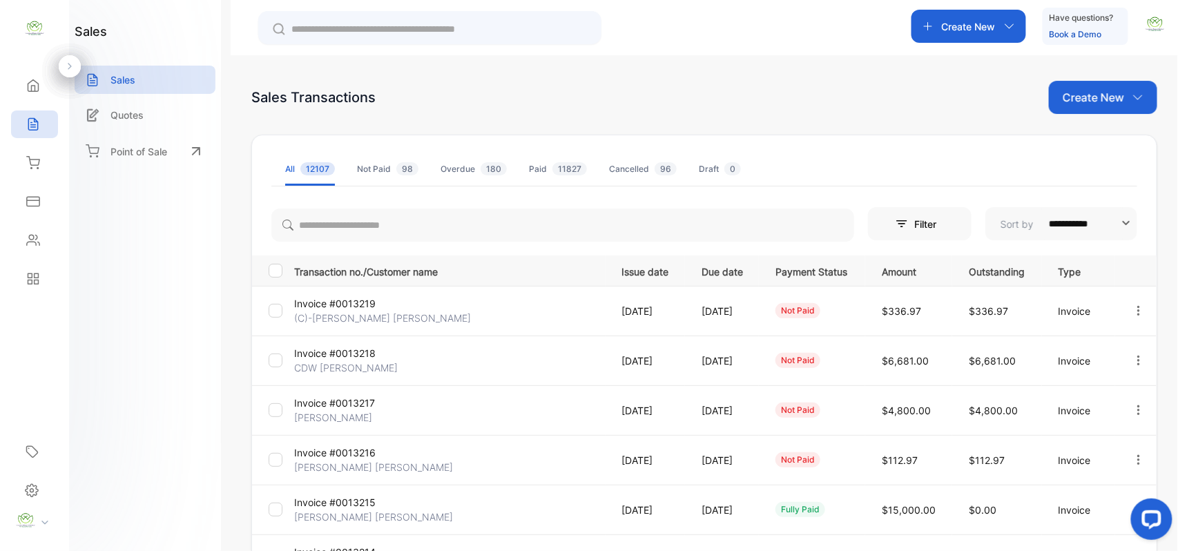
click at [382, 300] on p "Invoice #0013219" at bounding box center [346, 303] width 104 height 14
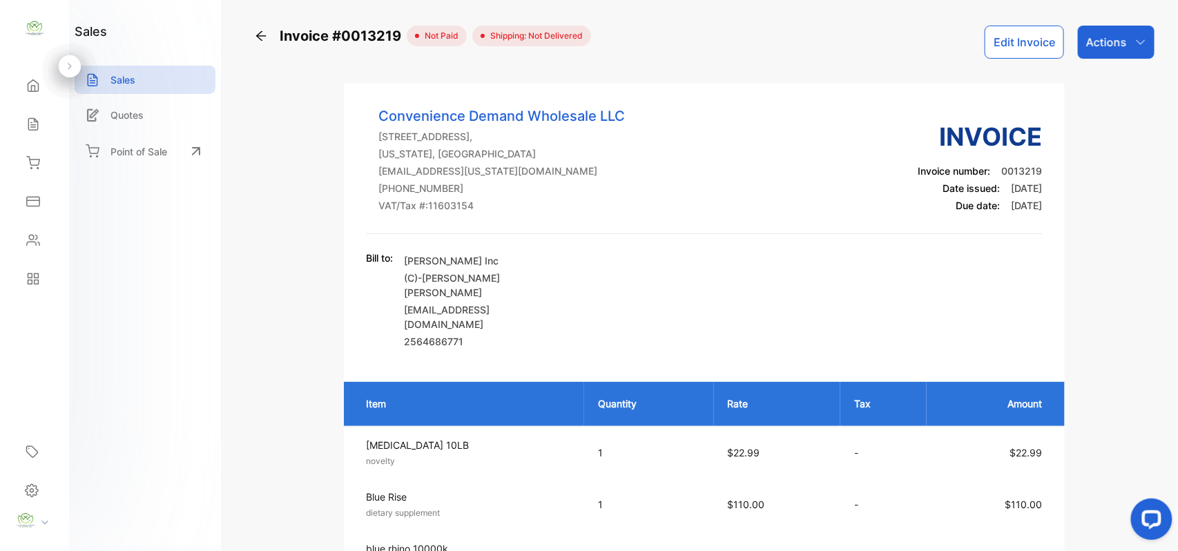
click at [1097, 50] on p "Actions" at bounding box center [1106, 42] width 41 height 17
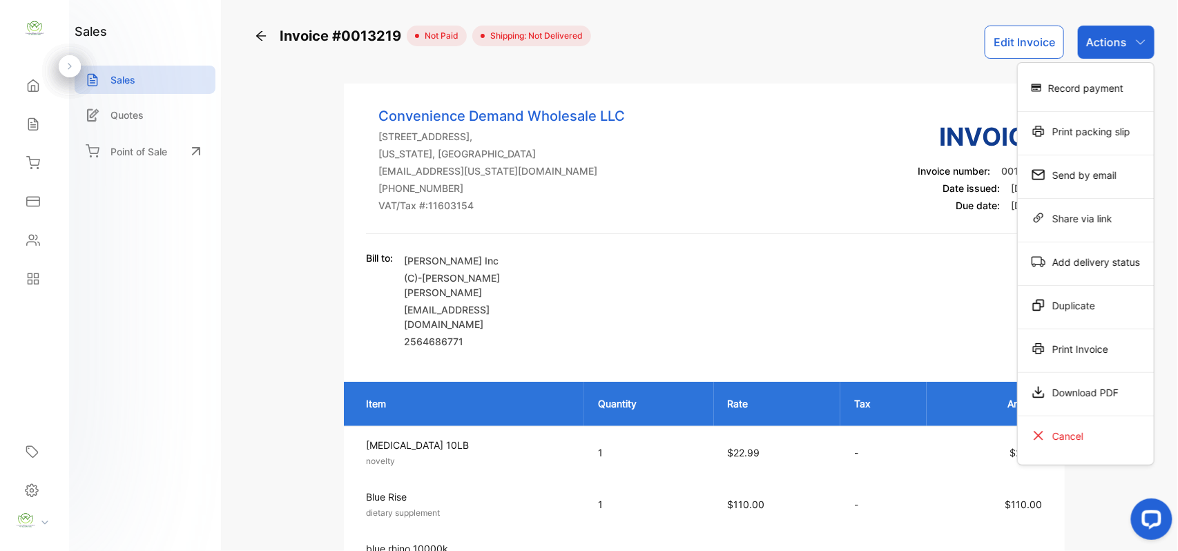
click at [1067, 354] on div "Print Invoice" at bounding box center [1086, 349] width 136 height 28
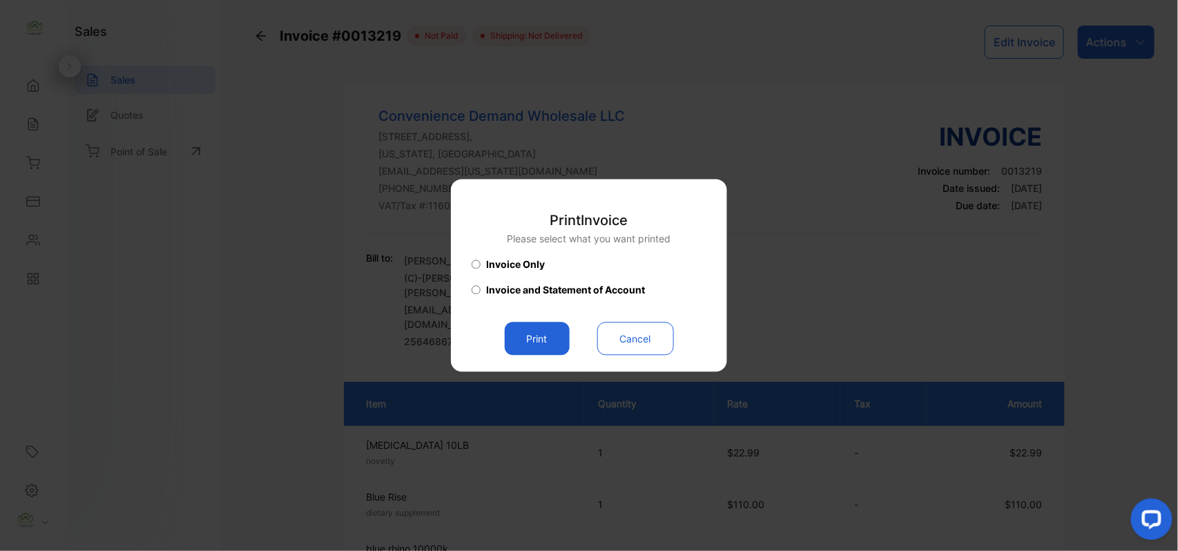
click at [536, 332] on button "Print" at bounding box center [537, 338] width 65 height 33
